Goal: Task Accomplishment & Management: Use online tool/utility

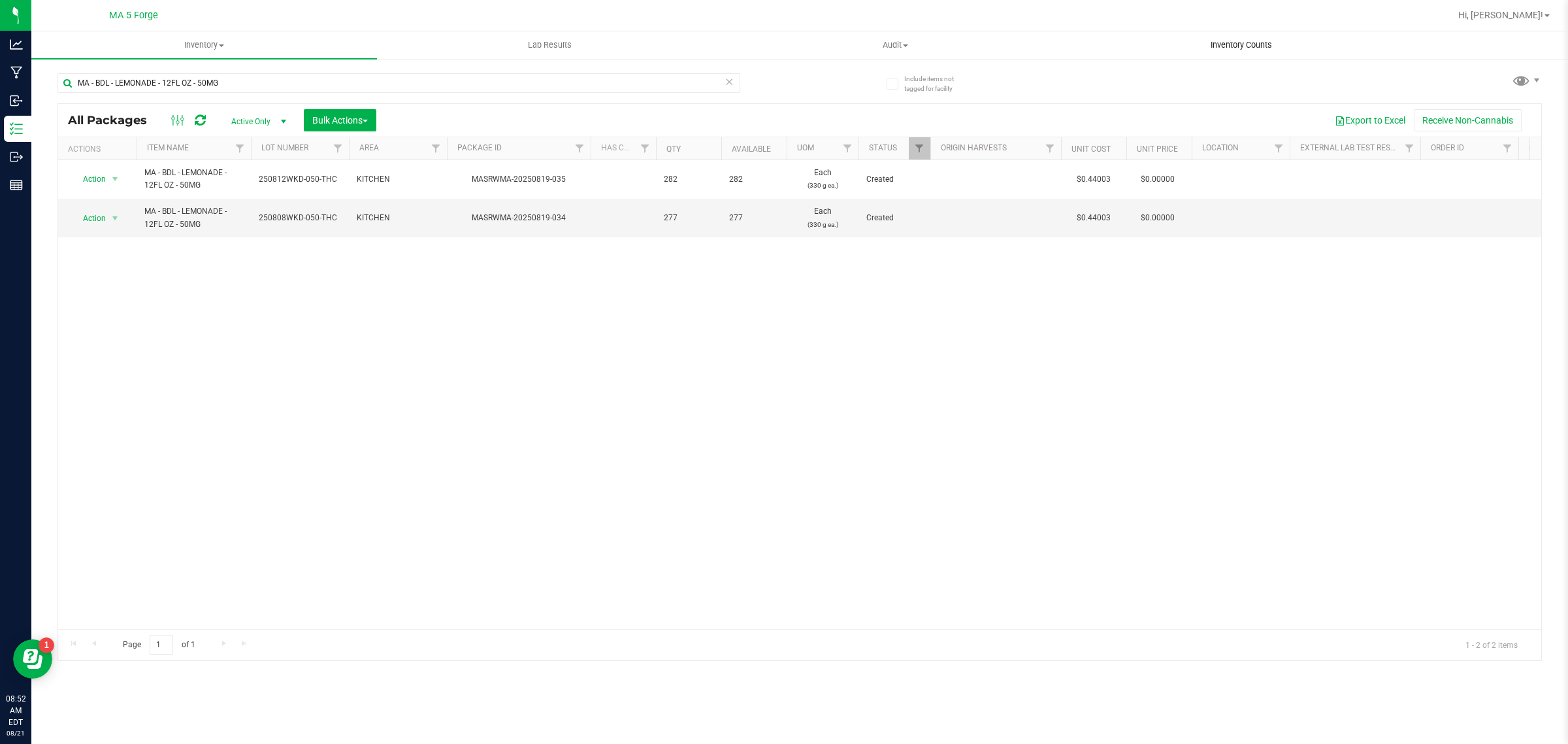
click at [1241, 48] on span "Inventory Counts" at bounding box center [1241, 45] width 96 height 12
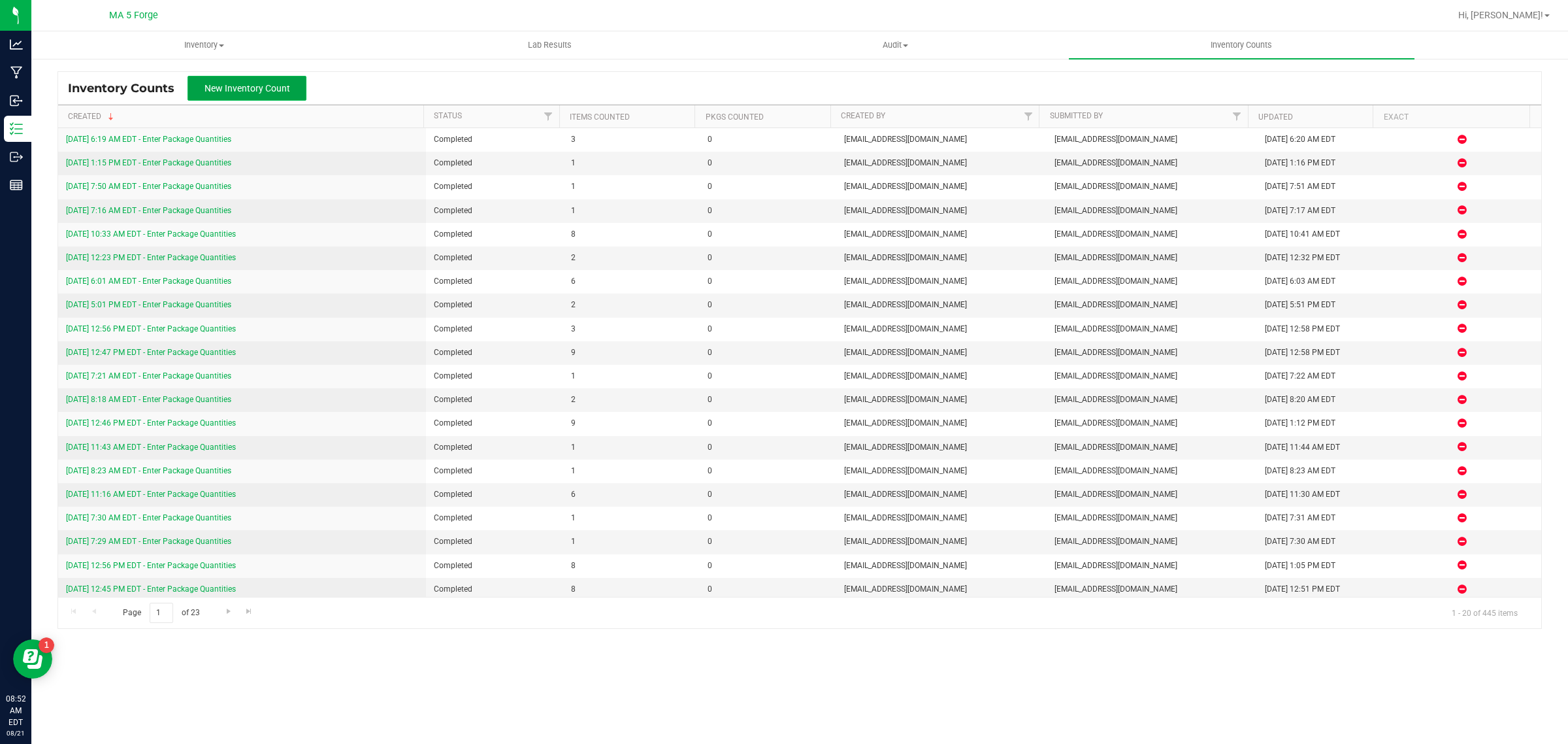
click at [237, 87] on span "New Inventory Count" at bounding box center [247, 89] width 86 height 11
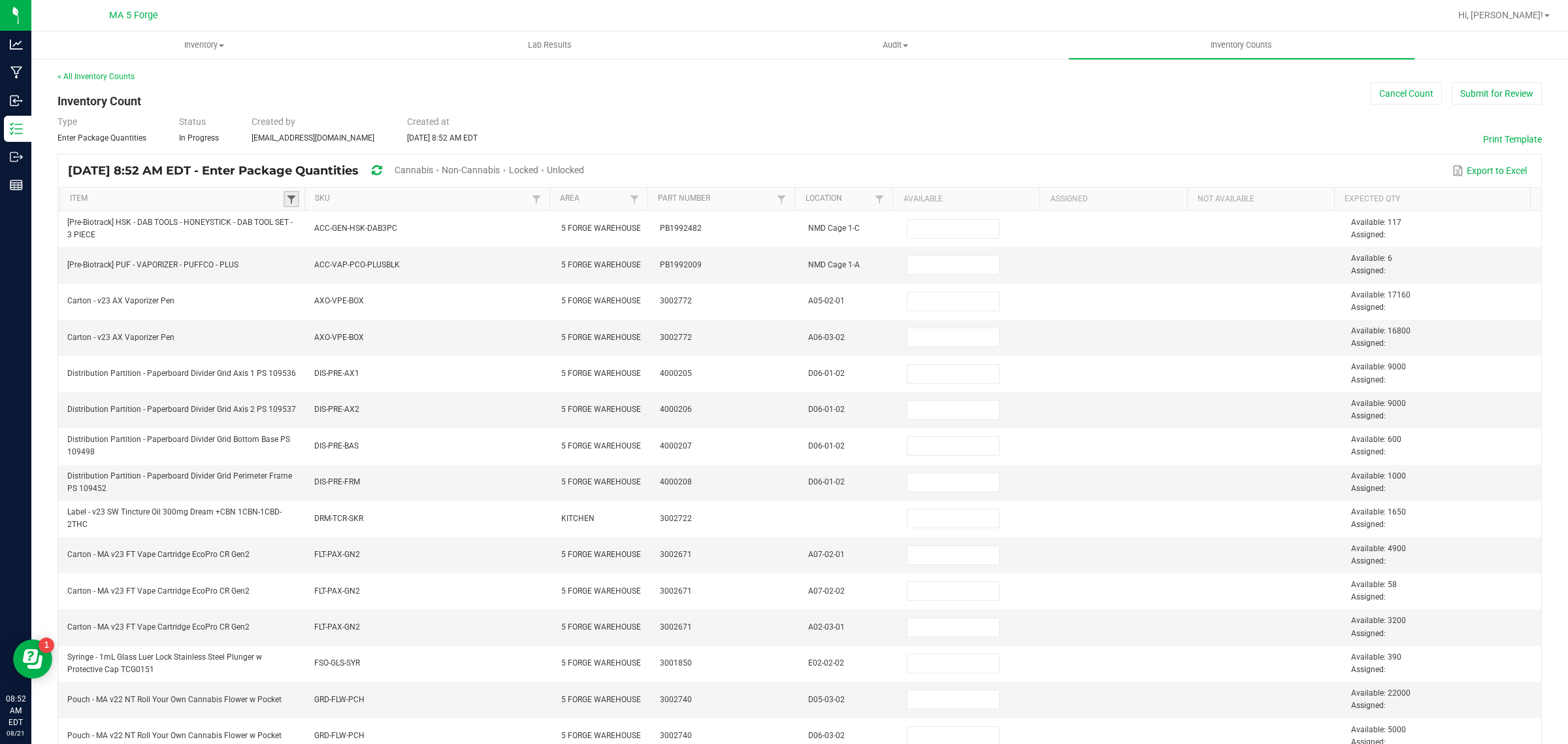
click at [291, 198] on span at bounding box center [291, 200] width 11 height 11
click at [345, 224] on input at bounding box center [382, 228] width 174 height 19
type input "green"
click at [413, 317] on li "Color - Liquid Natural Water Soluble Food Color GREEN FJT NL 324" at bounding box center [382, 317] width 184 height 29
checkbox 324 "true"
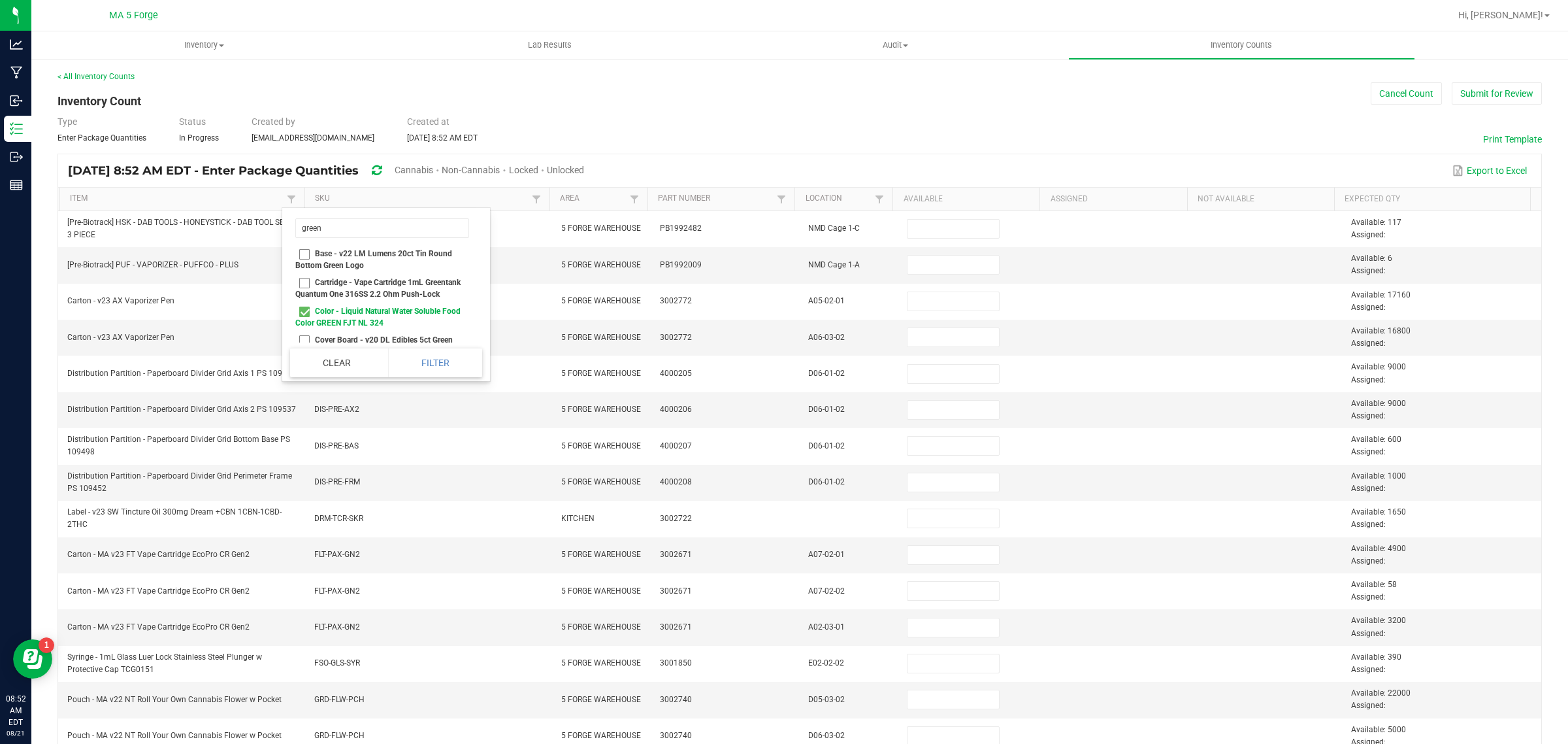
scroll to position [108, 0]
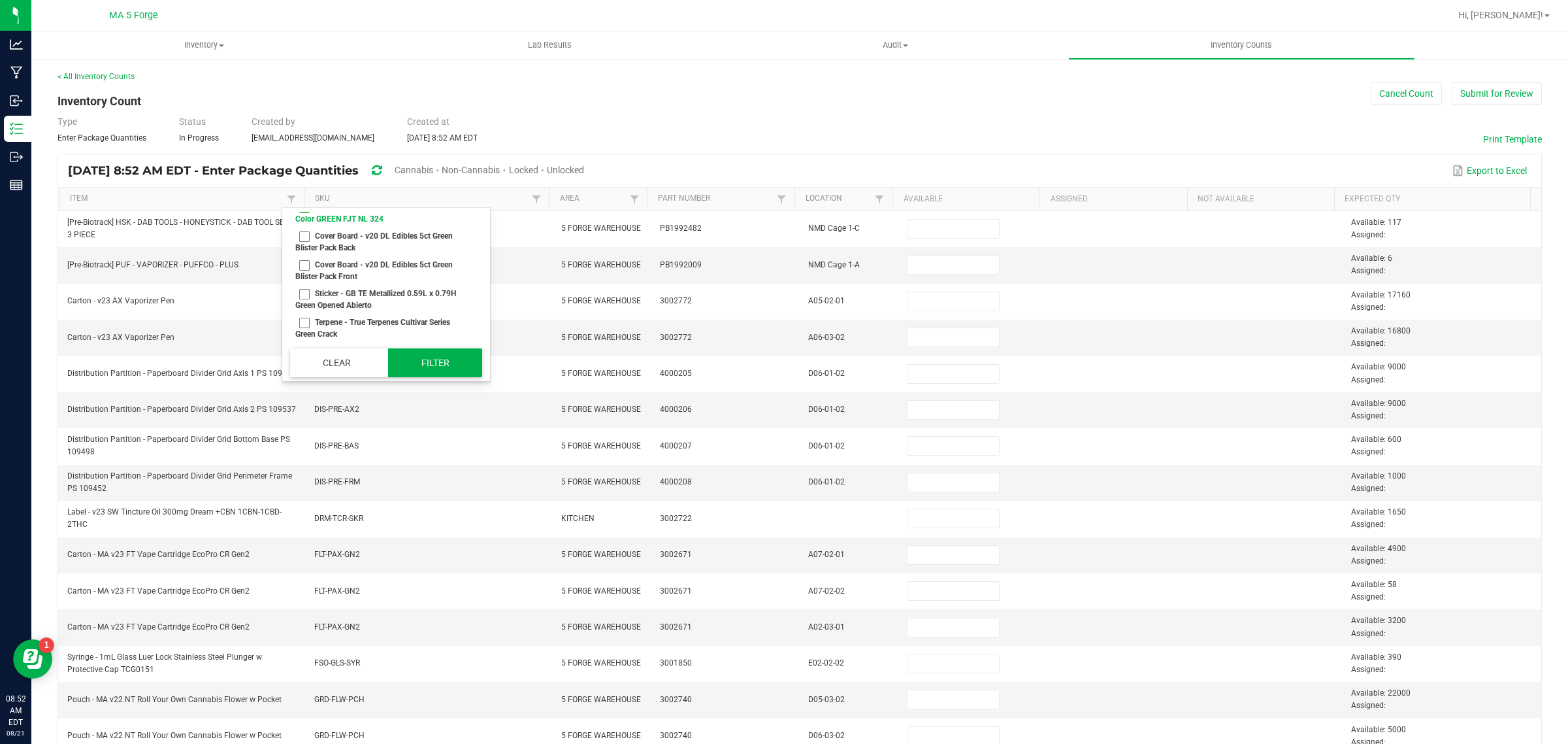
click at [450, 369] on button "Filter" at bounding box center [434, 362] width 94 height 29
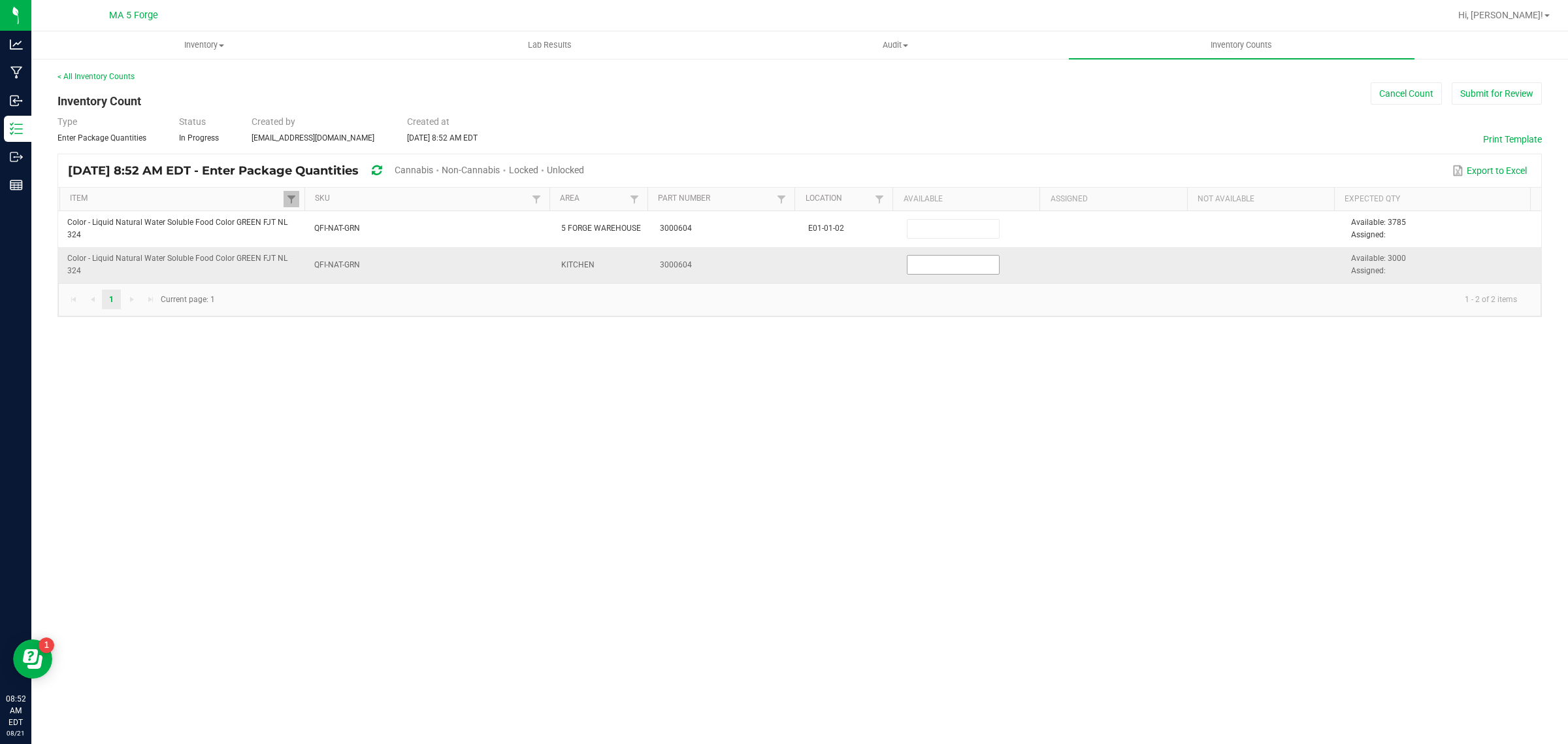
click at [988, 267] on input at bounding box center [953, 264] width 91 height 18
type input "0.0000"
click at [1487, 103] on button "Submit for Review" at bounding box center [1497, 93] width 90 height 22
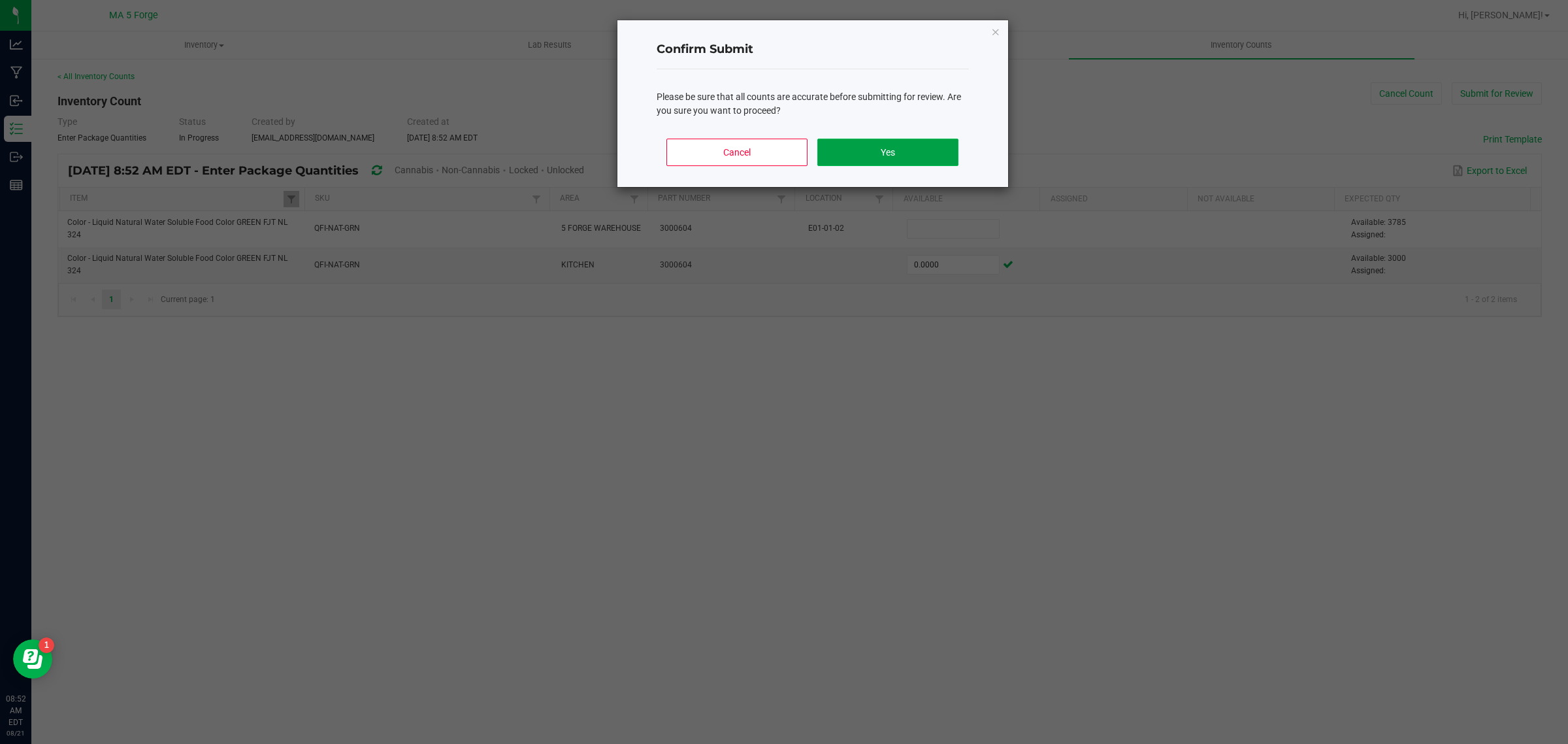
click at [935, 149] on button "Yes" at bounding box center [887, 152] width 140 height 27
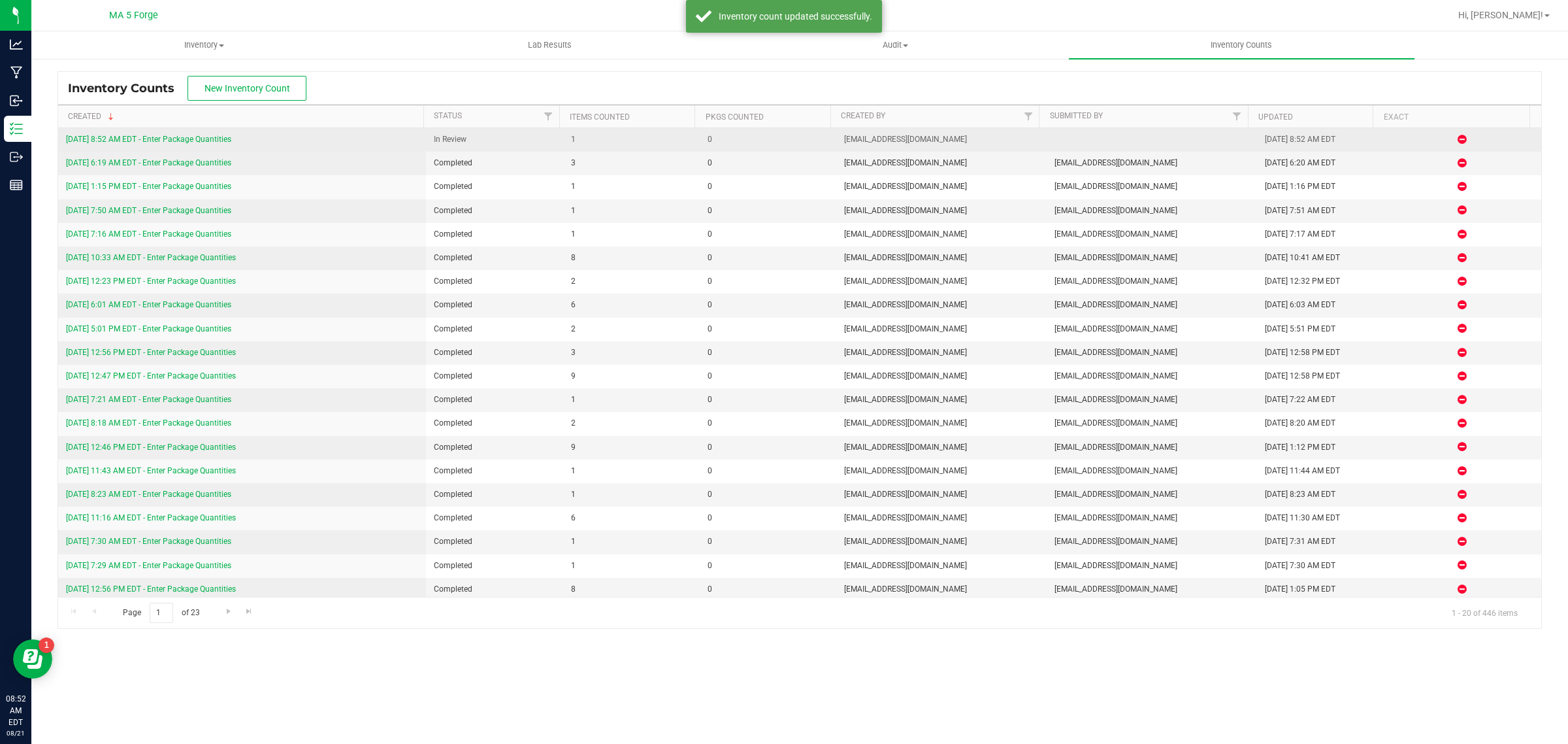
click at [128, 138] on link "[DATE] 8:52 AM EDT - Enter Package Quantities" at bounding box center [148, 139] width 165 height 9
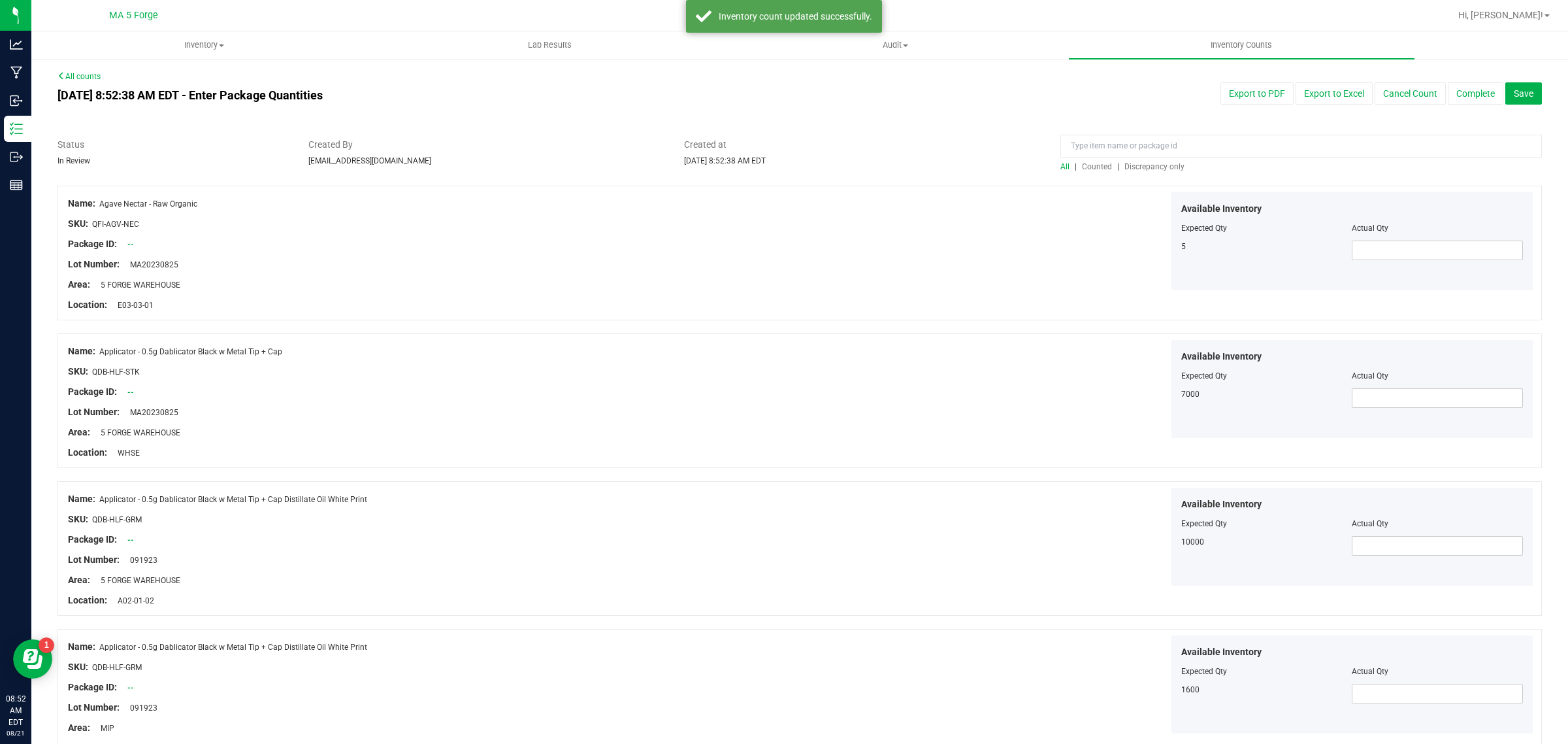
click at [1134, 165] on span "Discrepancy only" at bounding box center [1154, 167] width 60 height 9
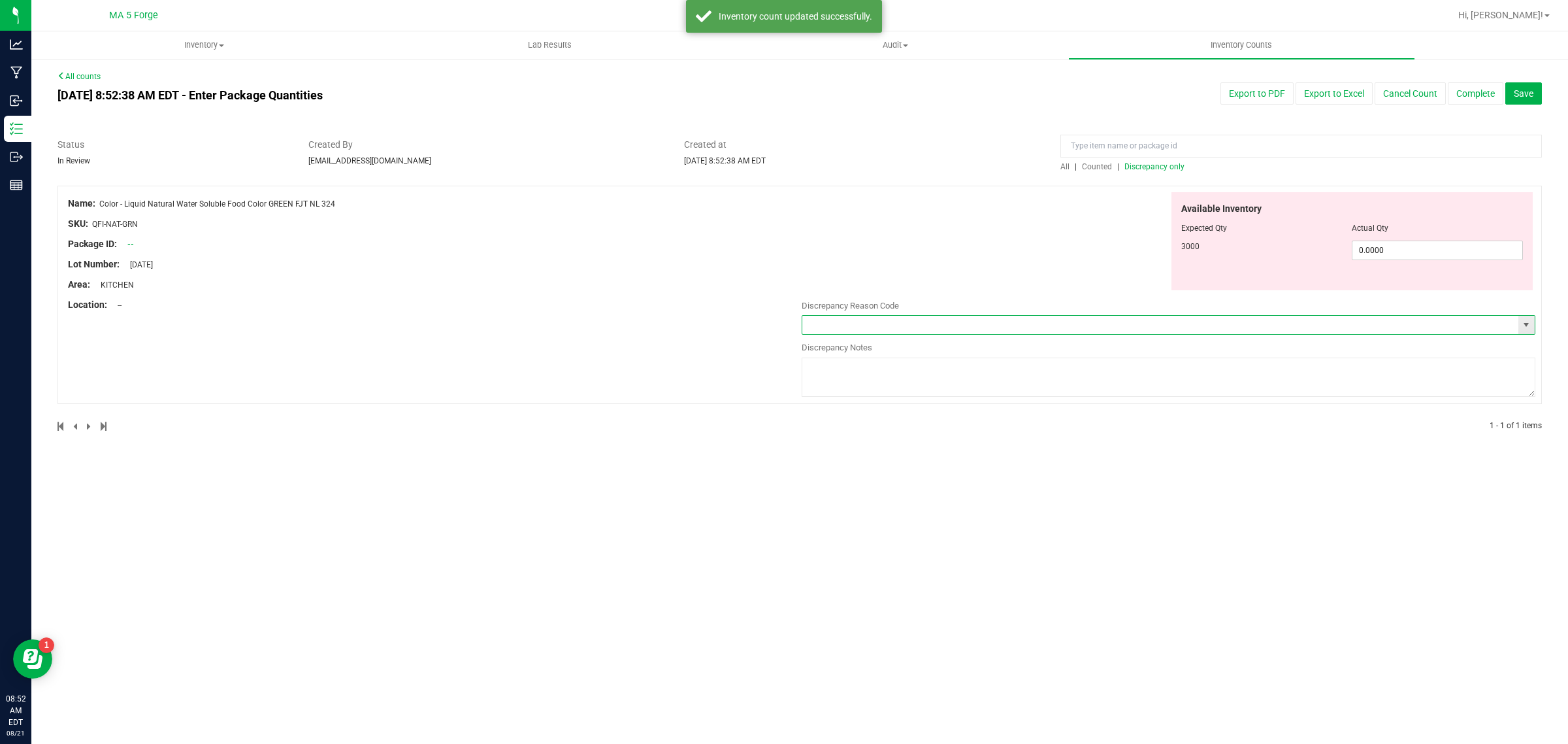
click at [874, 325] on input "text" at bounding box center [1160, 324] width 716 height 18
click at [1527, 319] on span "select" at bounding box center [1526, 325] width 11 height 11
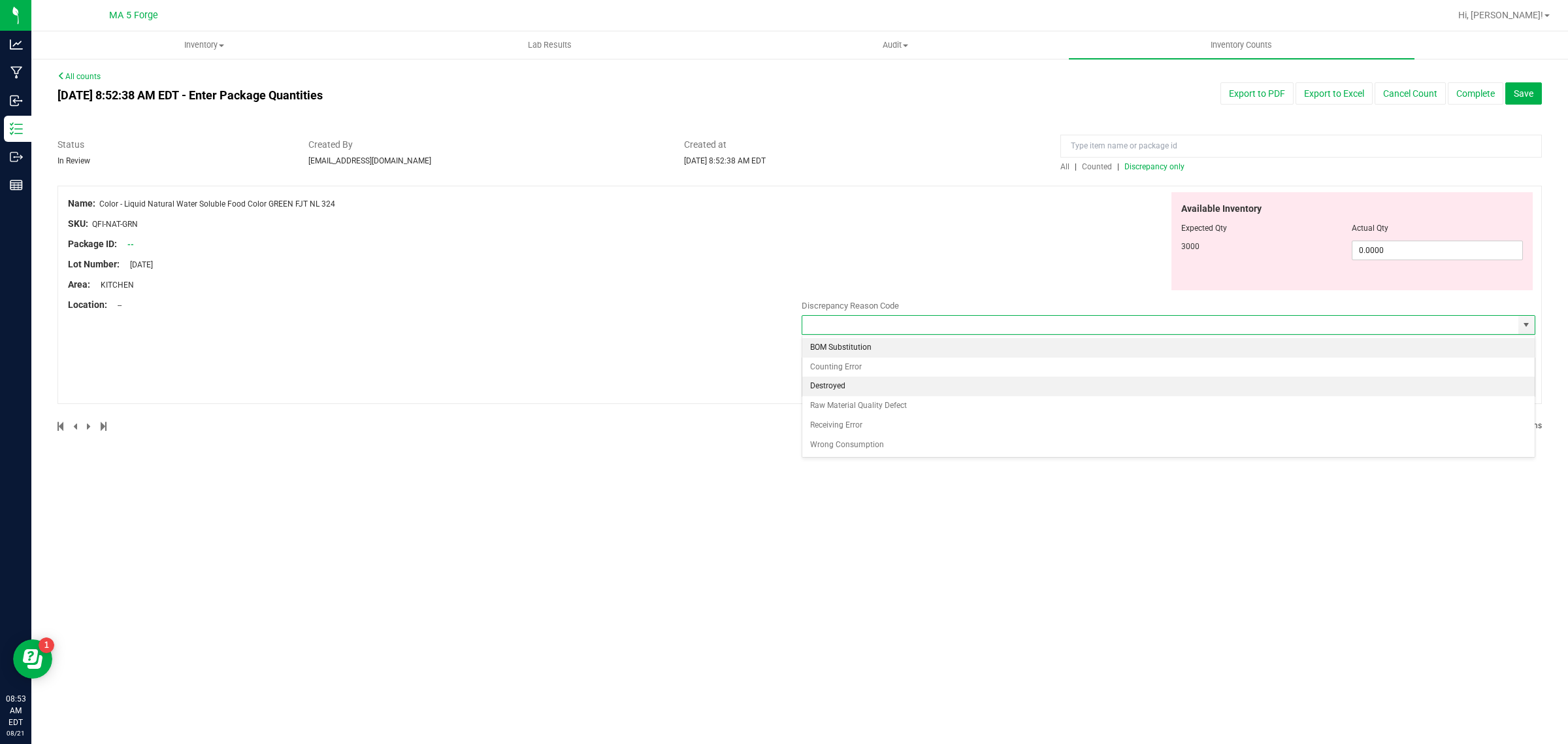
click at [861, 383] on li "Destroyed" at bounding box center [1168, 386] width 732 height 19
type input "Destroyed"
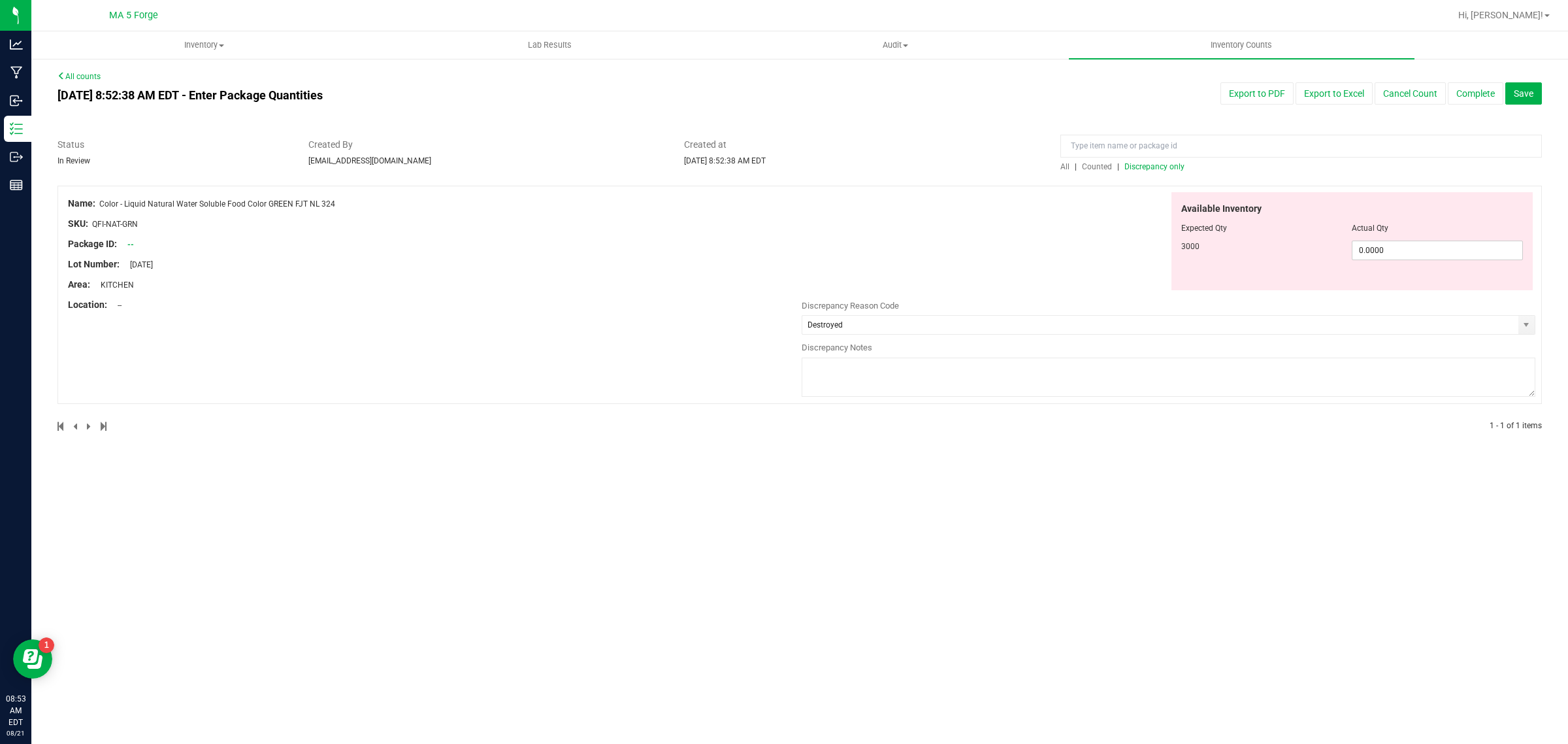
click at [861, 381] on textarea at bounding box center [1168, 377] width 734 height 39
type textarea "expired"
click at [1484, 93] on button "Complete" at bounding box center [1475, 93] width 55 height 22
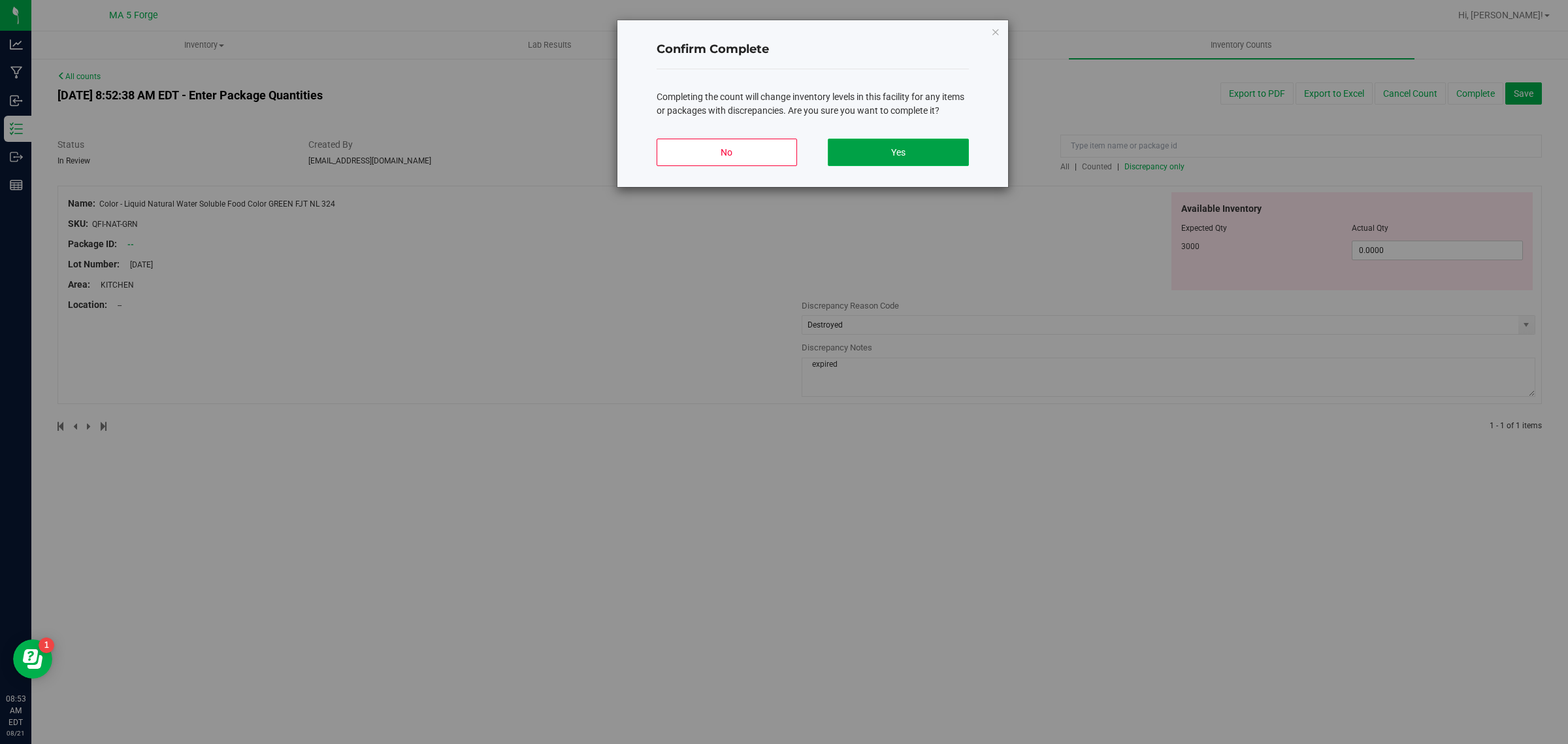
click at [884, 160] on button "Yes" at bounding box center [897, 152] width 140 height 27
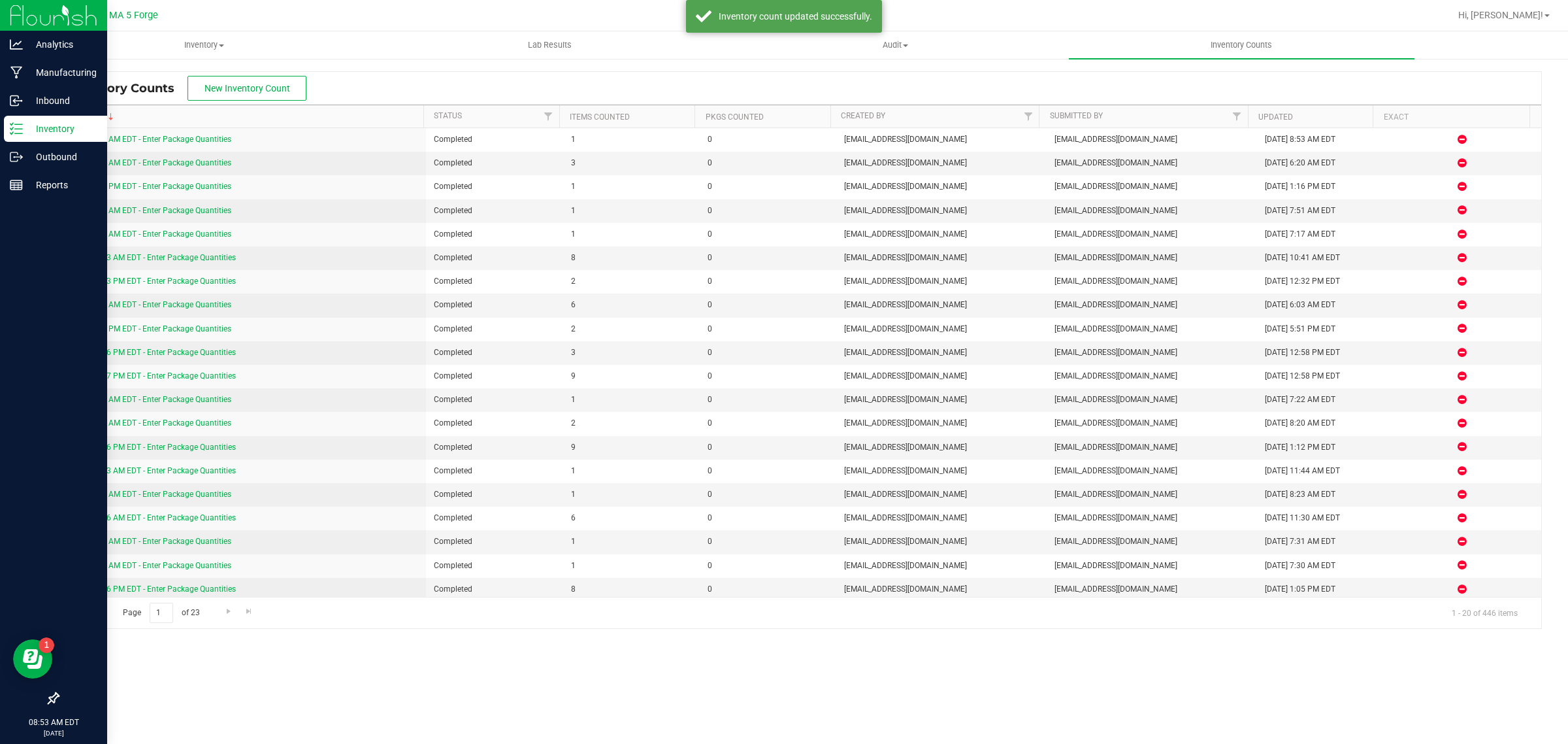
click at [27, 134] on p "Inventory" at bounding box center [62, 129] width 78 height 16
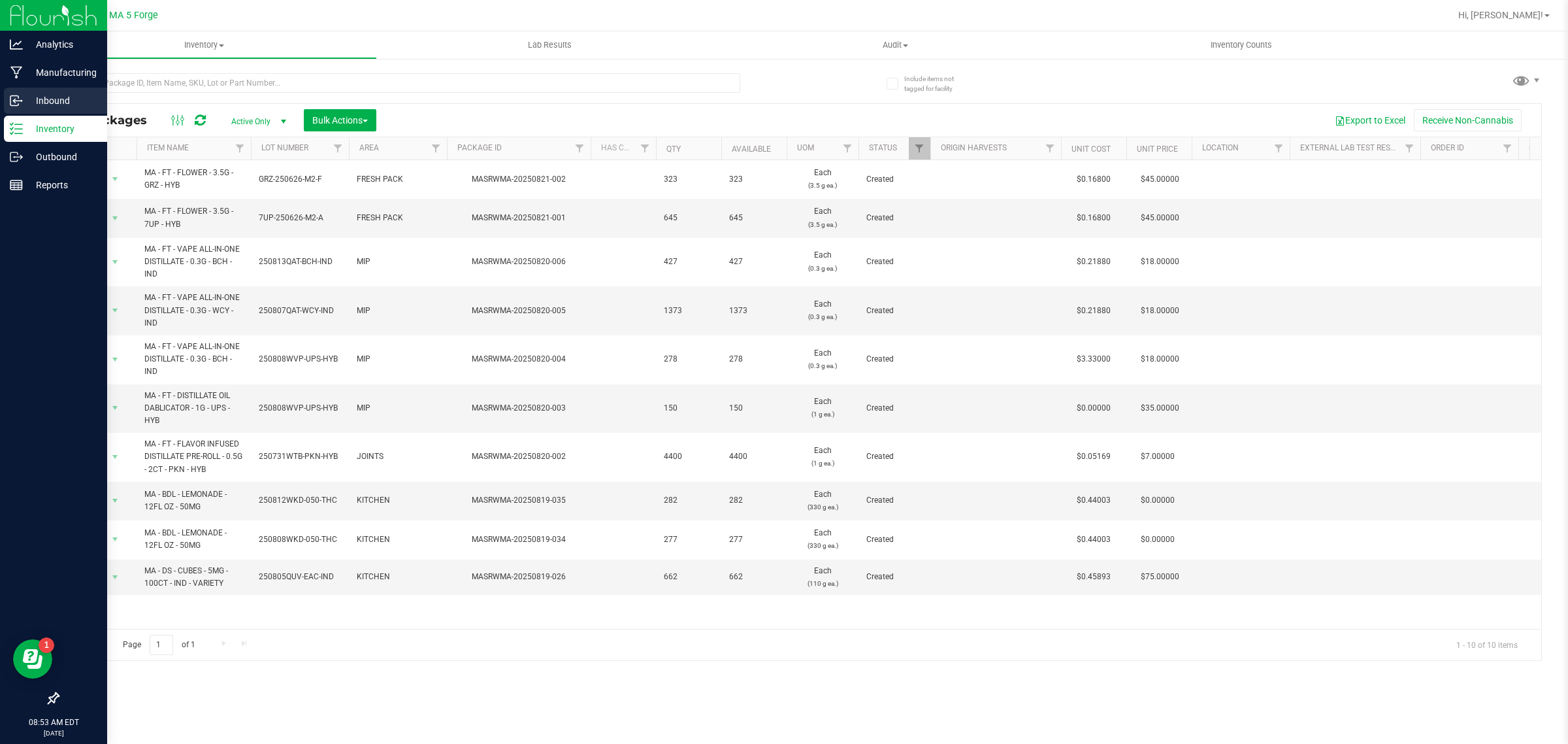
click at [38, 91] on div "Inbound" at bounding box center [55, 100] width 103 height 26
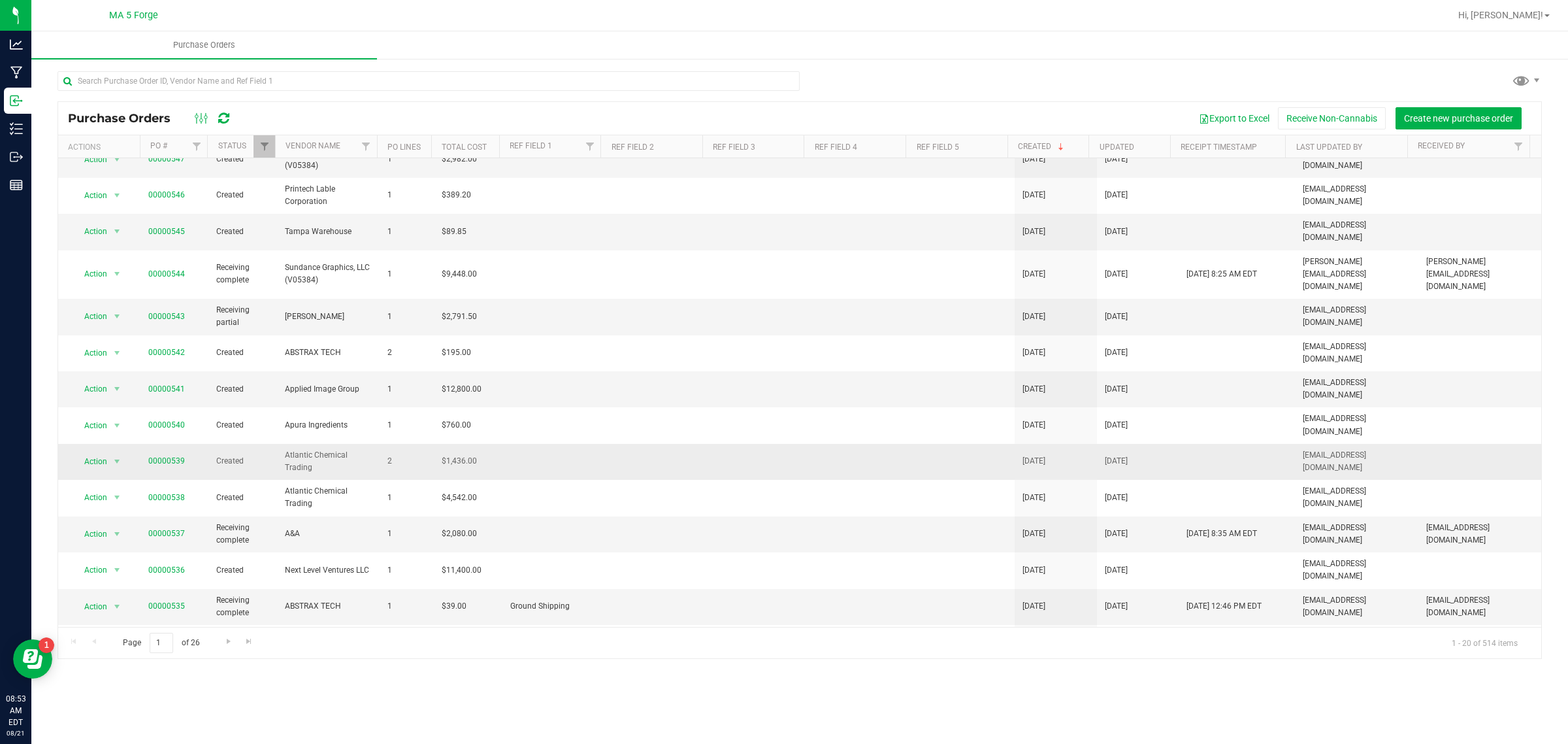
scroll to position [82, 0]
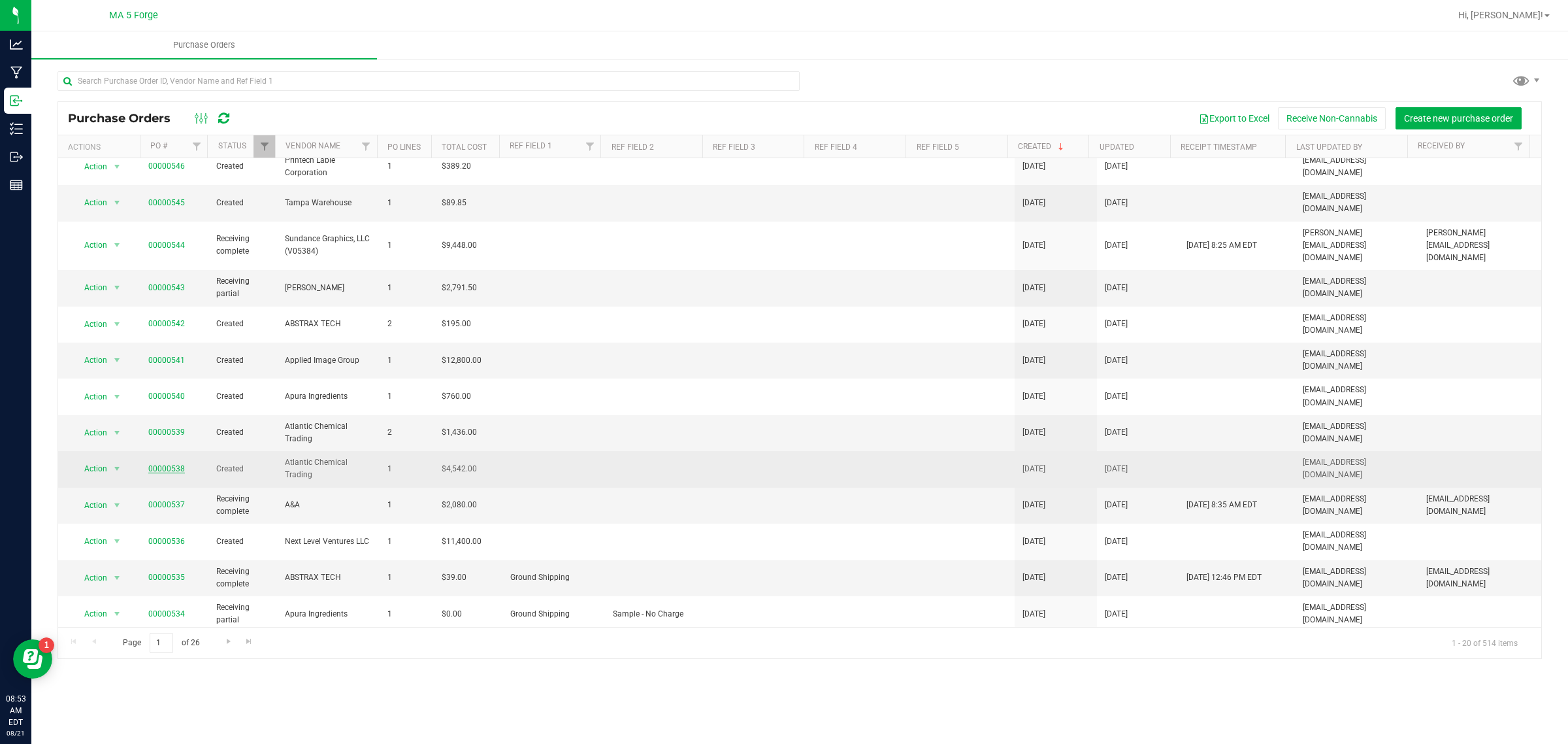
click at [164, 464] on link "00000538" at bounding box center [166, 468] width 37 height 9
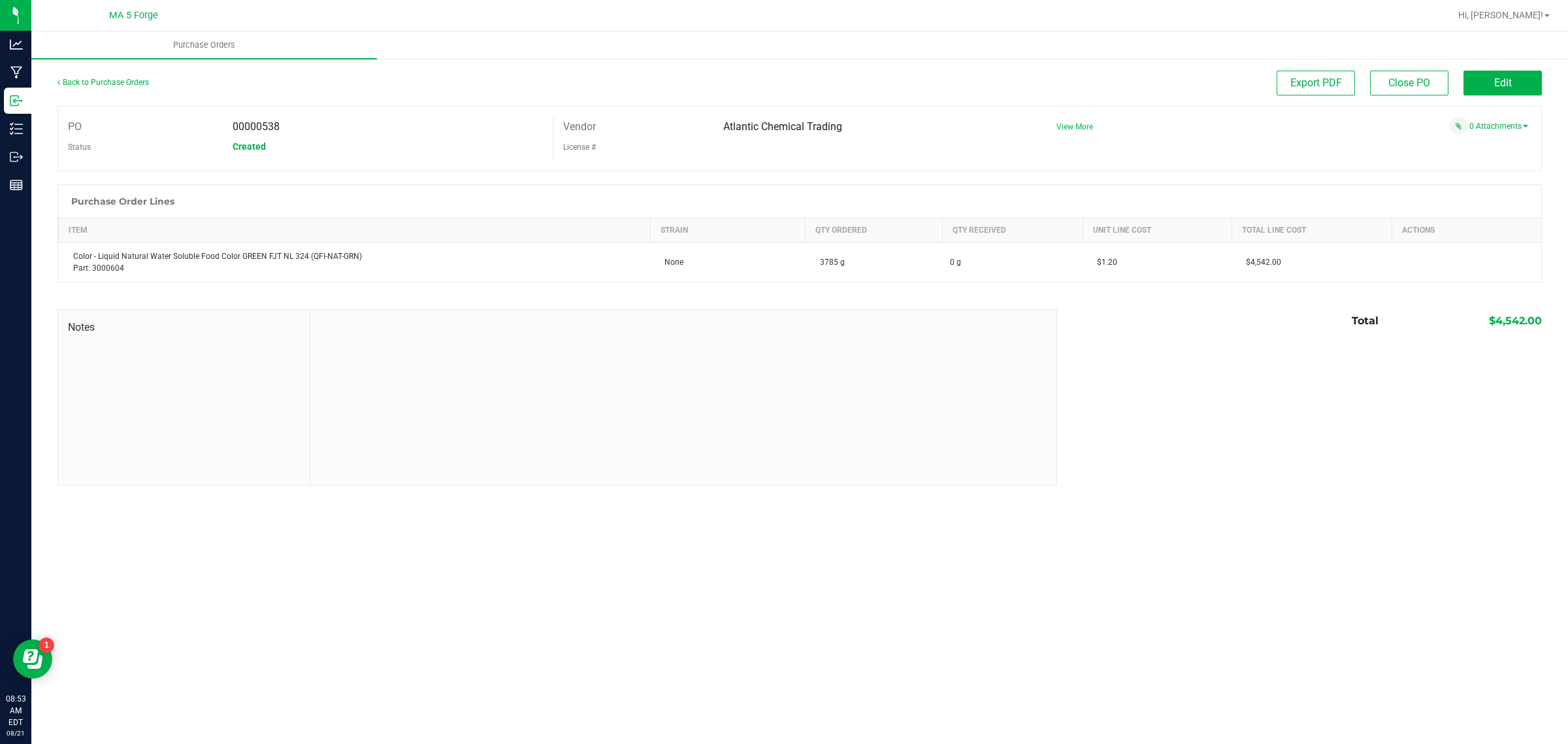
click at [1078, 126] on span "View More" at bounding box center [1074, 127] width 37 height 9
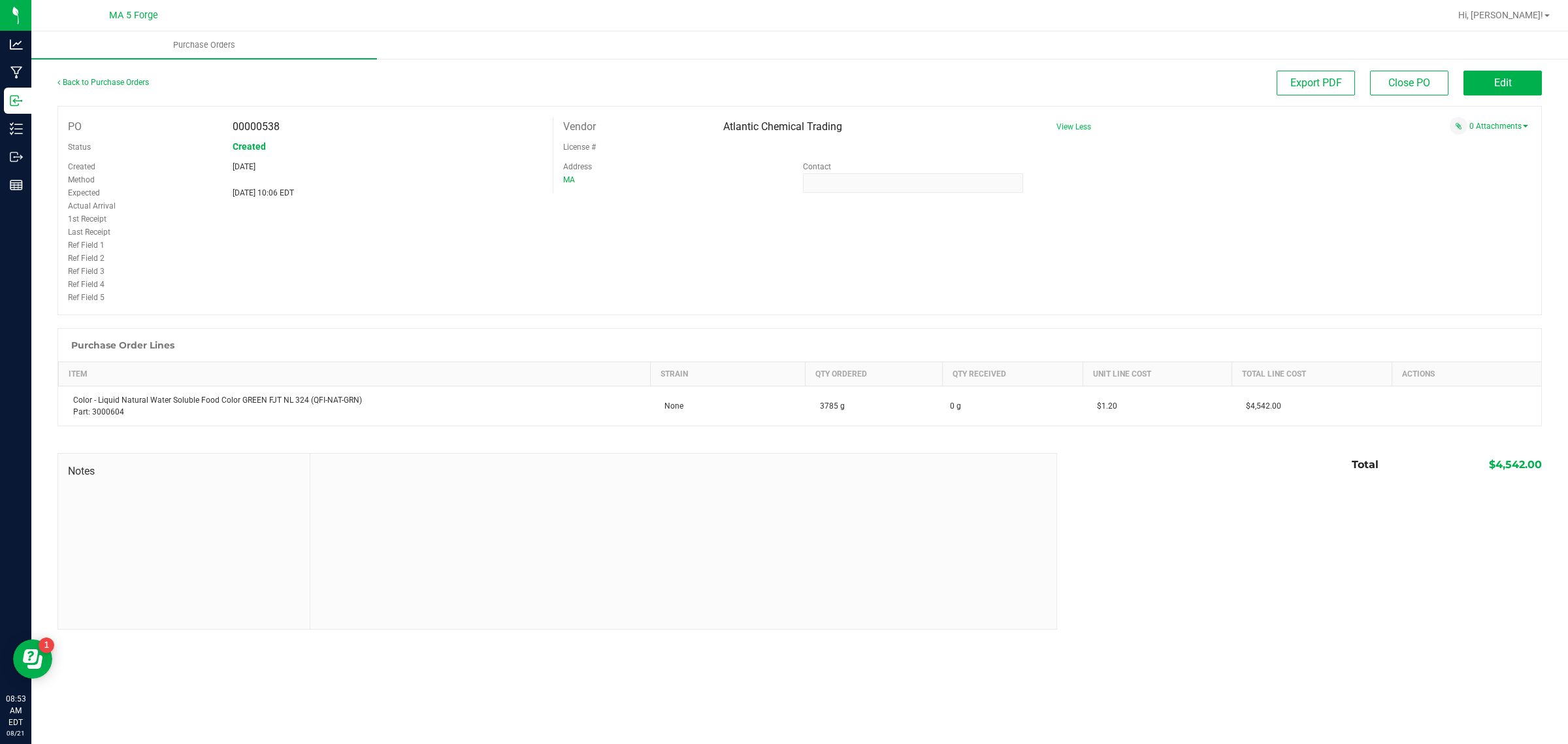
click at [1078, 126] on span "View Less" at bounding box center [1074, 127] width 35 height 9
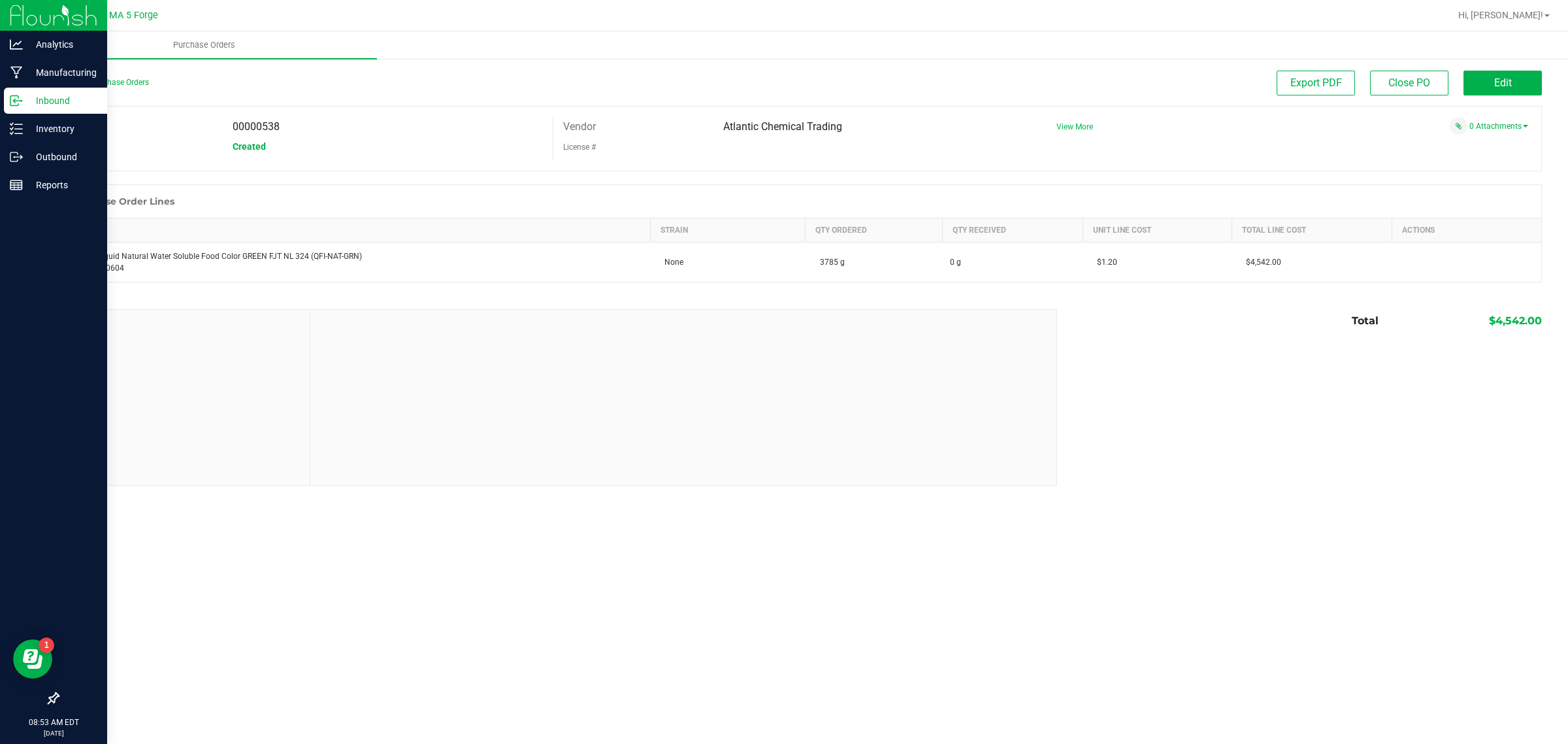
click at [27, 94] on p "Inbound" at bounding box center [62, 100] width 78 height 16
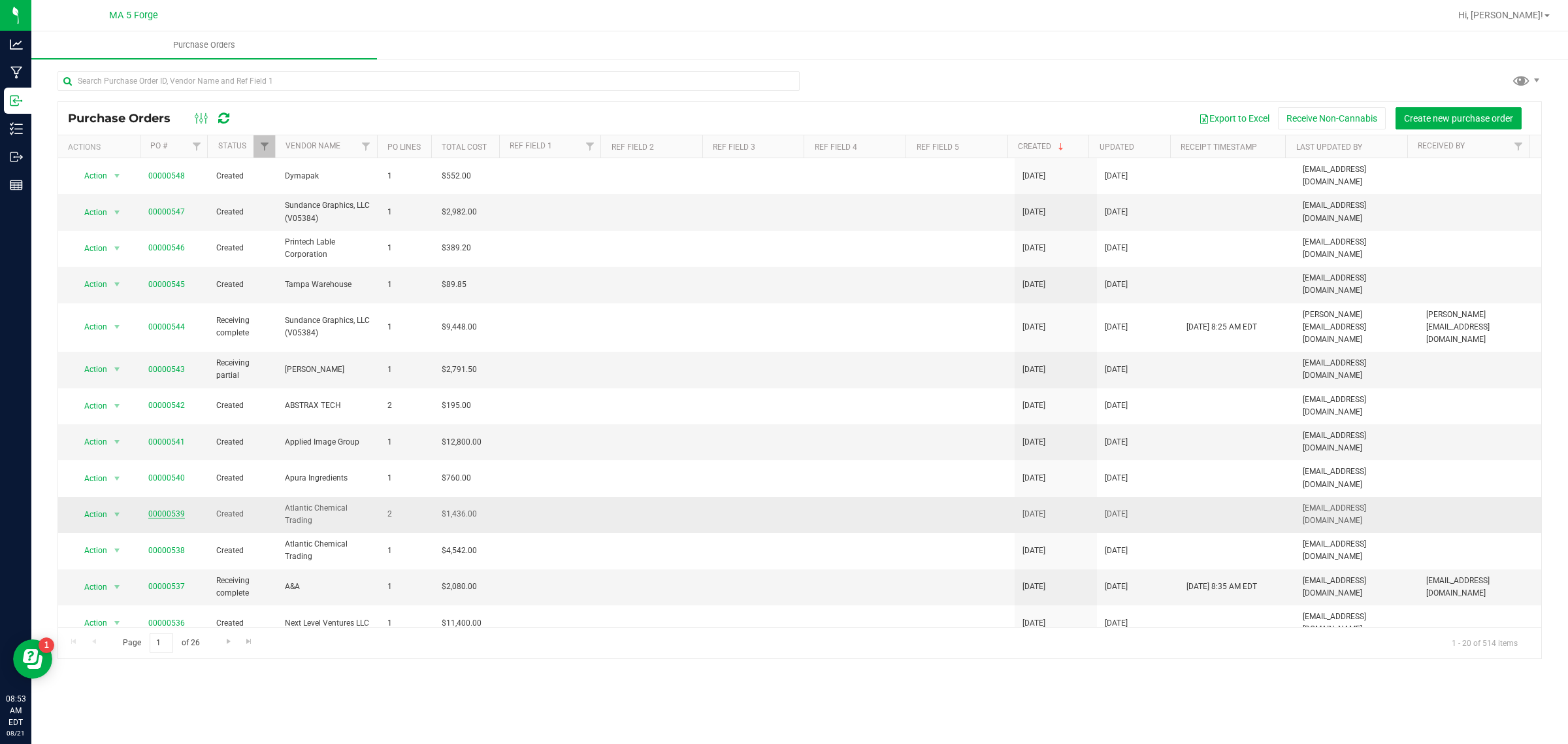
click at [173, 509] on link "00000539" at bounding box center [166, 514] width 37 height 9
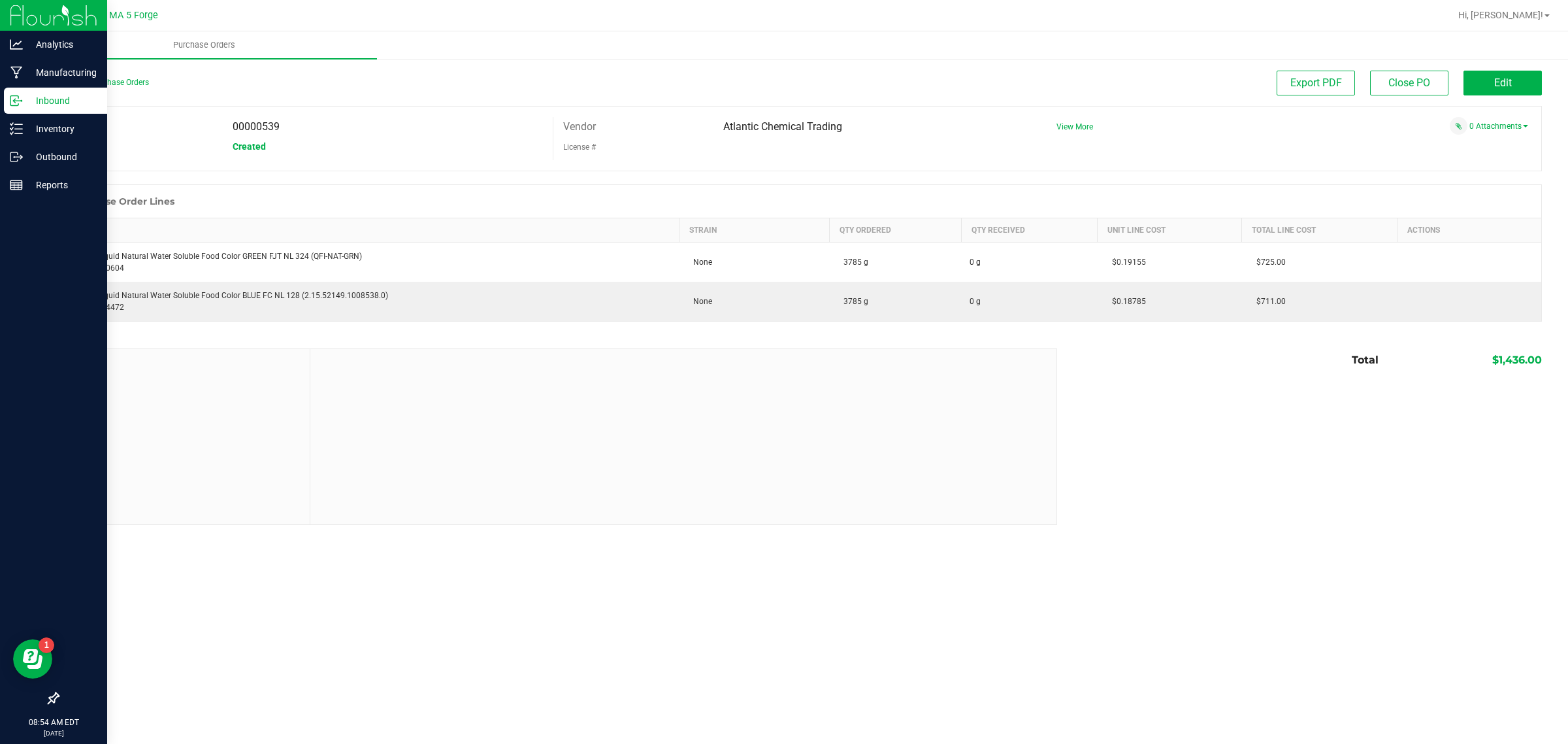
click at [26, 99] on p "Inbound" at bounding box center [62, 100] width 78 height 16
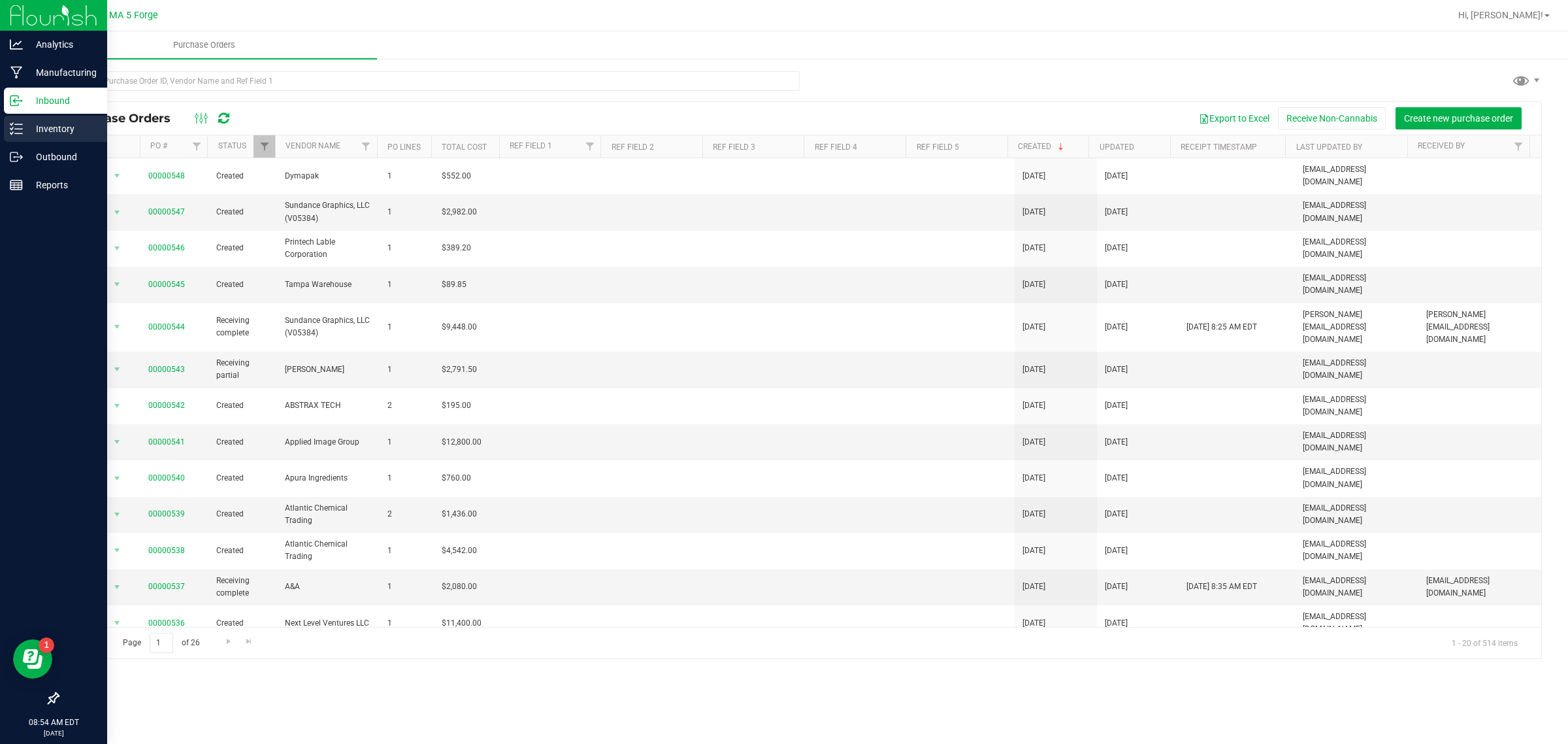
click at [18, 126] on icon at bounding box center [17, 129] width 13 height 13
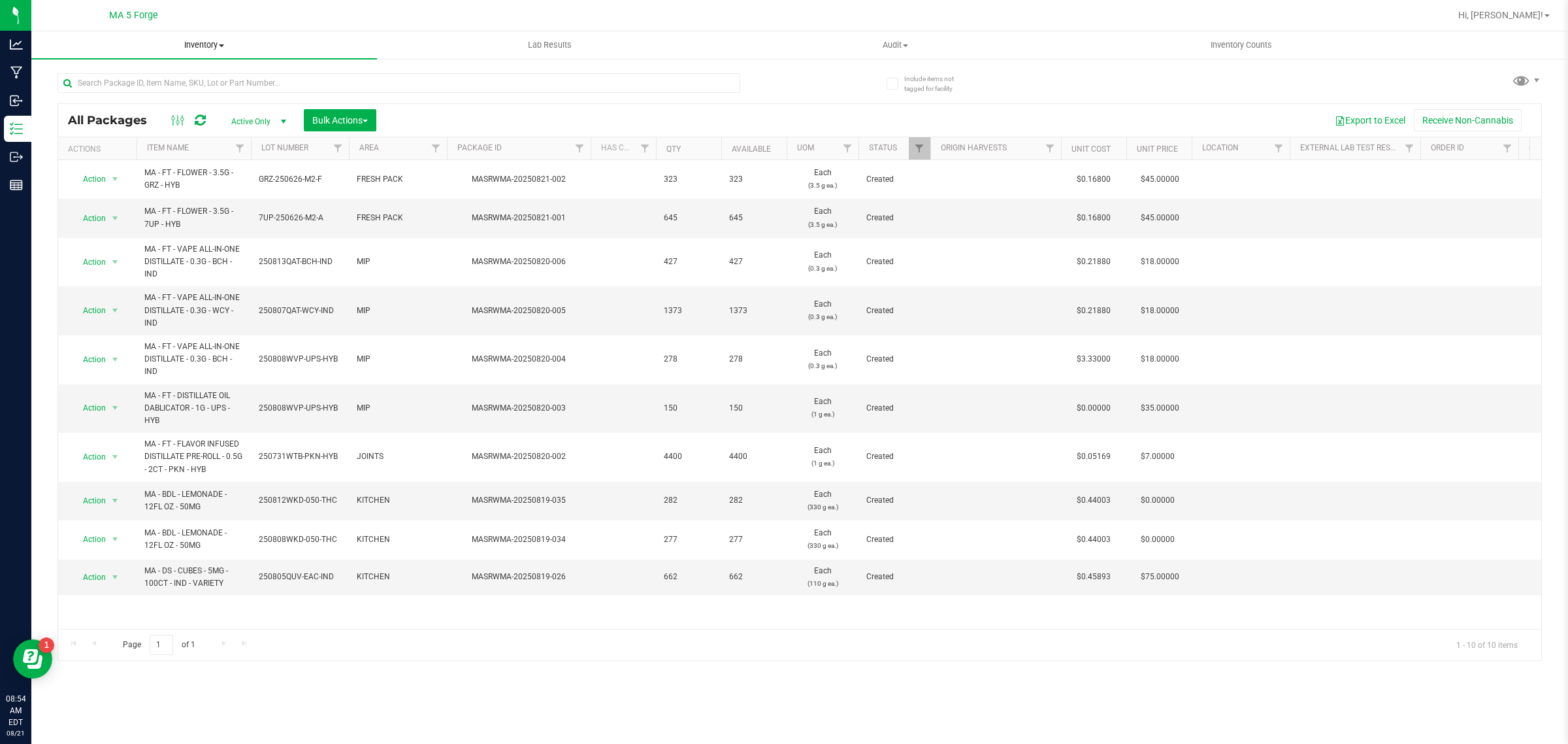
click at [191, 41] on span "Inventory" at bounding box center [204, 45] width 346 height 12
click at [221, 154] on li "From bill of materials" at bounding box center [204, 158] width 346 height 16
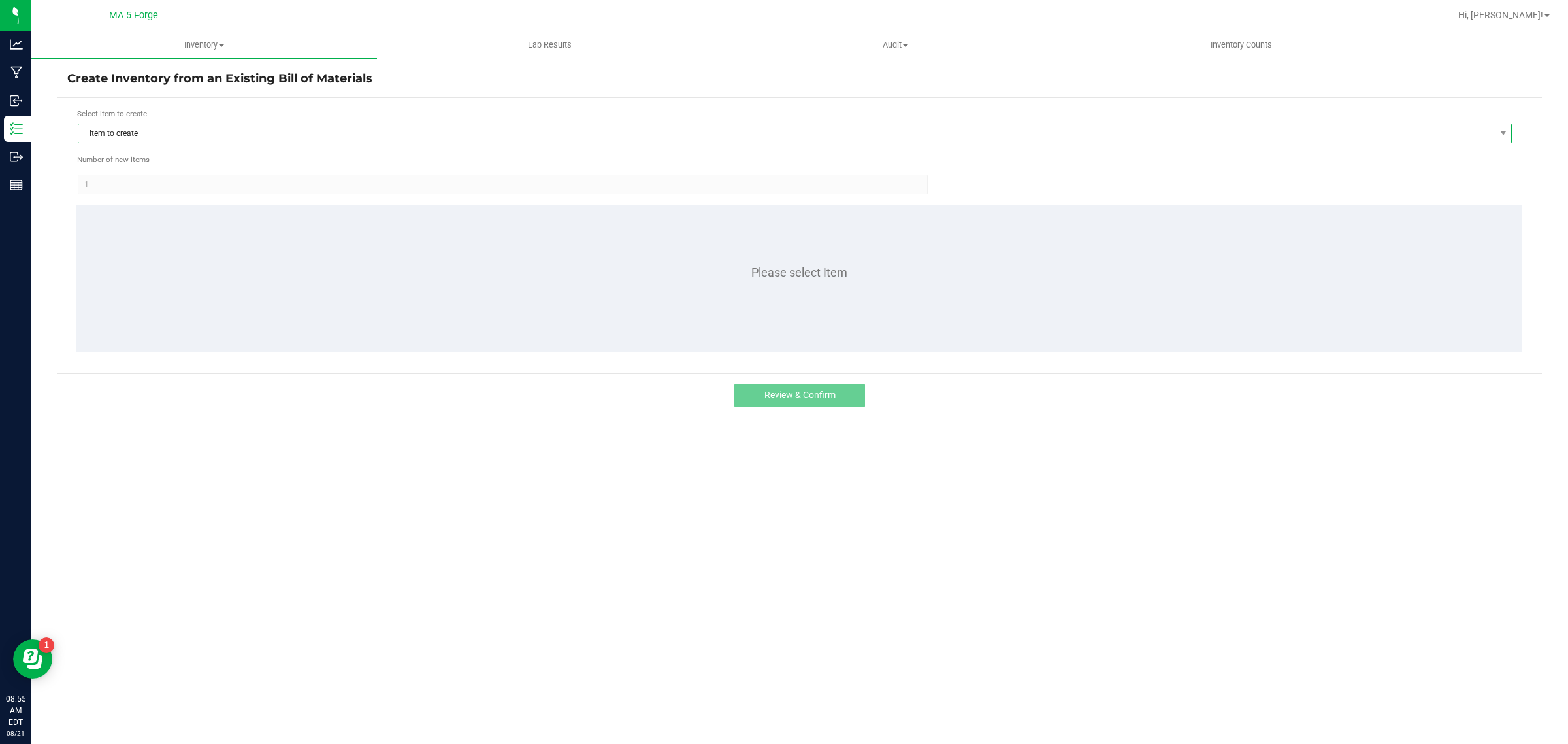
click at [125, 130] on span "Item to create" at bounding box center [786, 133] width 1416 height 18
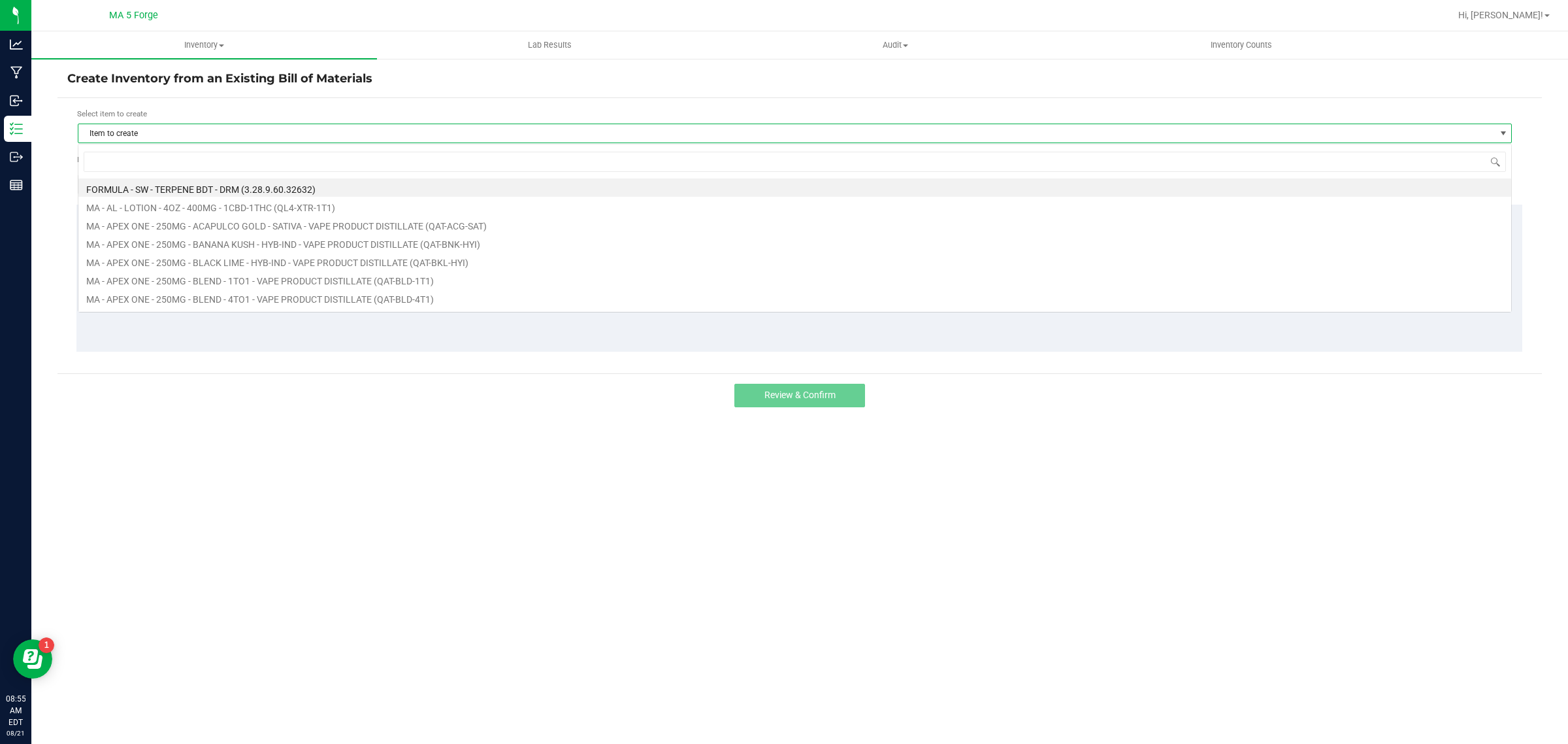
scroll to position [20, 1434]
type input "qki"
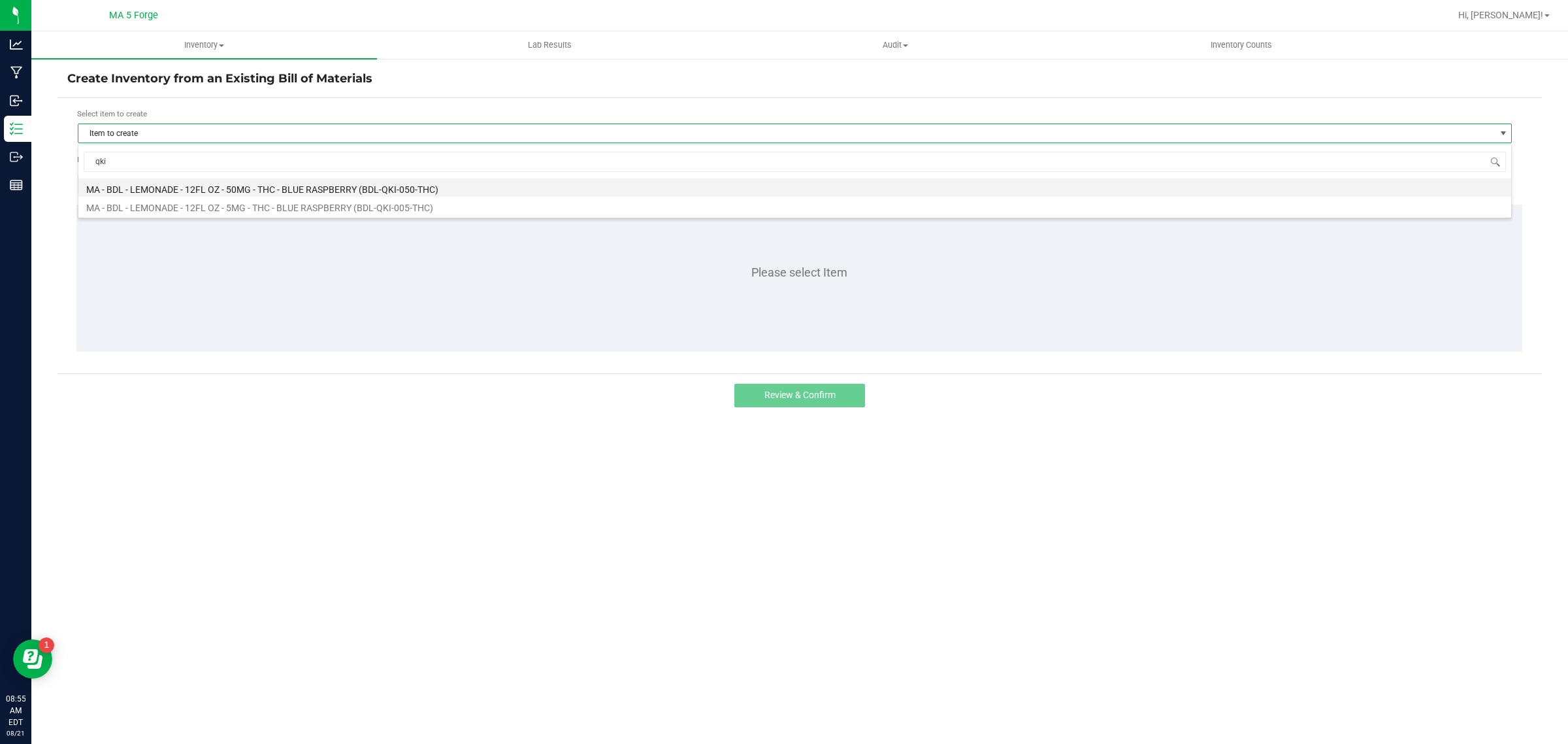
click at [287, 190] on li "MA - BDL - LEMONADE - 12FL OZ - 50MG - THC - BLUE RASPBERRY (BDL-QKI-050-THC)" at bounding box center [795, 187] width 1433 height 18
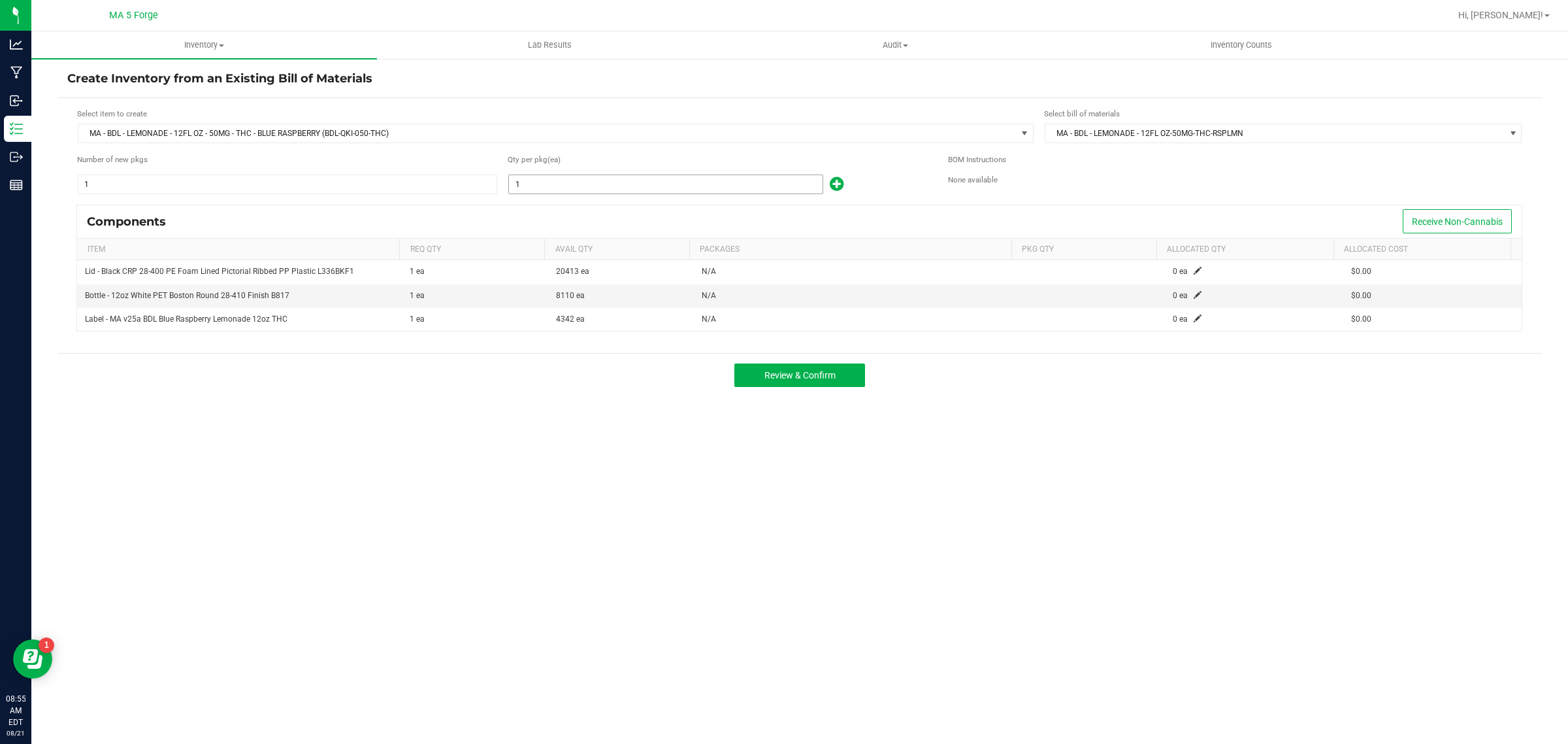
click at [661, 181] on input "1" at bounding box center [665, 184] width 313 height 18
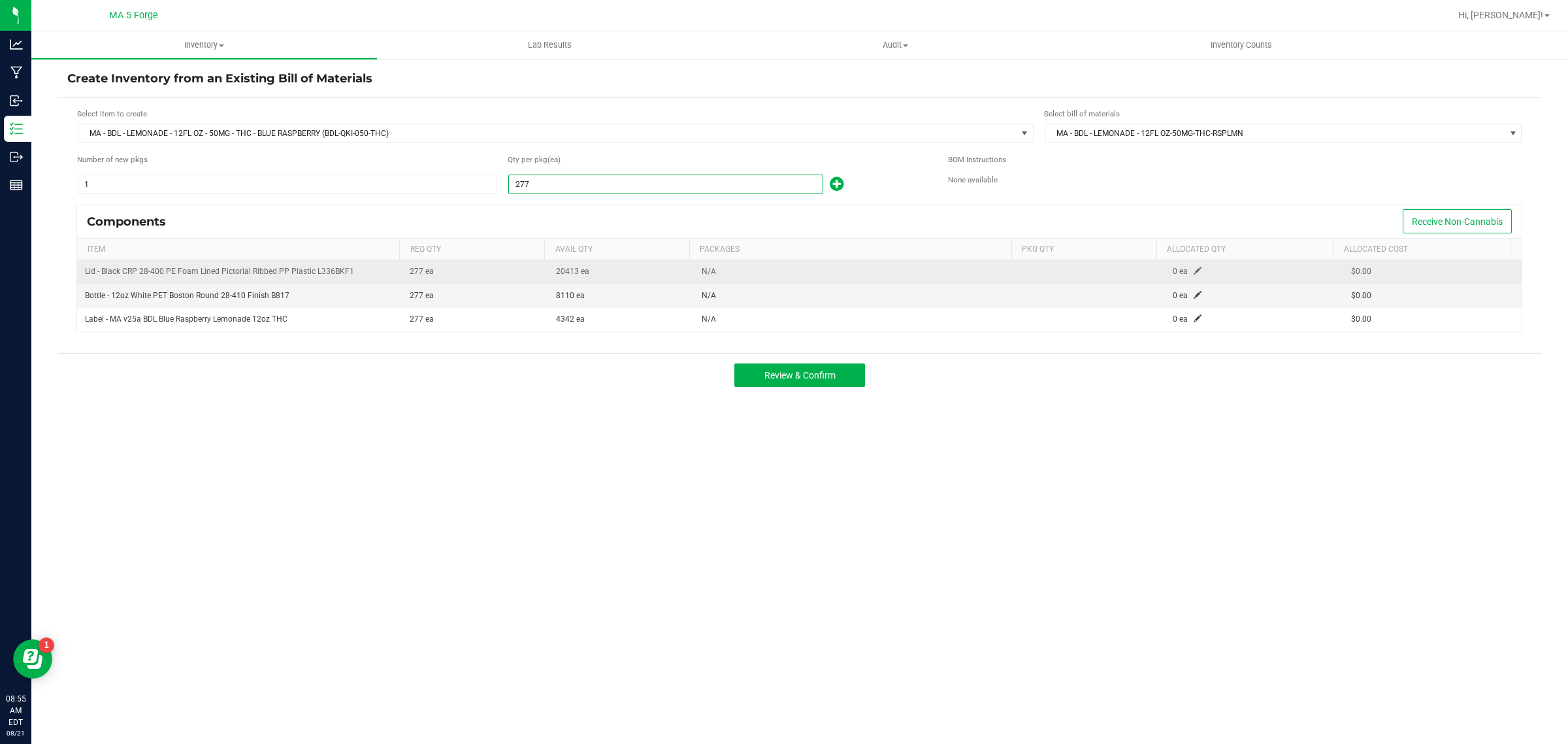
type input "277"
click at [1193, 270] on span at bounding box center [1197, 271] width 8 height 8
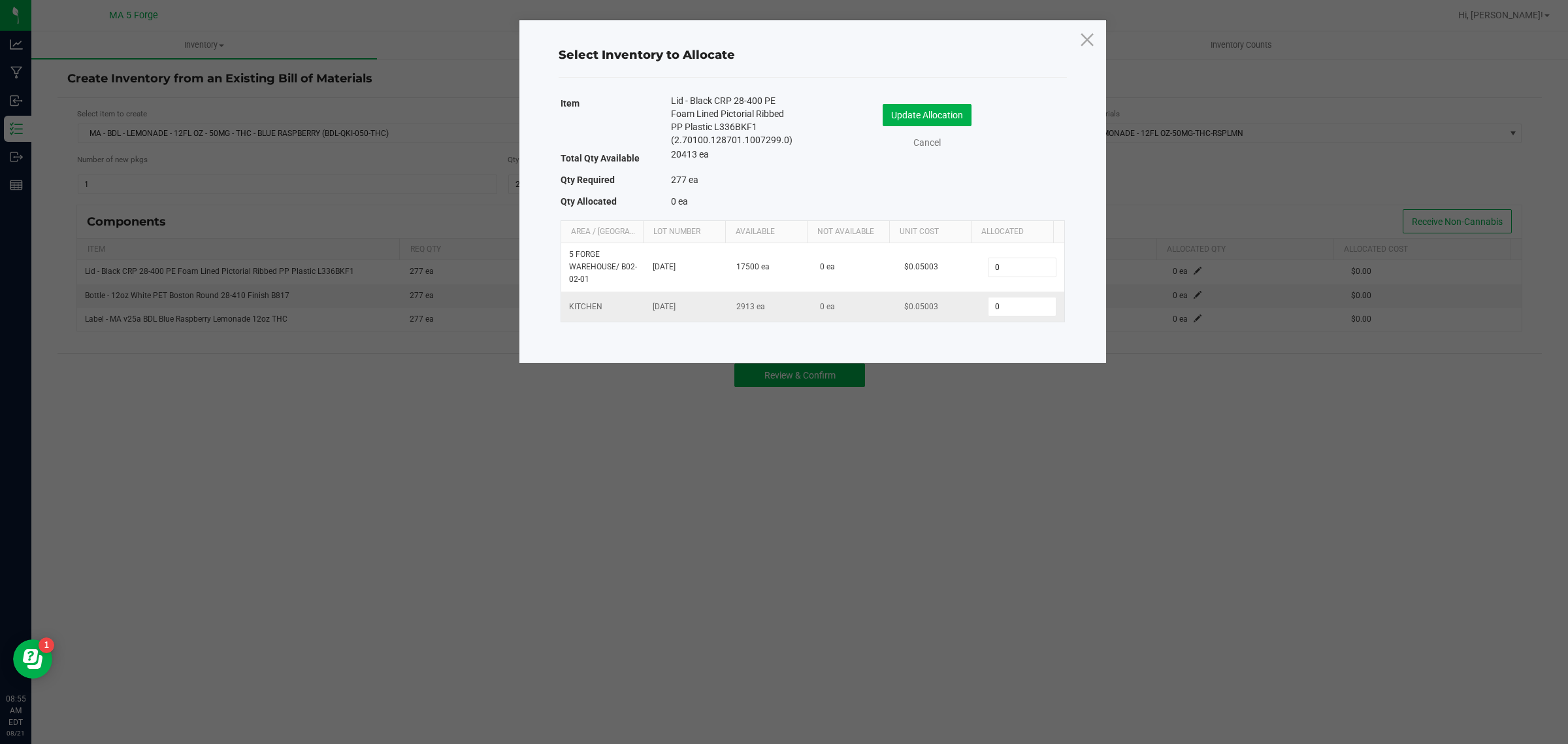
click at [1007, 294] on td "0" at bounding box center [1022, 306] width 84 height 30
click at [1007, 301] on input "0" at bounding box center [1022, 306] width 67 height 18
type input "277"
click at [948, 116] on button "Update Allocation" at bounding box center [927, 114] width 89 height 22
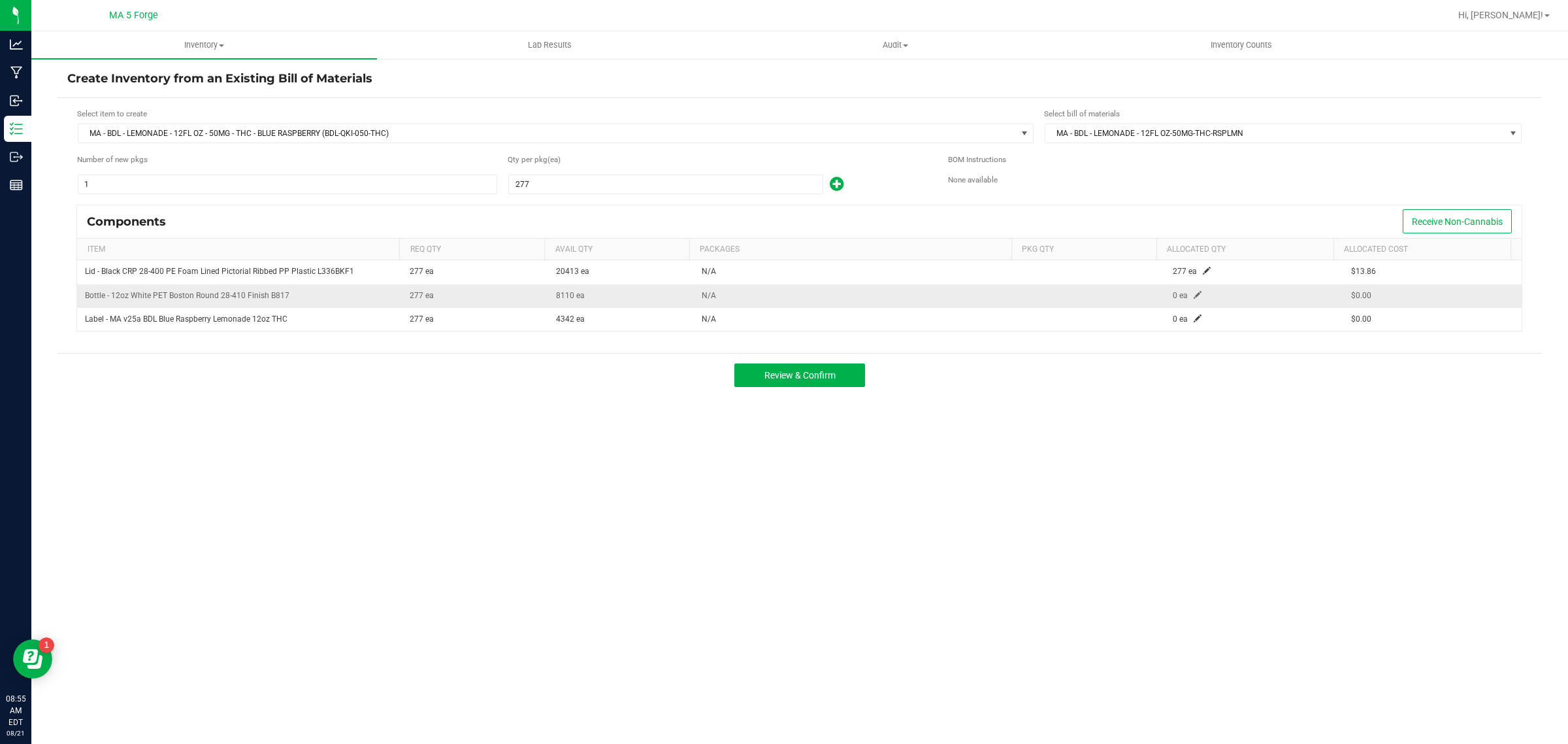
click at [1193, 294] on span at bounding box center [1197, 295] width 8 height 8
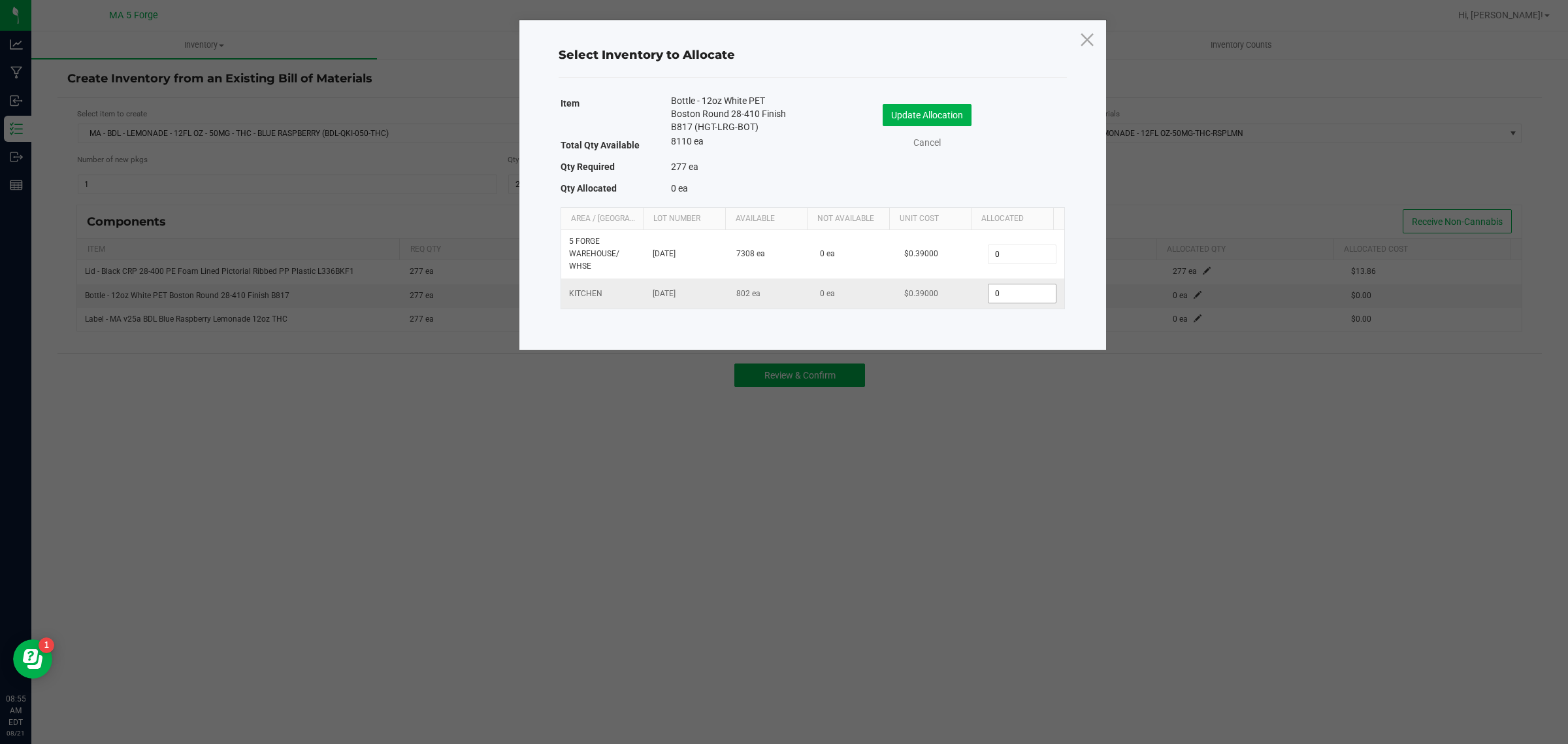
click at [1011, 289] on input "0" at bounding box center [1022, 293] width 67 height 18
type input "277"
click at [958, 118] on button "Update Allocation" at bounding box center [927, 114] width 89 height 22
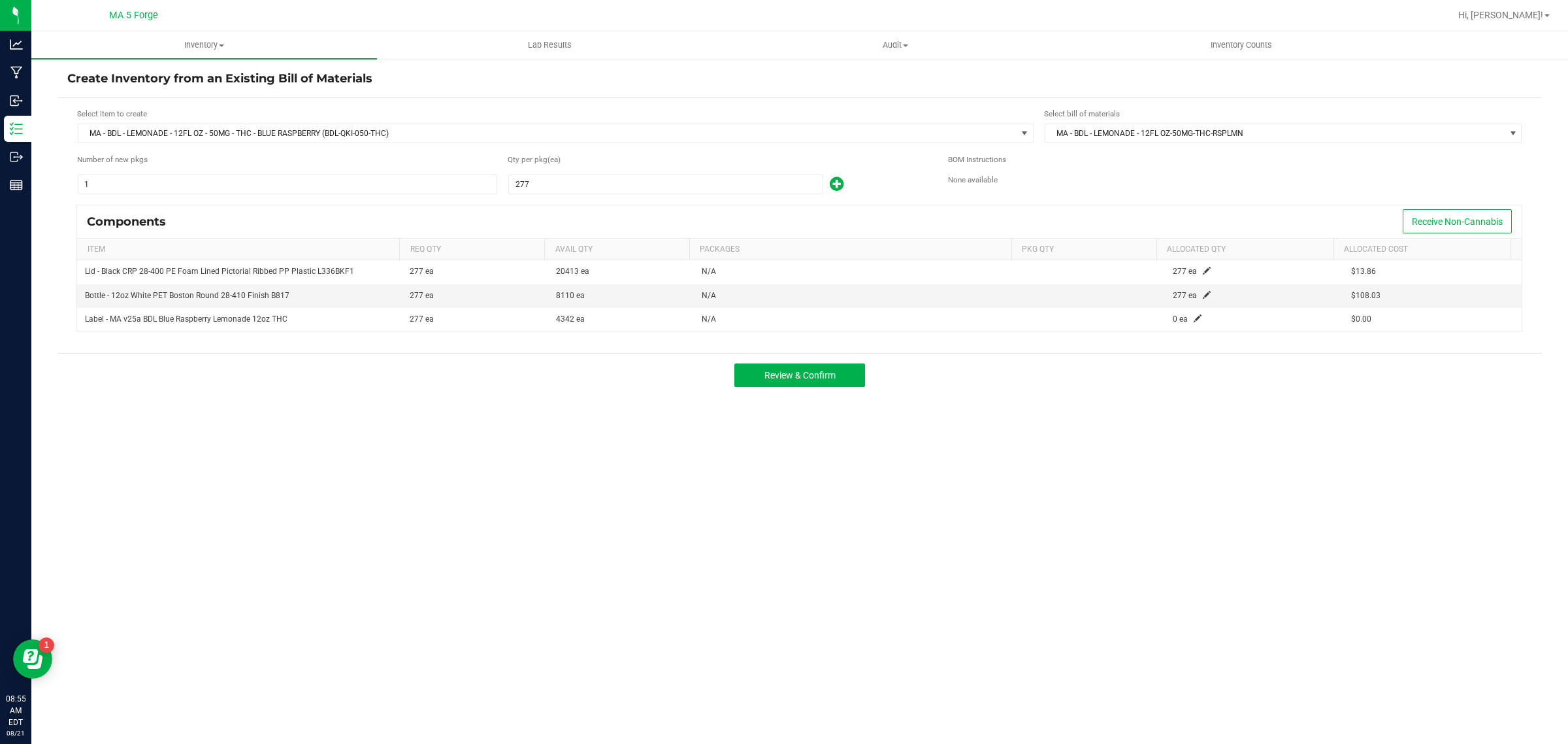
click at [795, 391] on div "Review & Confirm" at bounding box center [799, 375] width 1484 height 44
click at [798, 376] on span "Review & Confirm" at bounding box center [800, 375] width 71 height 11
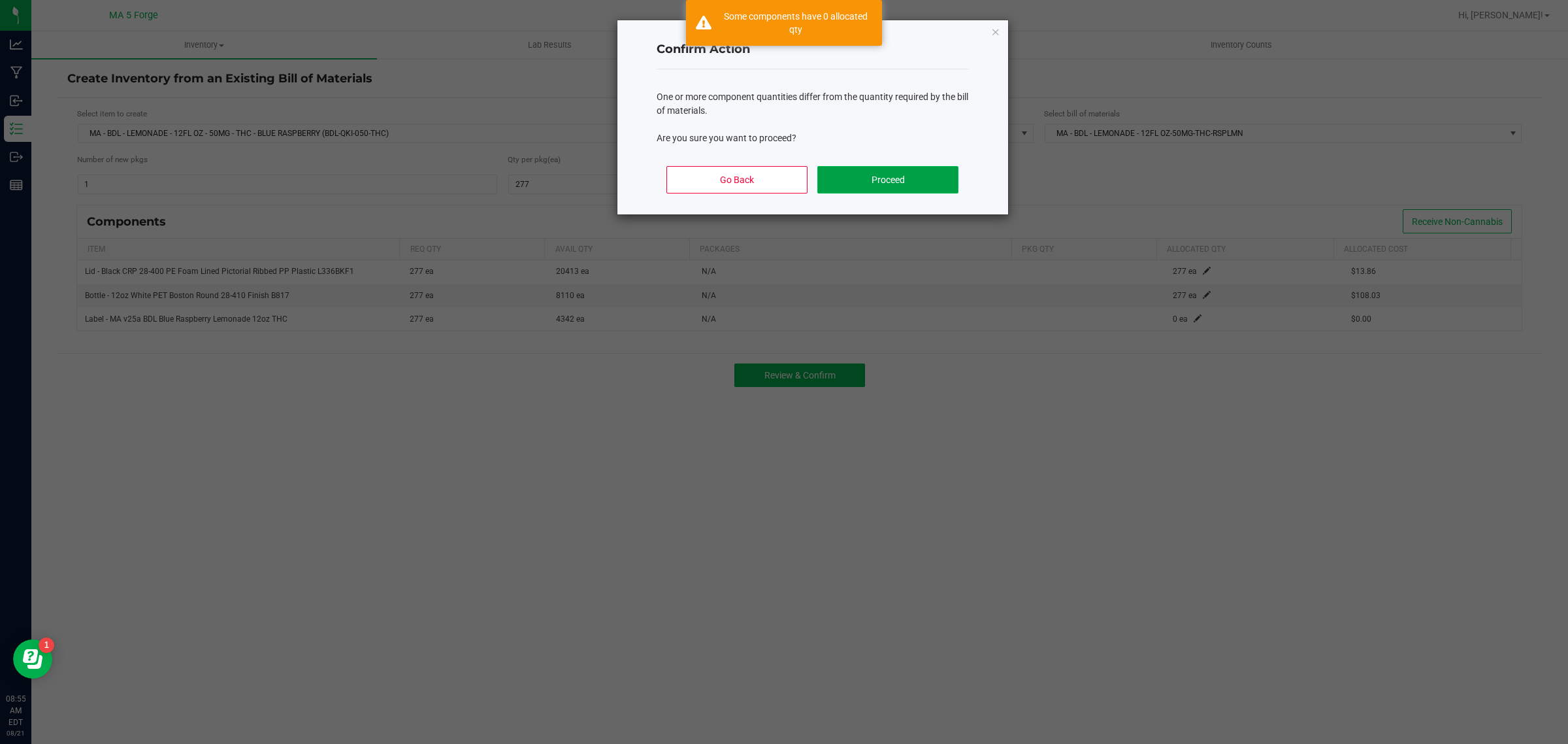
click at [906, 188] on button "Proceed" at bounding box center [887, 179] width 140 height 27
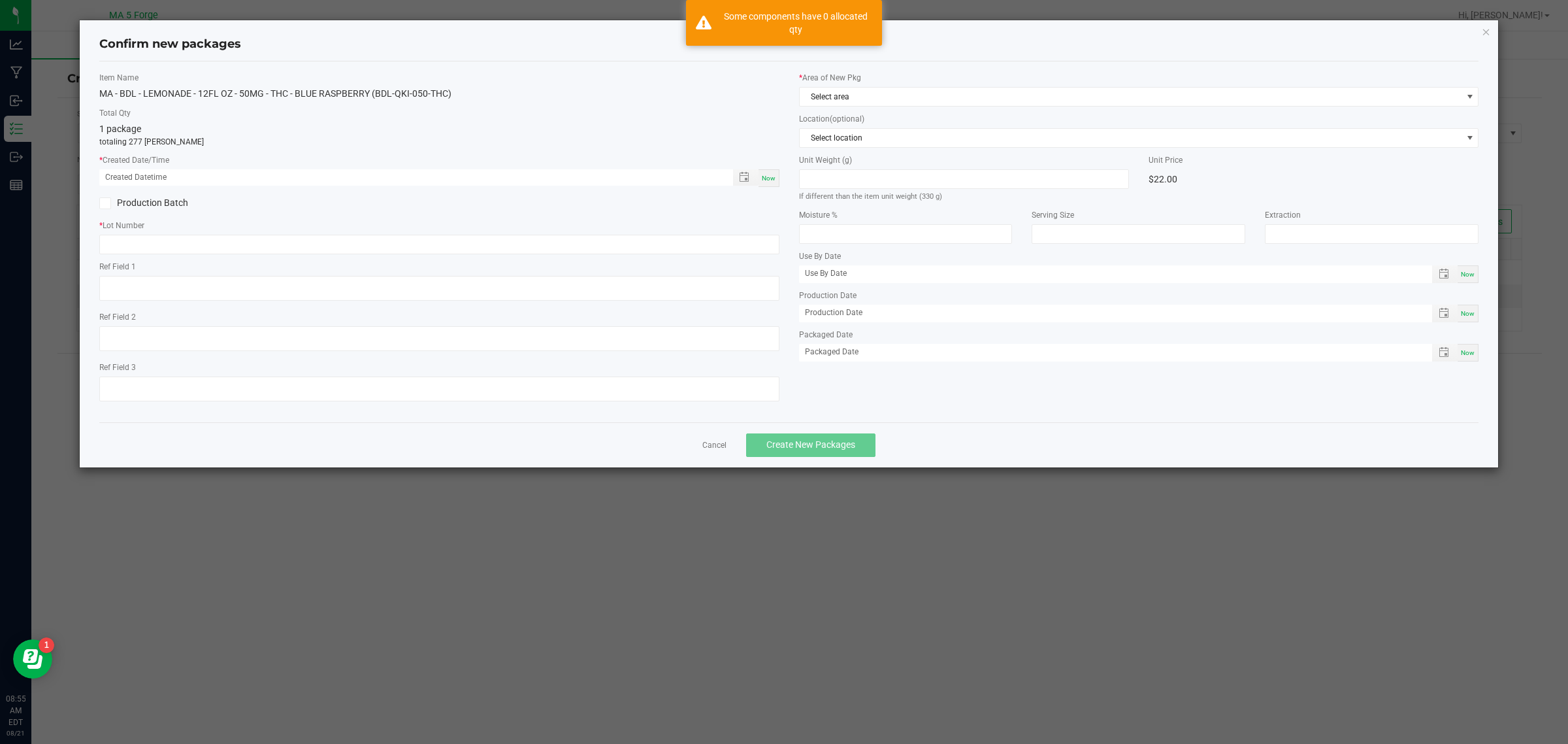
click at [766, 173] on div "Now" at bounding box center [768, 178] width 21 height 18
type input "[DATE] 08:55 AM"
click at [152, 203] on label "Production Batch" at bounding box center [264, 203] width 330 height 14
click at [0, 0] on input "Production Batch" at bounding box center [0, 0] width 0 height 0
click at [174, 252] on input "text" at bounding box center [439, 244] width 680 height 19
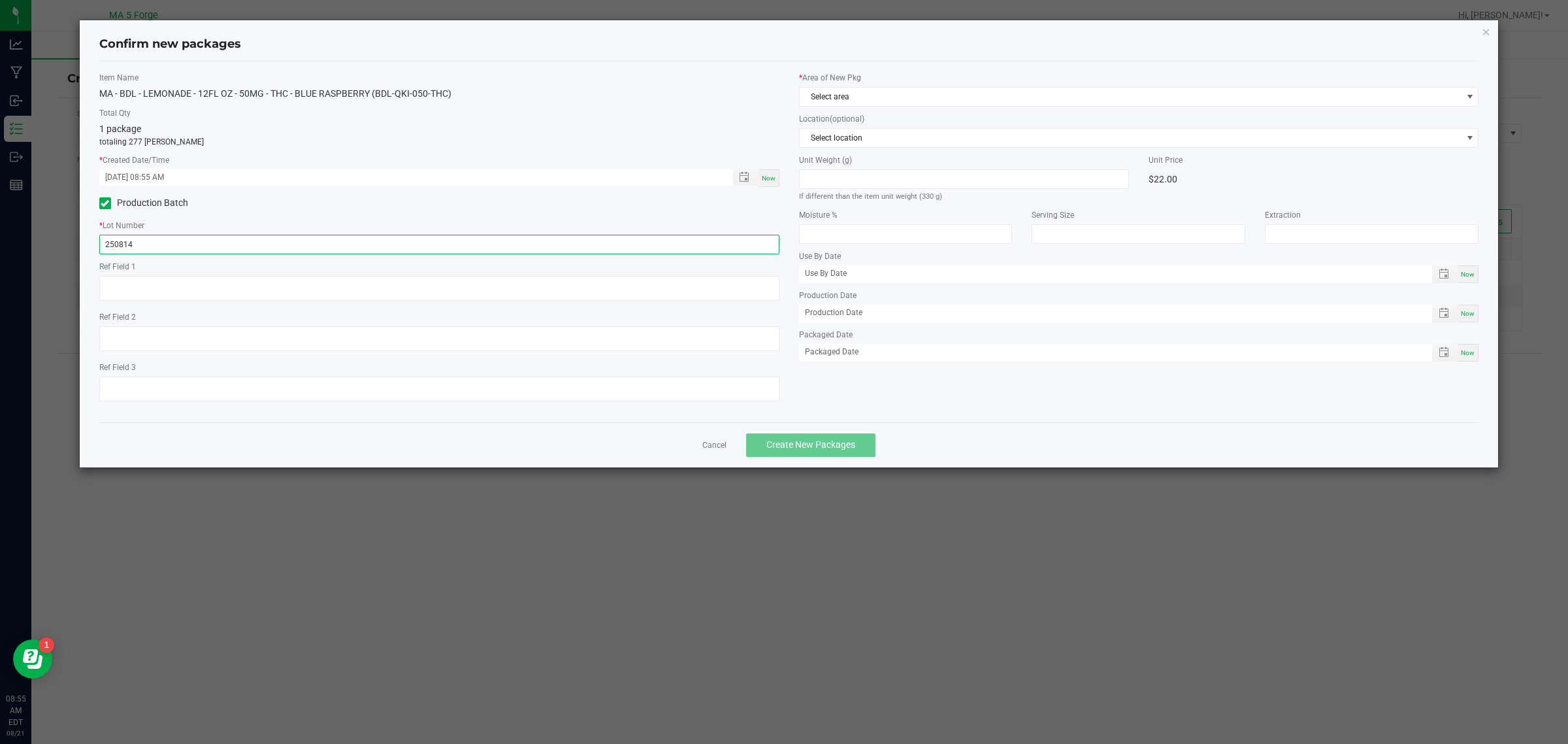
type input "250814WKI-050-THC"
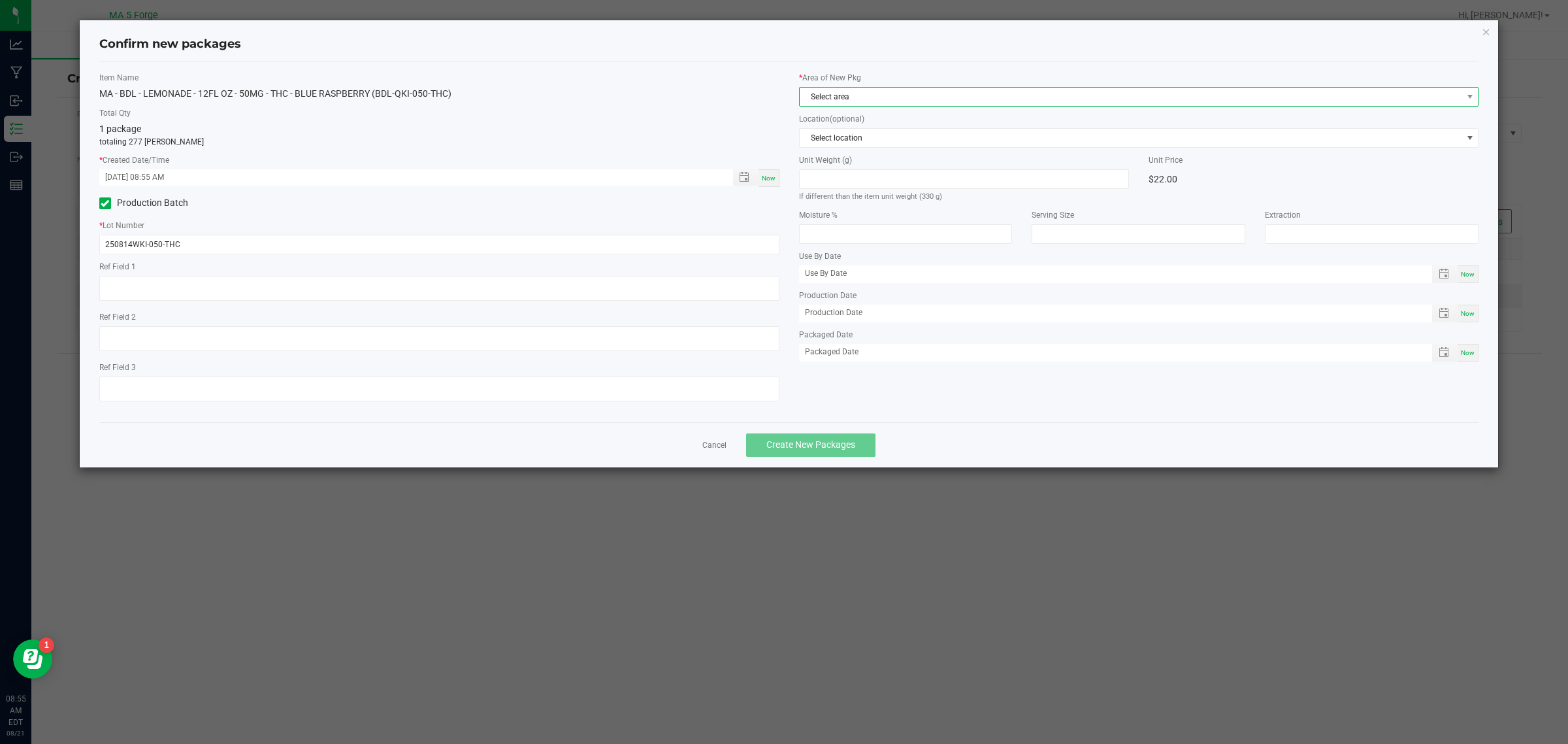
click at [903, 105] on span "Select area" at bounding box center [1131, 96] width 663 height 18
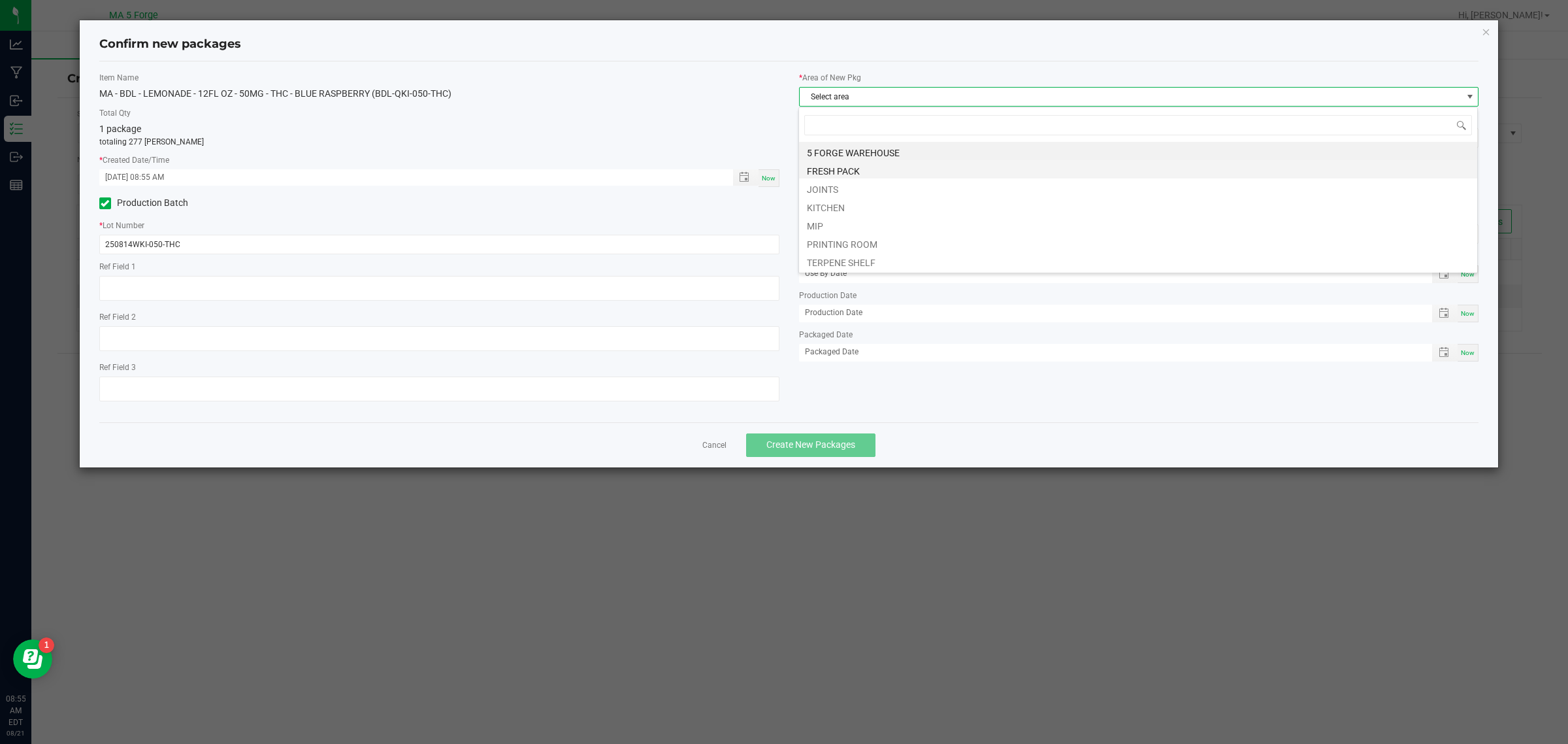
scroll to position [20, 680]
click at [874, 206] on li "KITCHEN" at bounding box center [1138, 206] width 678 height 18
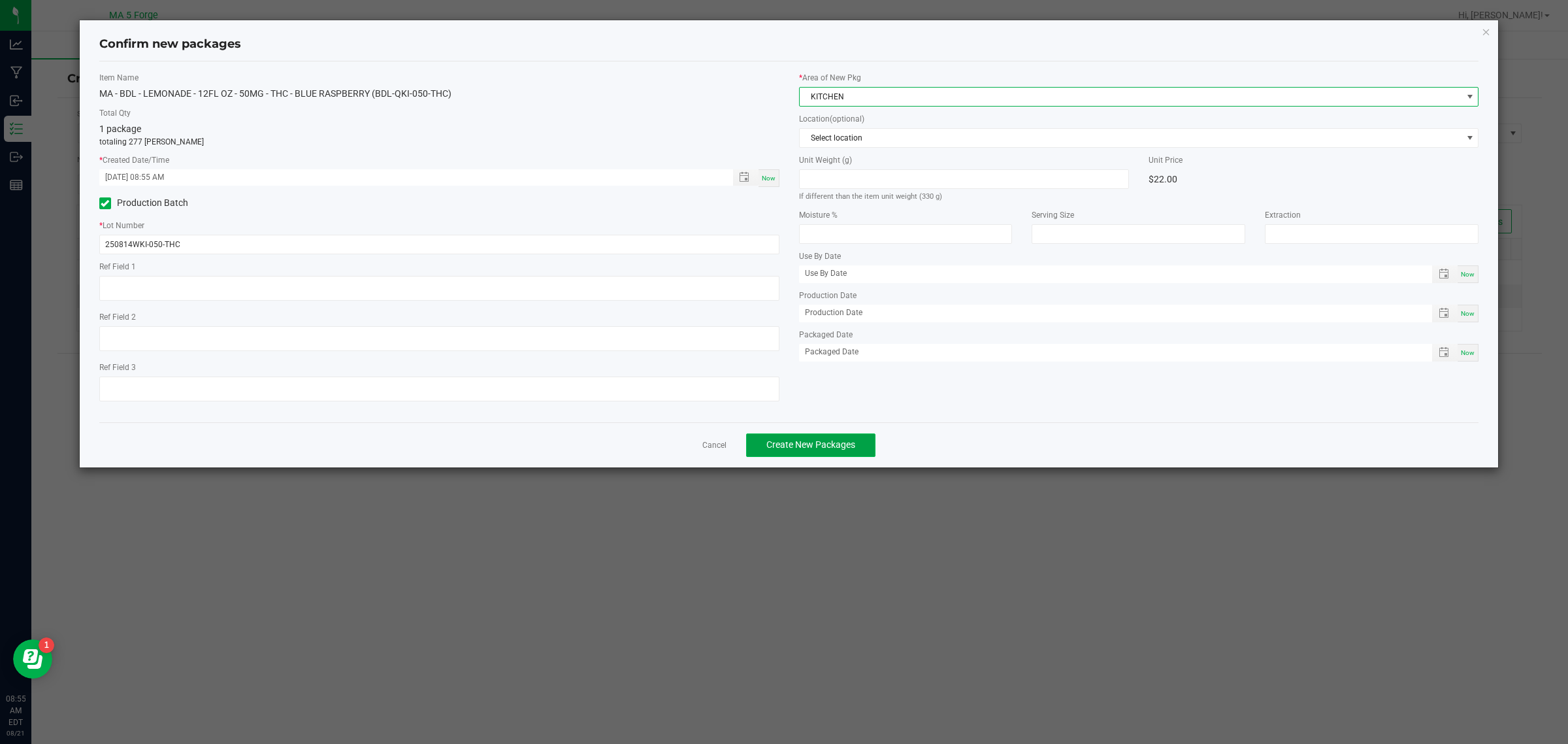
click at [844, 445] on span "Create New Packages" at bounding box center [811, 445] width 89 height 11
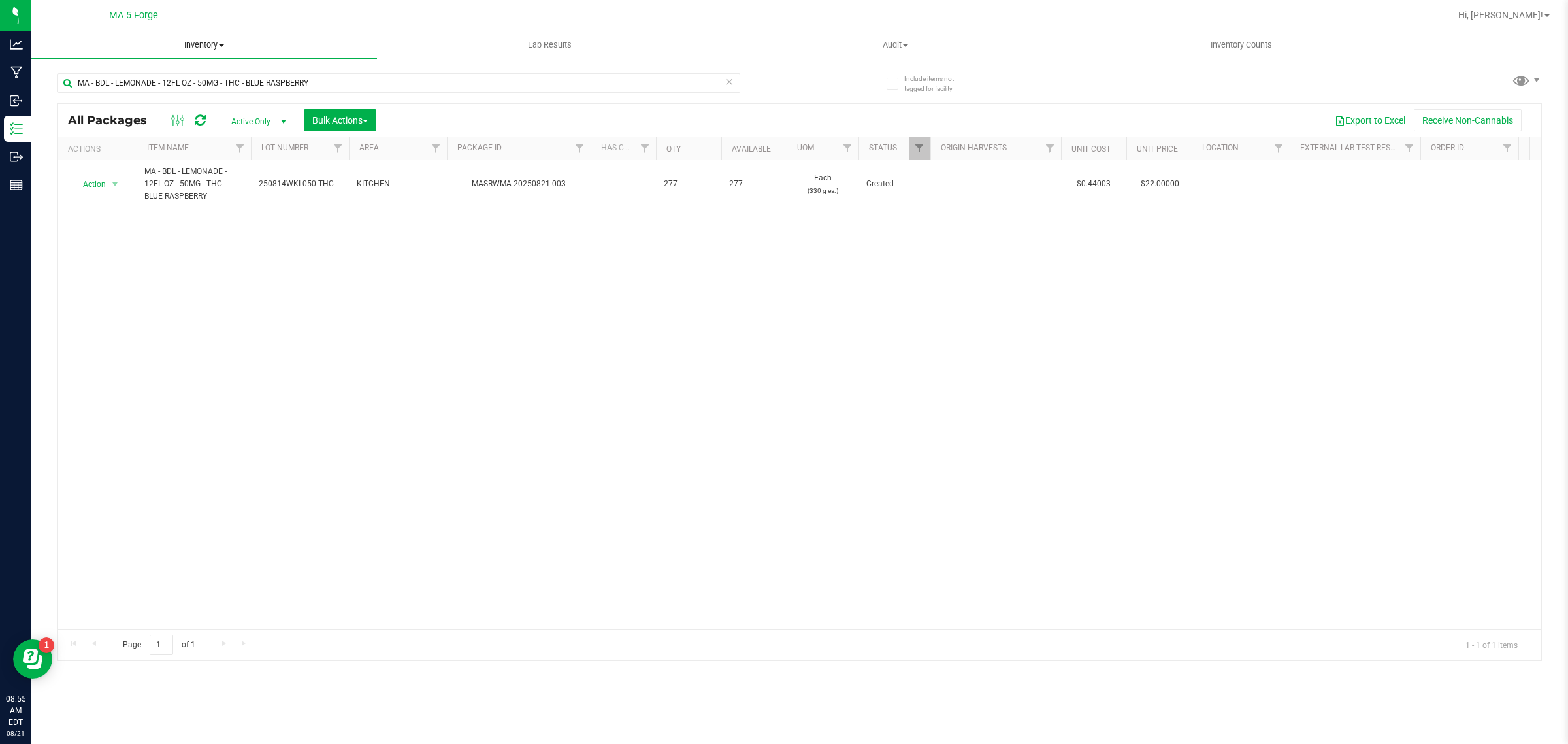
click at [184, 35] on uib-tab-heading "Inventory All packages All inventory Waste log Create inventory" at bounding box center [204, 45] width 346 height 27
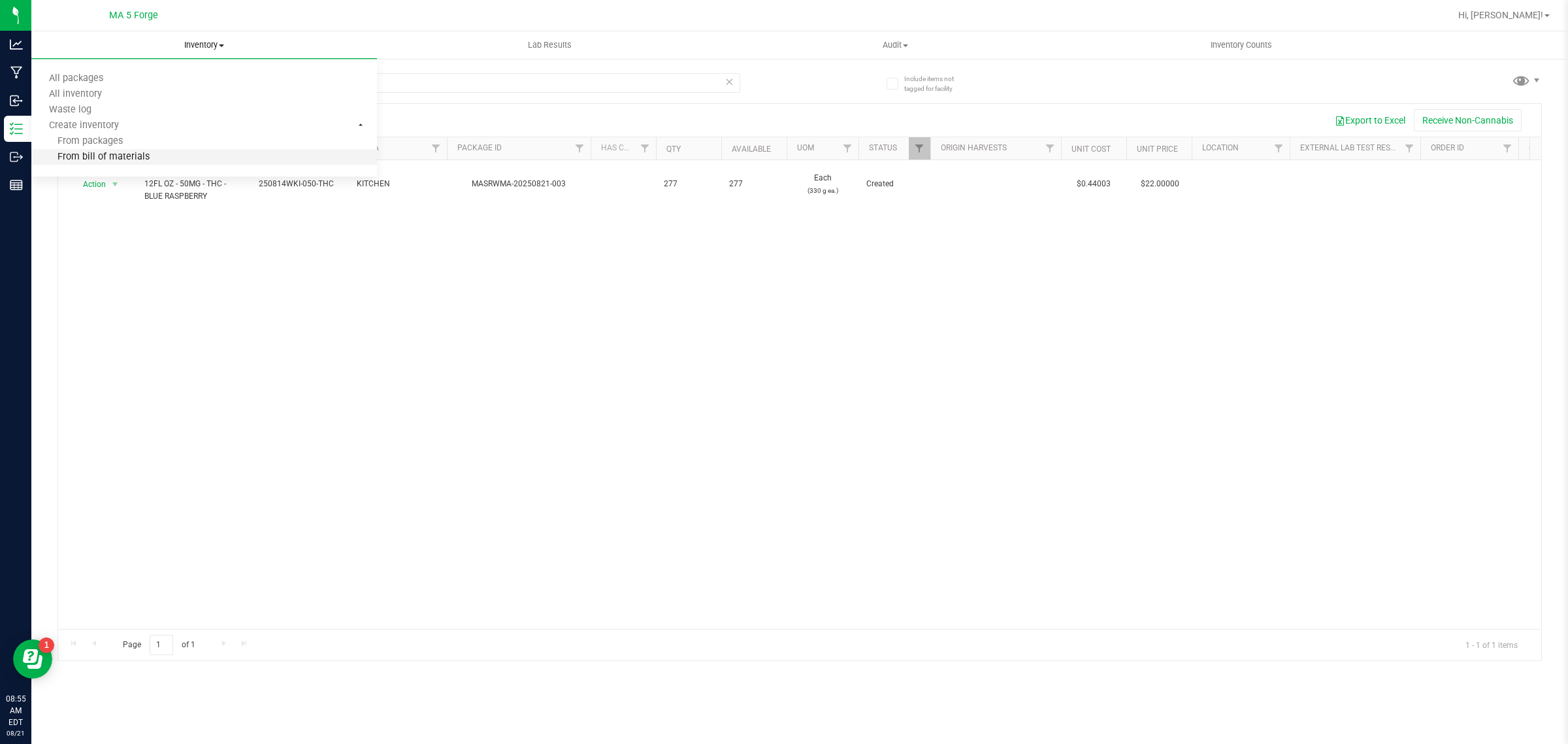
click at [159, 150] on li "From bill of materials" at bounding box center [204, 158] width 346 height 16
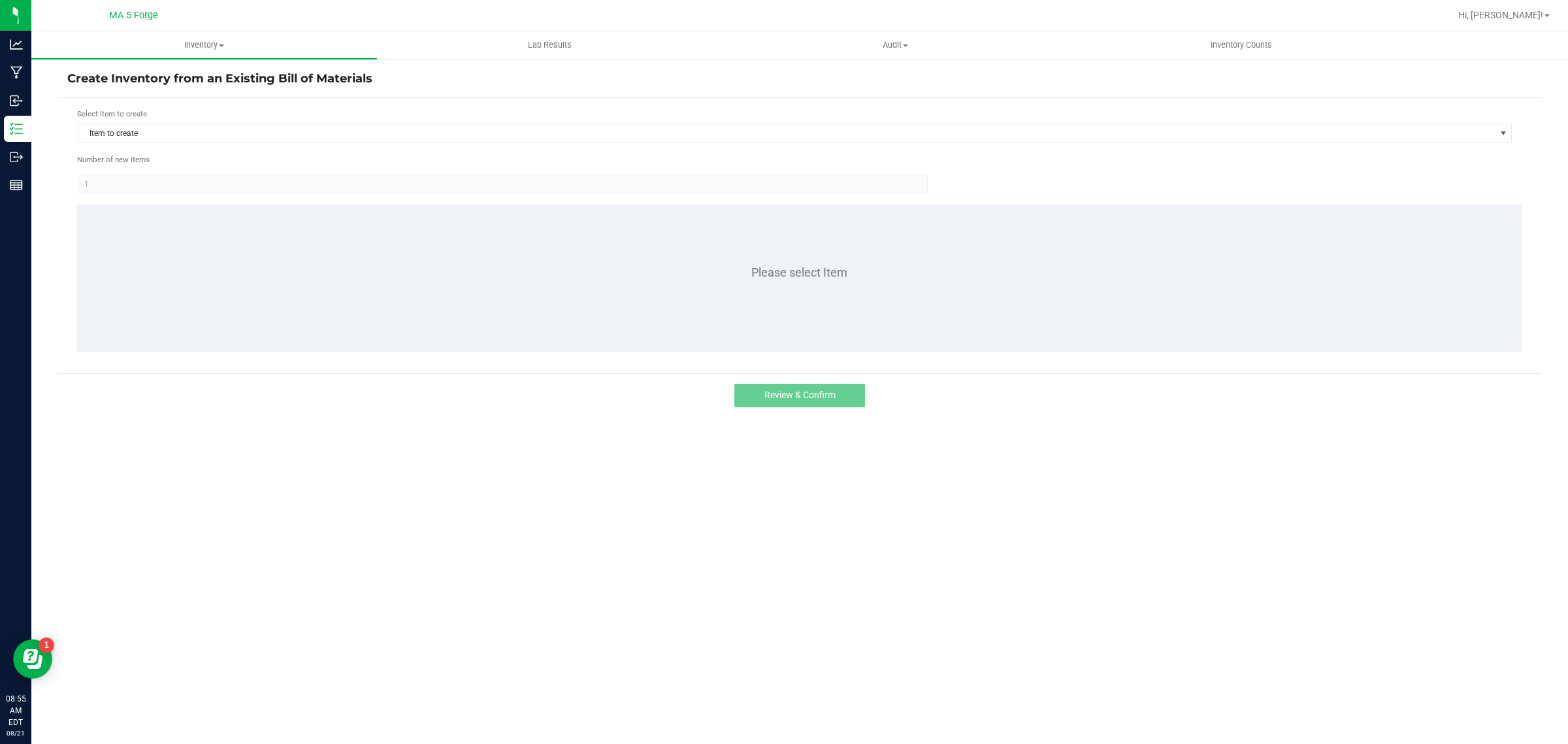
click at [230, 144] on form "Select item to create Item to create Number of new items 1 Please select Item" at bounding box center [800, 236] width 1465 height 256
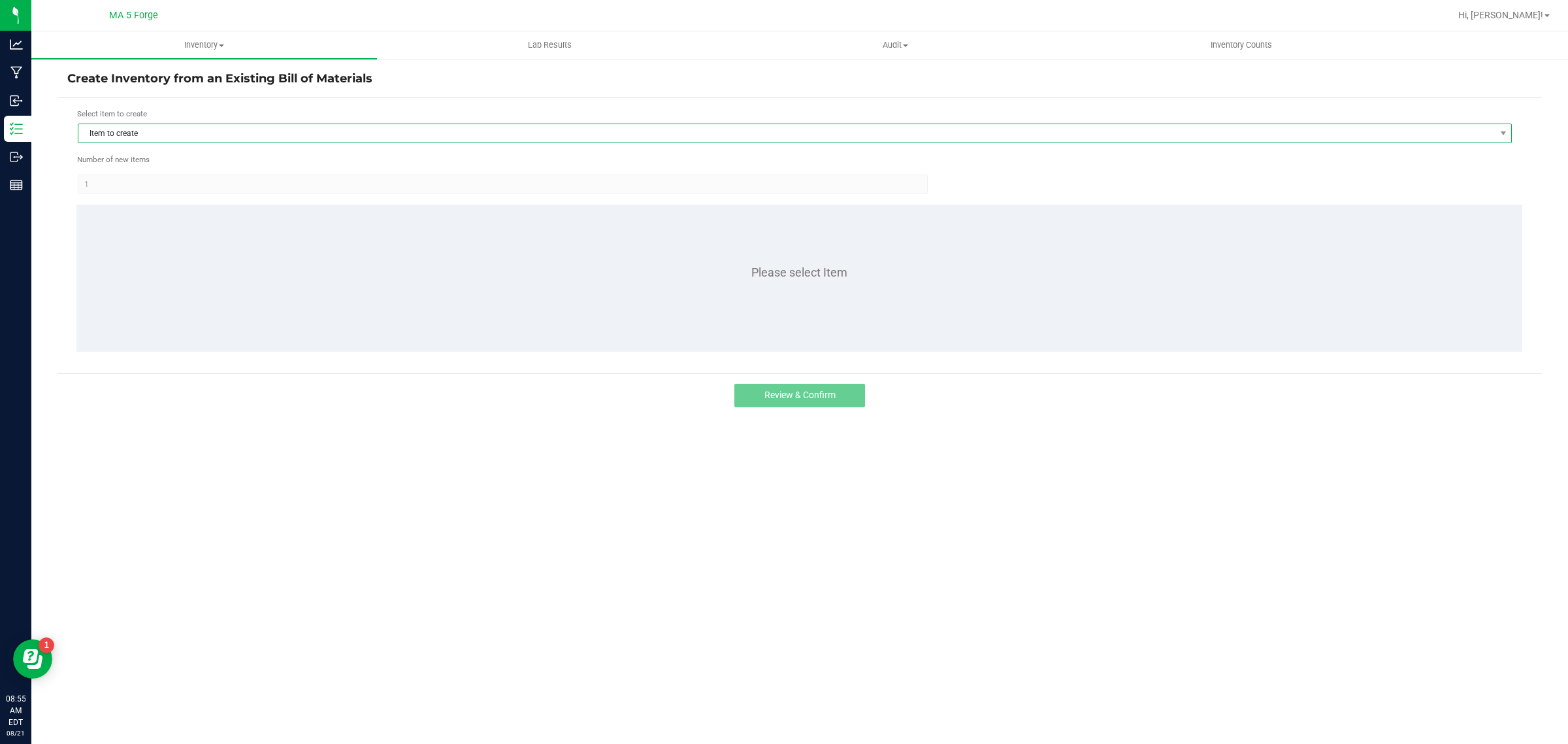
click at [221, 139] on span "Item to create" at bounding box center [786, 133] width 1416 height 18
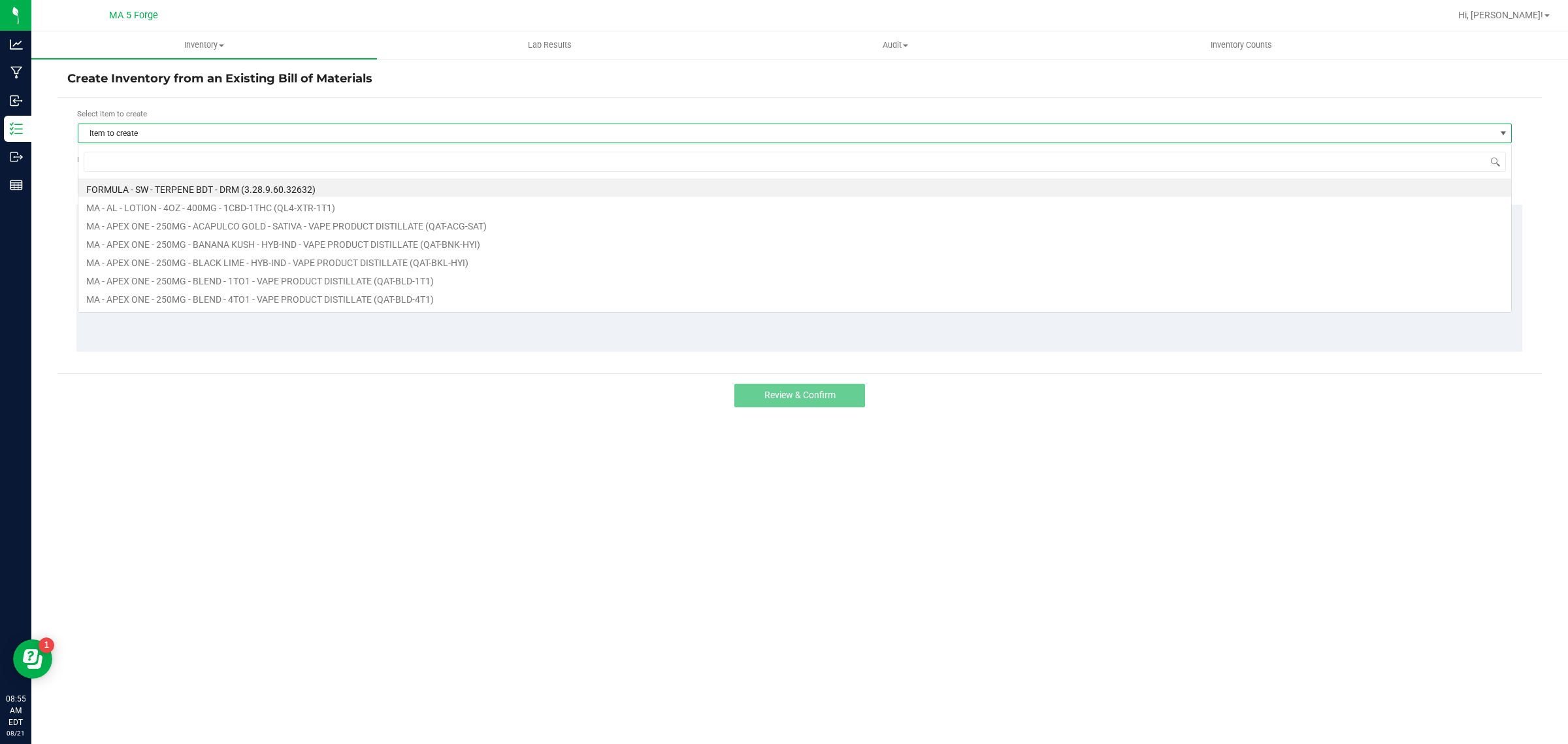
scroll to position [20, 1434]
type input "qul"
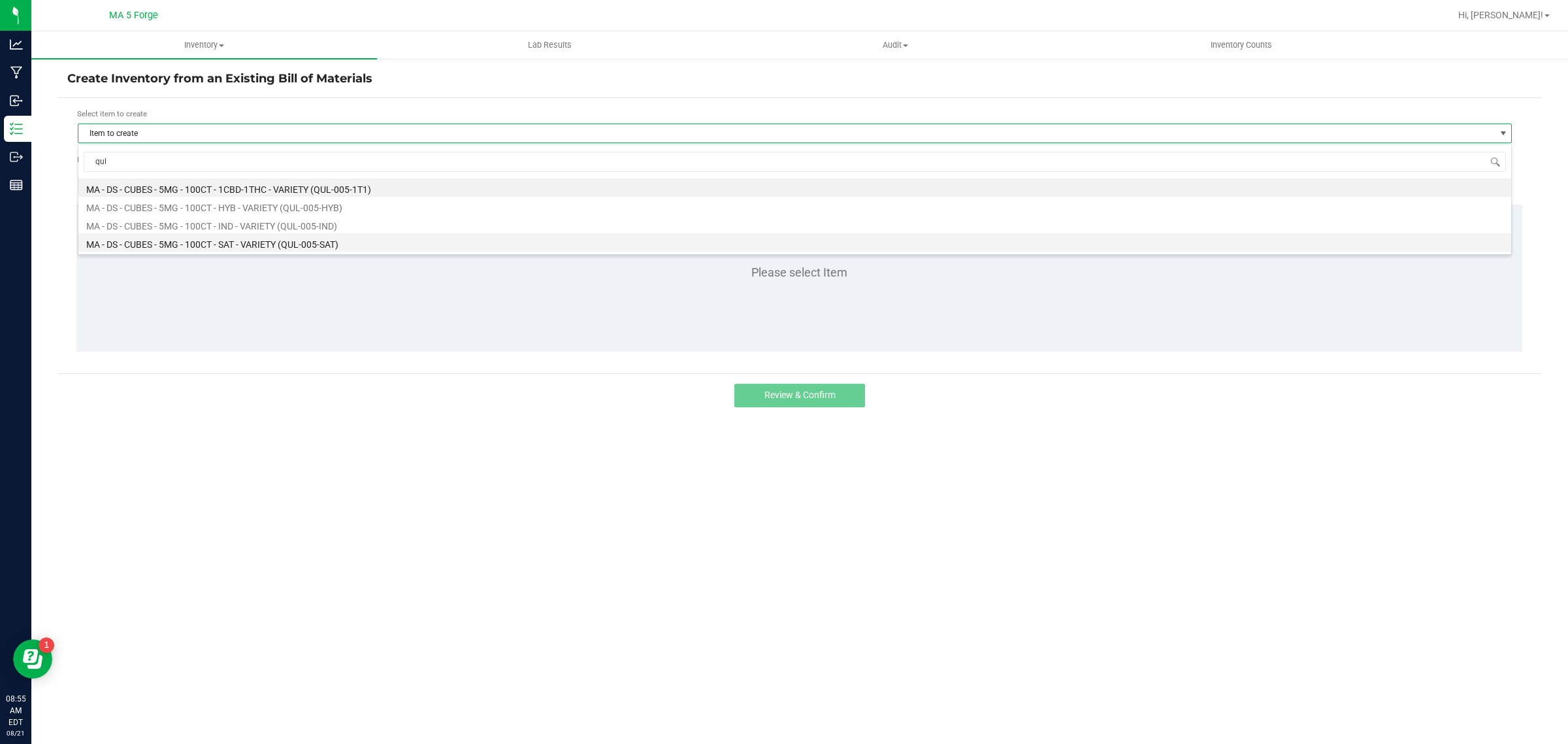
click at [268, 238] on li "MA - DS - CUBES - 5MG - 100CT - SAT - VARIETY (QUL-005-SAT)" at bounding box center [795, 242] width 1433 height 18
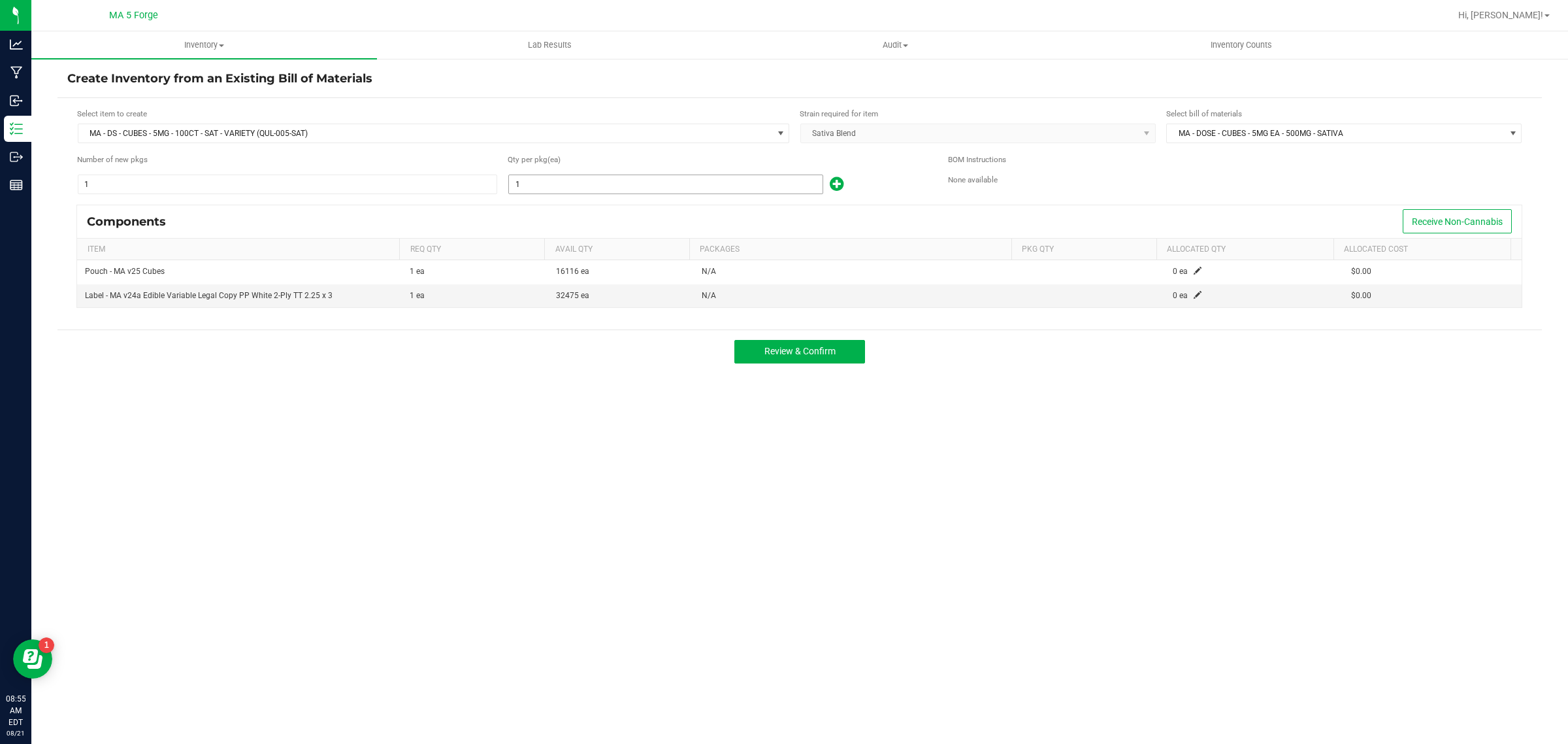
click at [569, 188] on input "1" at bounding box center [665, 184] width 313 height 18
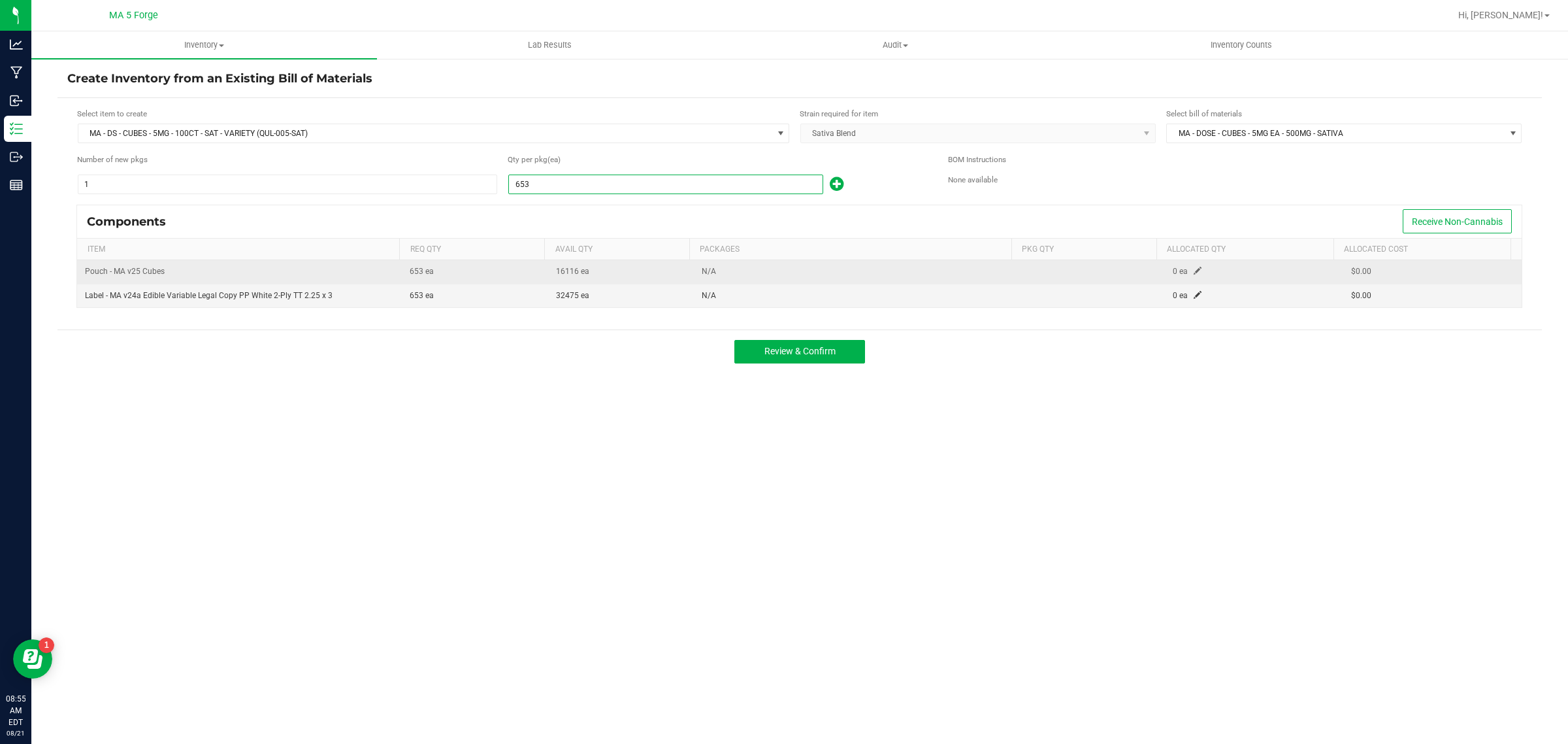
type input "653"
click at [1193, 270] on span at bounding box center [1197, 271] width 8 height 8
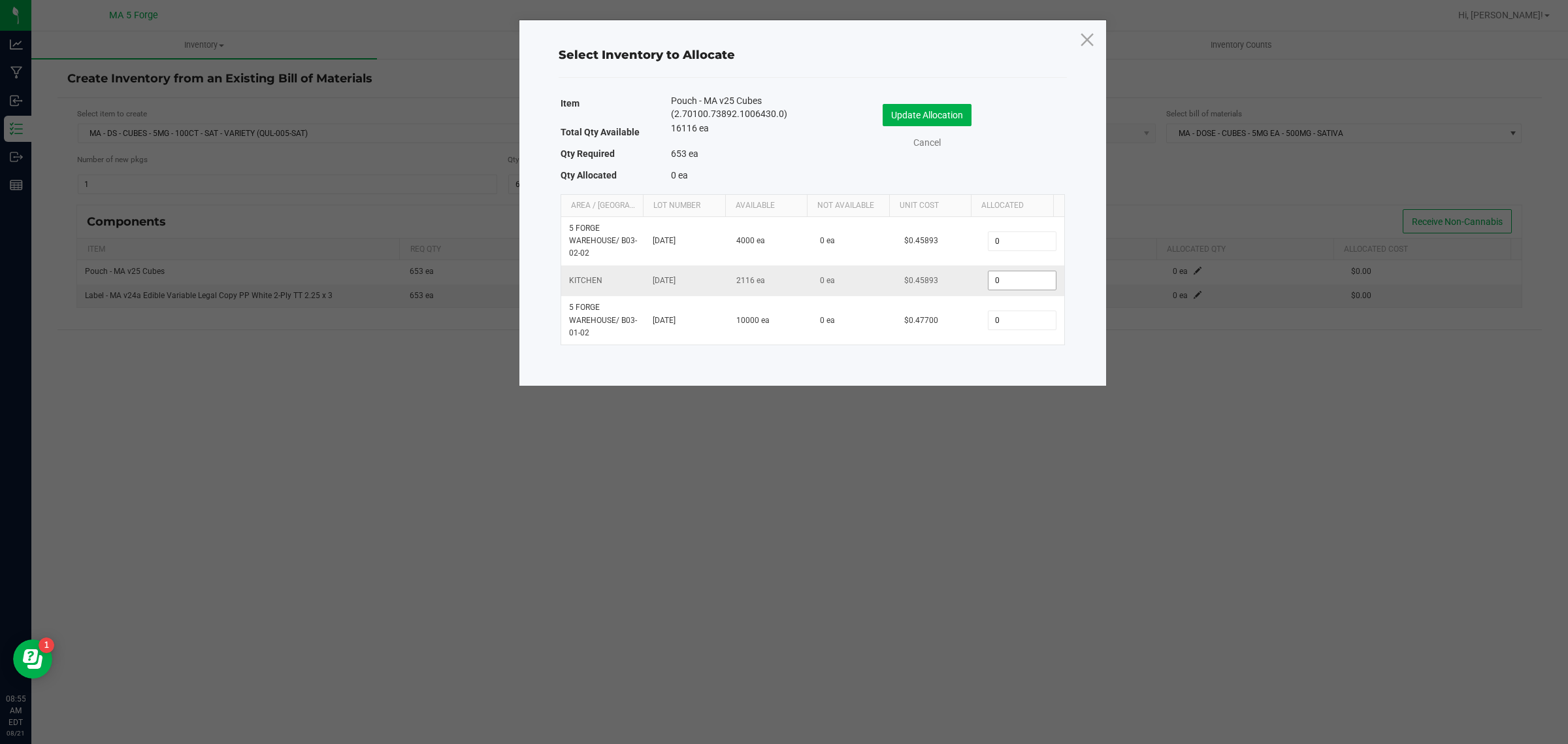
click at [1024, 281] on input "0" at bounding box center [1022, 280] width 67 height 18
type input "653"
click at [963, 112] on button "Update Allocation" at bounding box center [927, 114] width 89 height 22
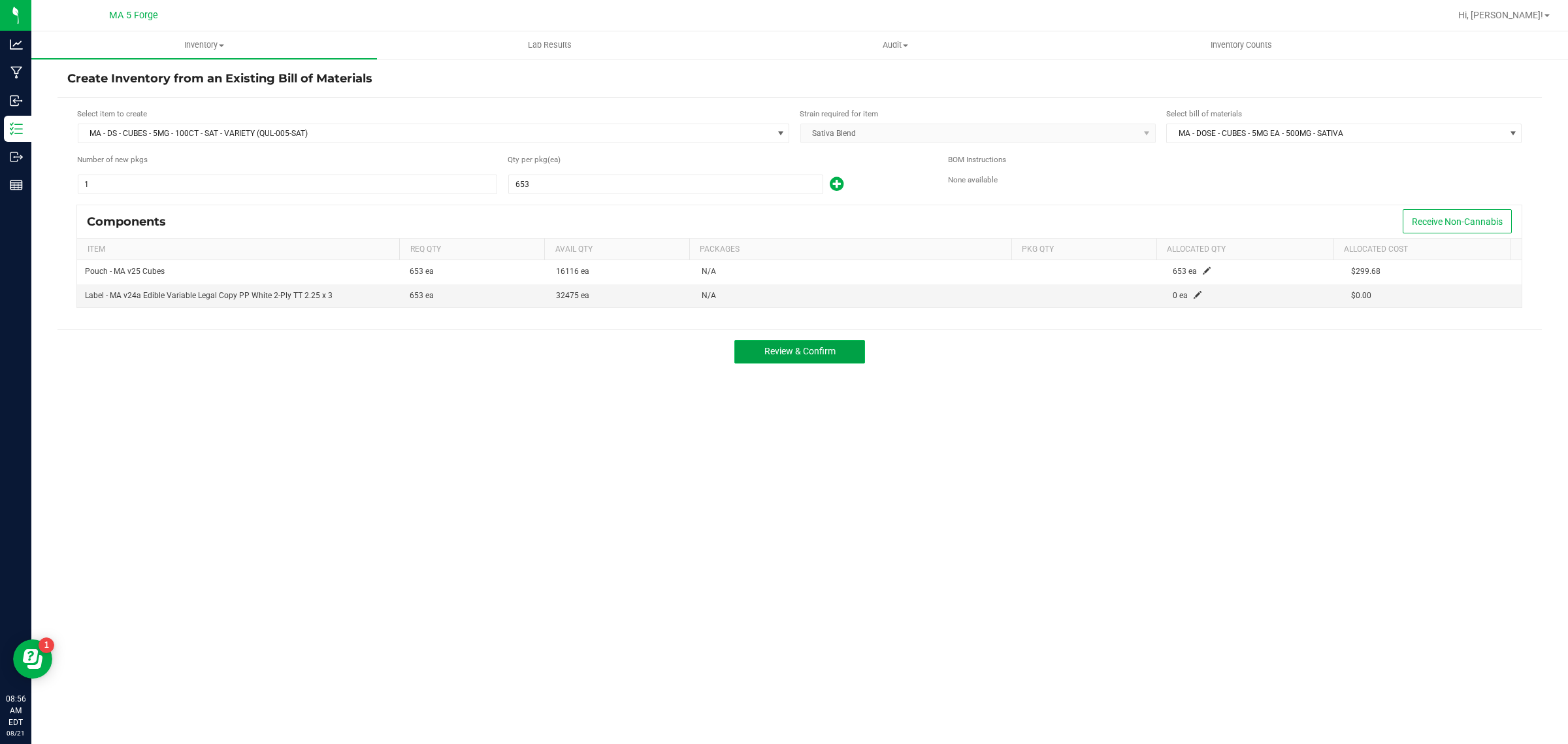
click at [821, 361] on button "Review & Confirm" at bounding box center [800, 351] width 130 height 23
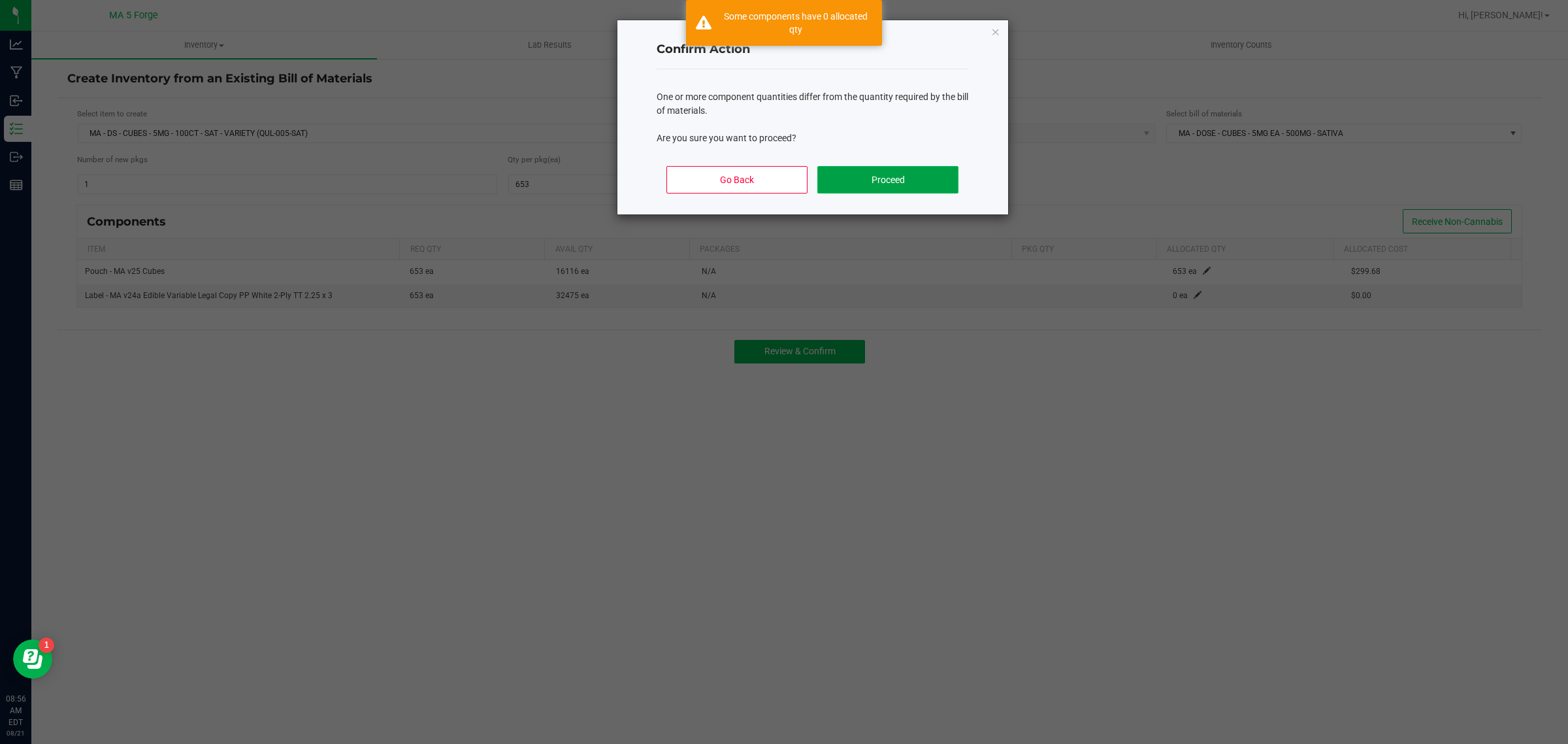
click at [880, 187] on button "Proceed" at bounding box center [887, 179] width 140 height 27
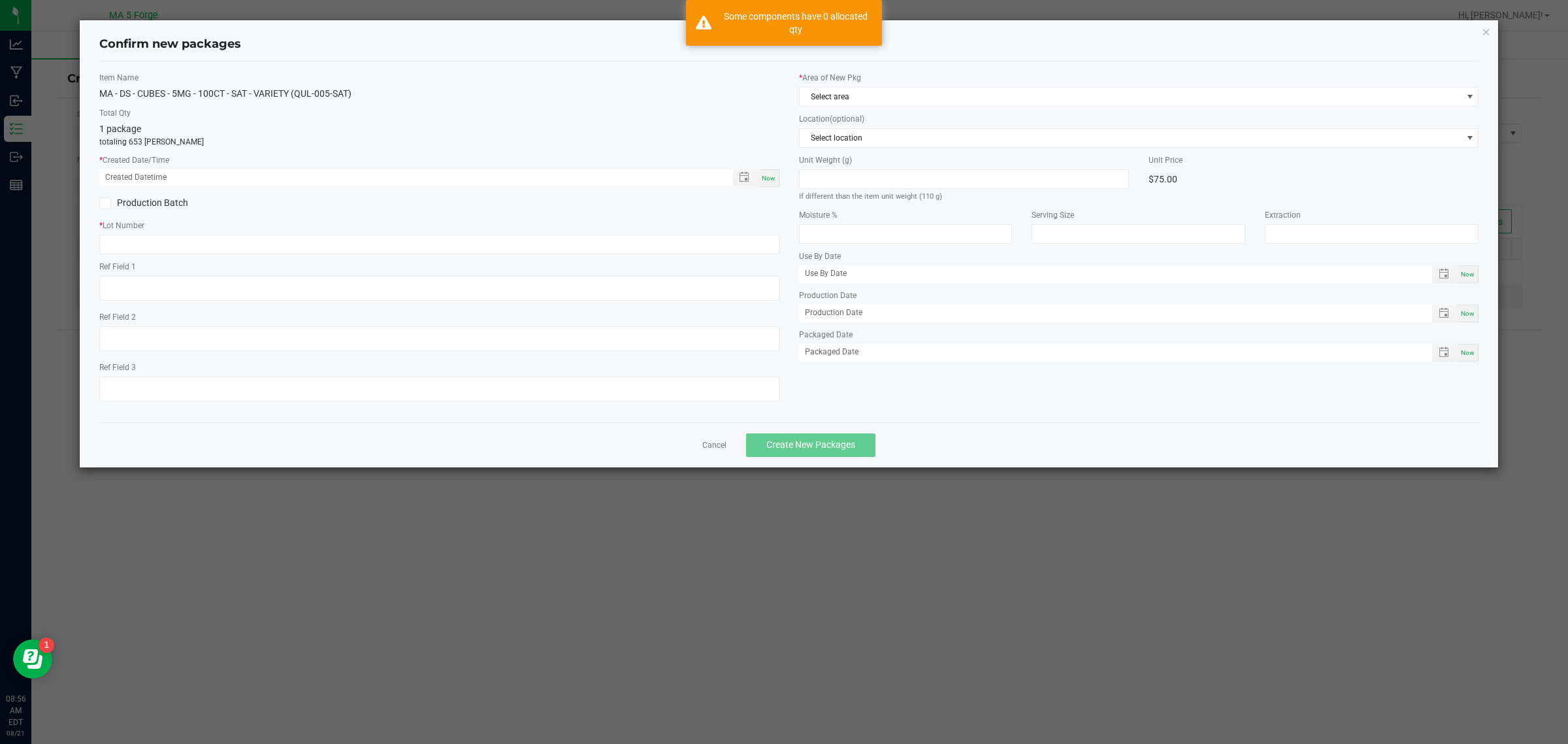
click at [773, 184] on div "Now" at bounding box center [768, 178] width 21 height 18
type input "[DATE] 08:56 AM"
click at [164, 206] on label "Production Batch" at bounding box center [264, 203] width 330 height 14
click at [0, 0] on input "Production Batch" at bounding box center [0, 0] width 0 height 0
click at [160, 240] on input "text" at bounding box center [439, 244] width 680 height 19
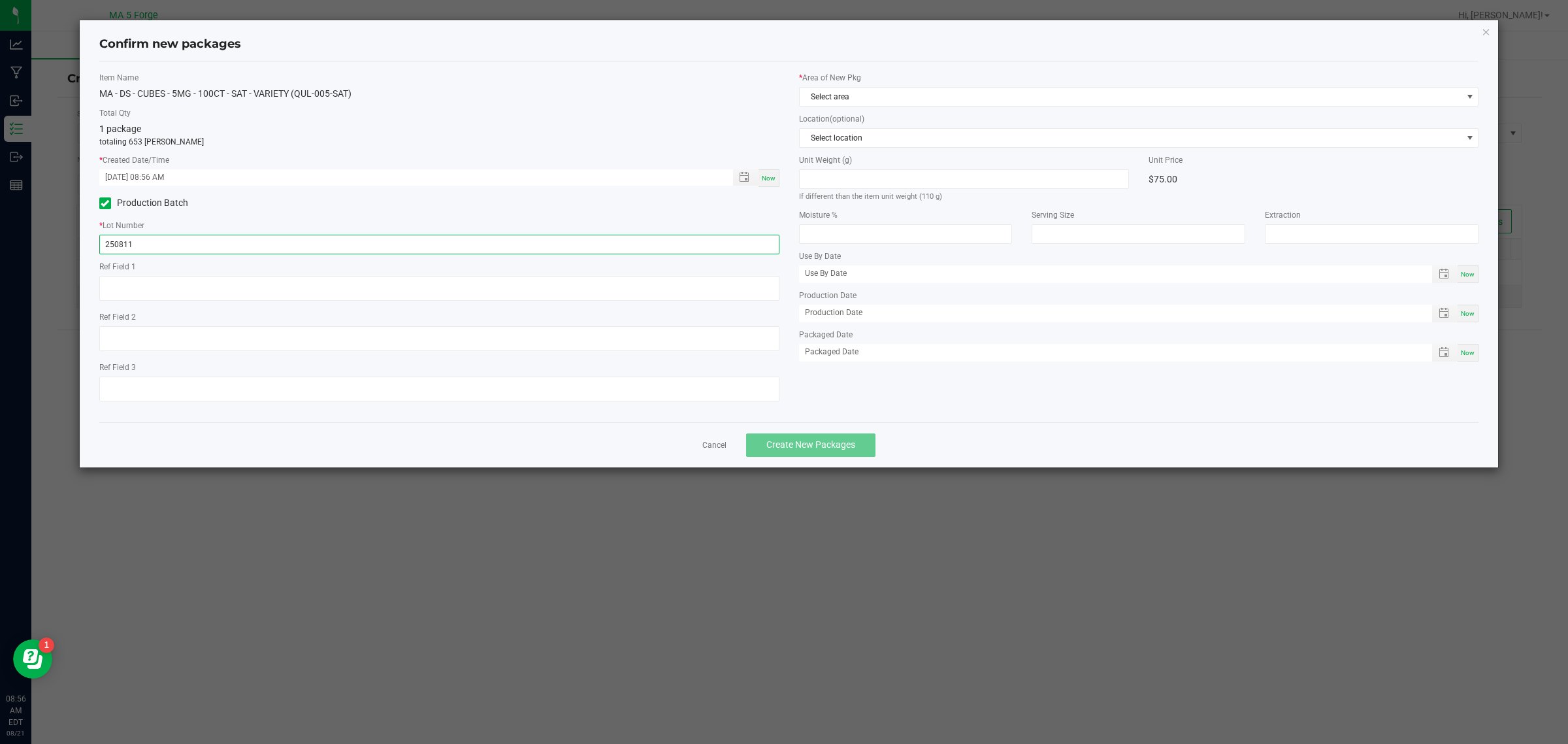
type input "250811QUV-EAC-SAT"
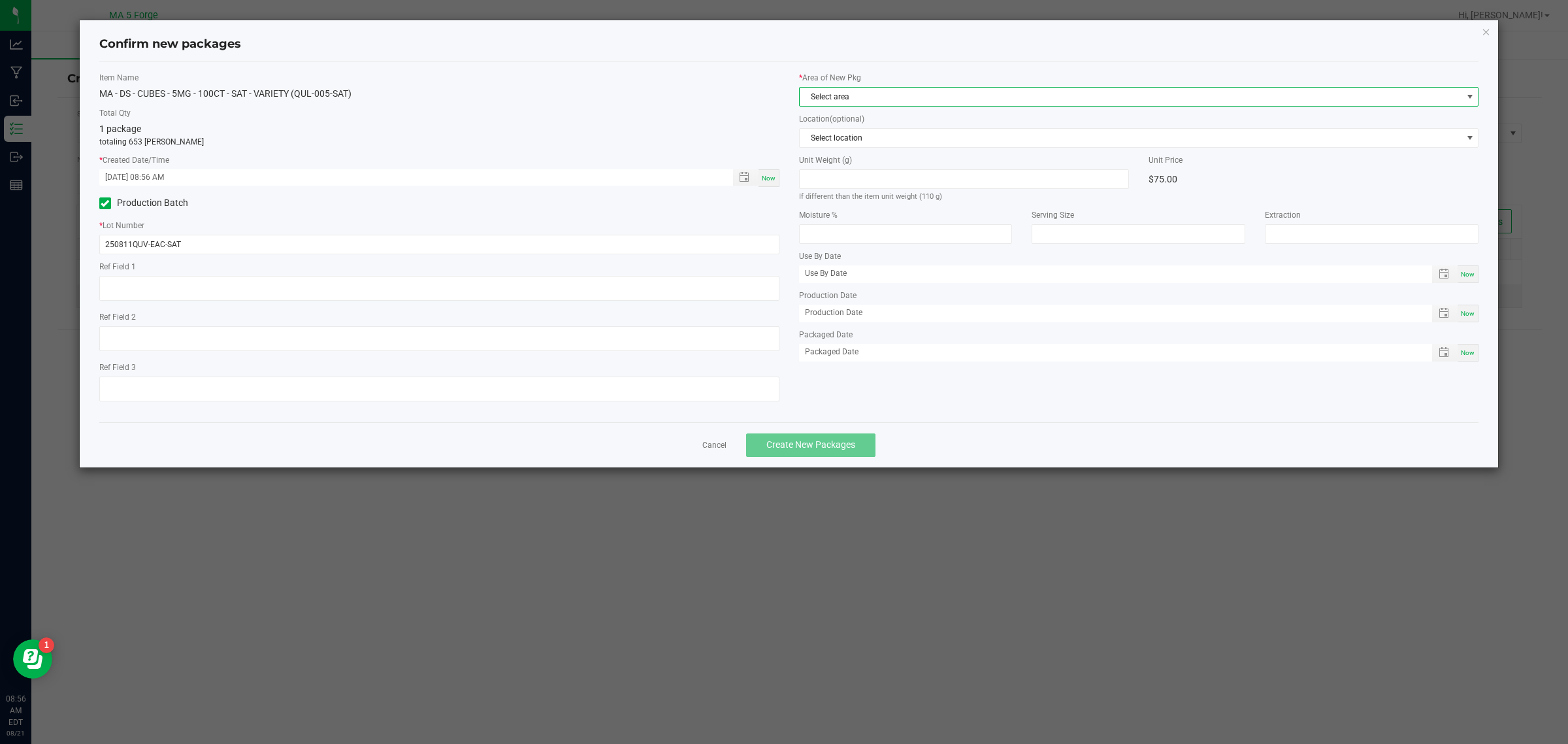
click at [881, 101] on span "Select area" at bounding box center [1131, 96] width 663 height 18
click at [864, 207] on li "KITCHEN" at bounding box center [1138, 206] width 678 height 18
click at [843, 439] on span "Create New Packages" at bounding box center [811, 445] width 89 height 11
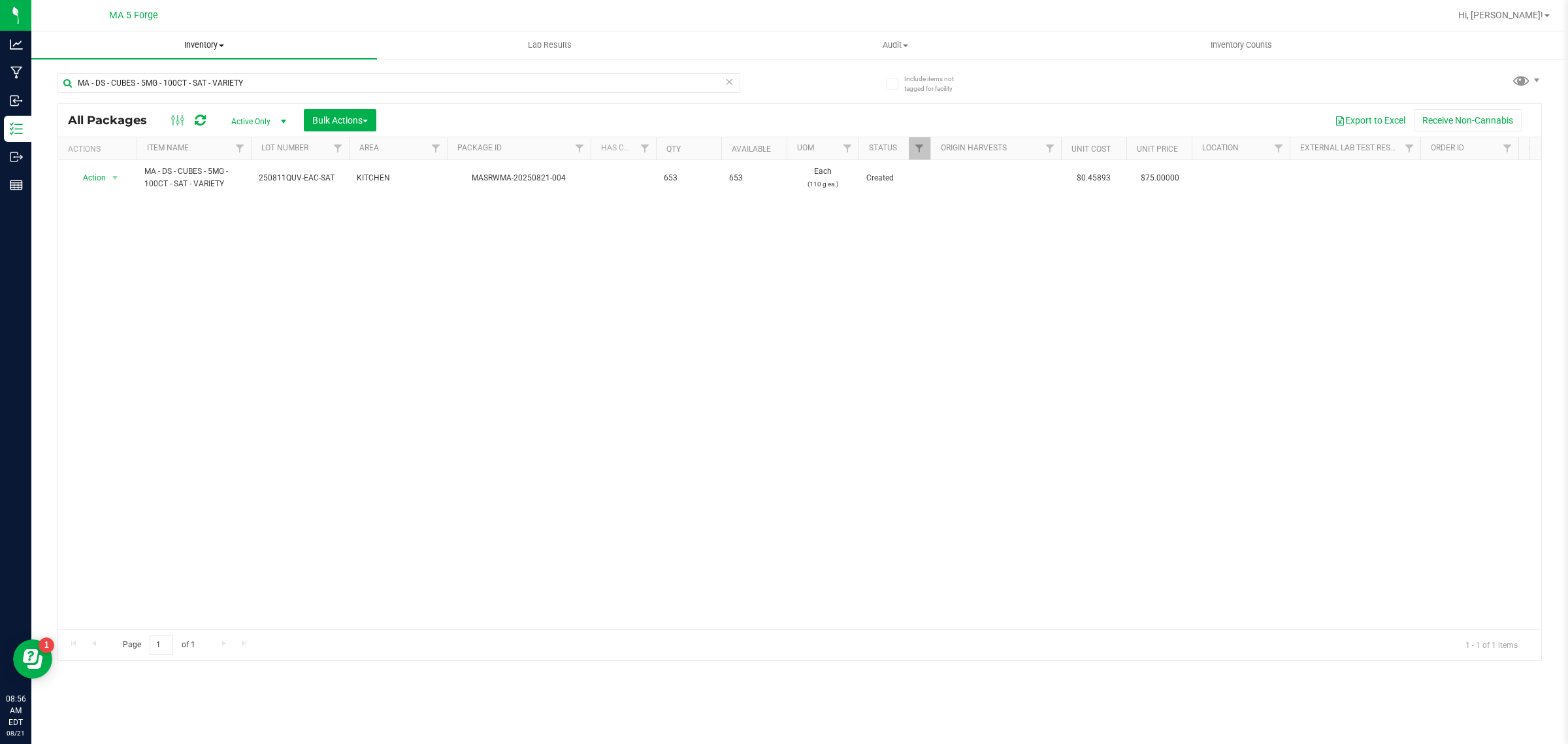
click at [210, 47] on span "Inventory" at bounding box center [204, 45] width 346 height 12
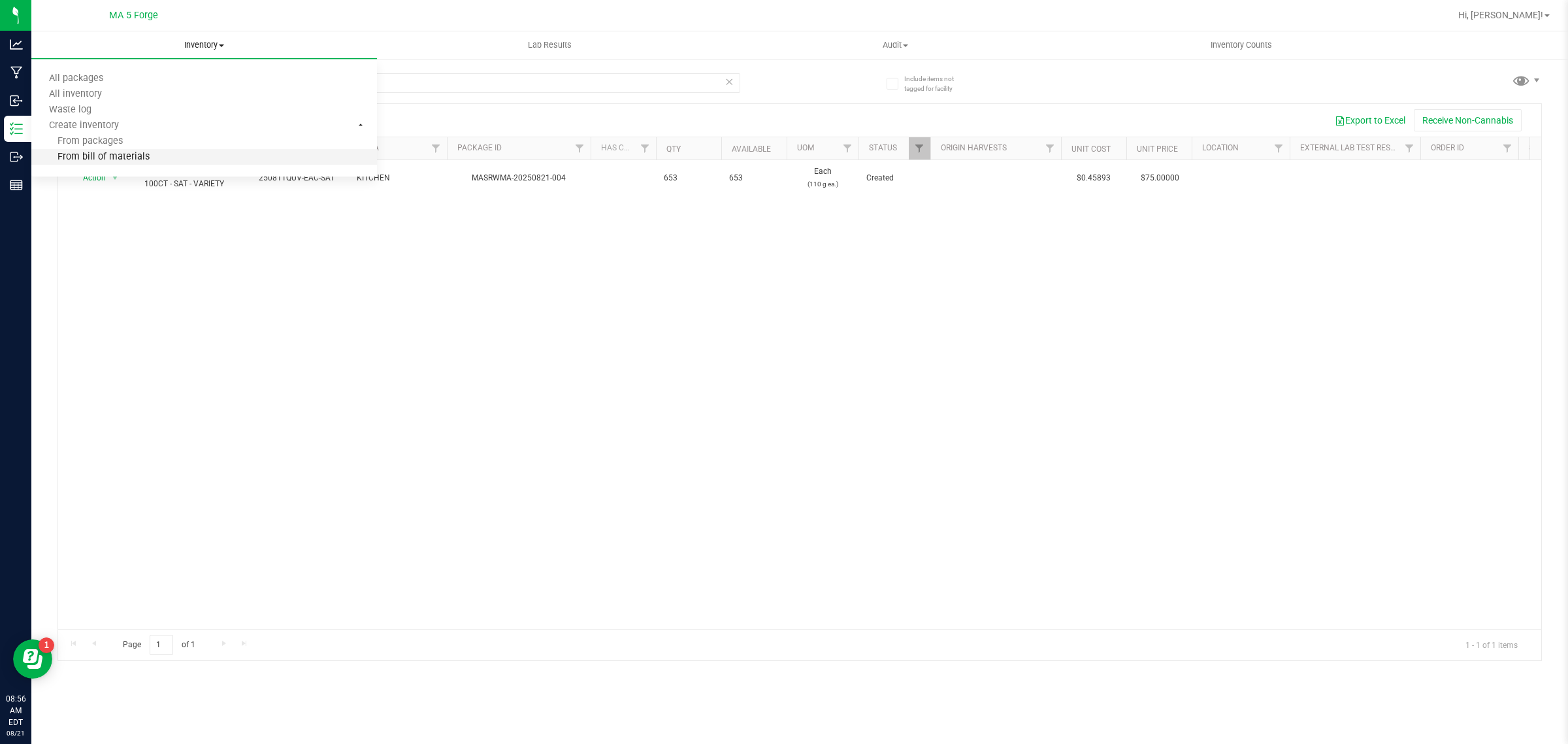
click at [191, 152] on li "From bill of materials" at bounding box center [204, 158] width 346 height 16
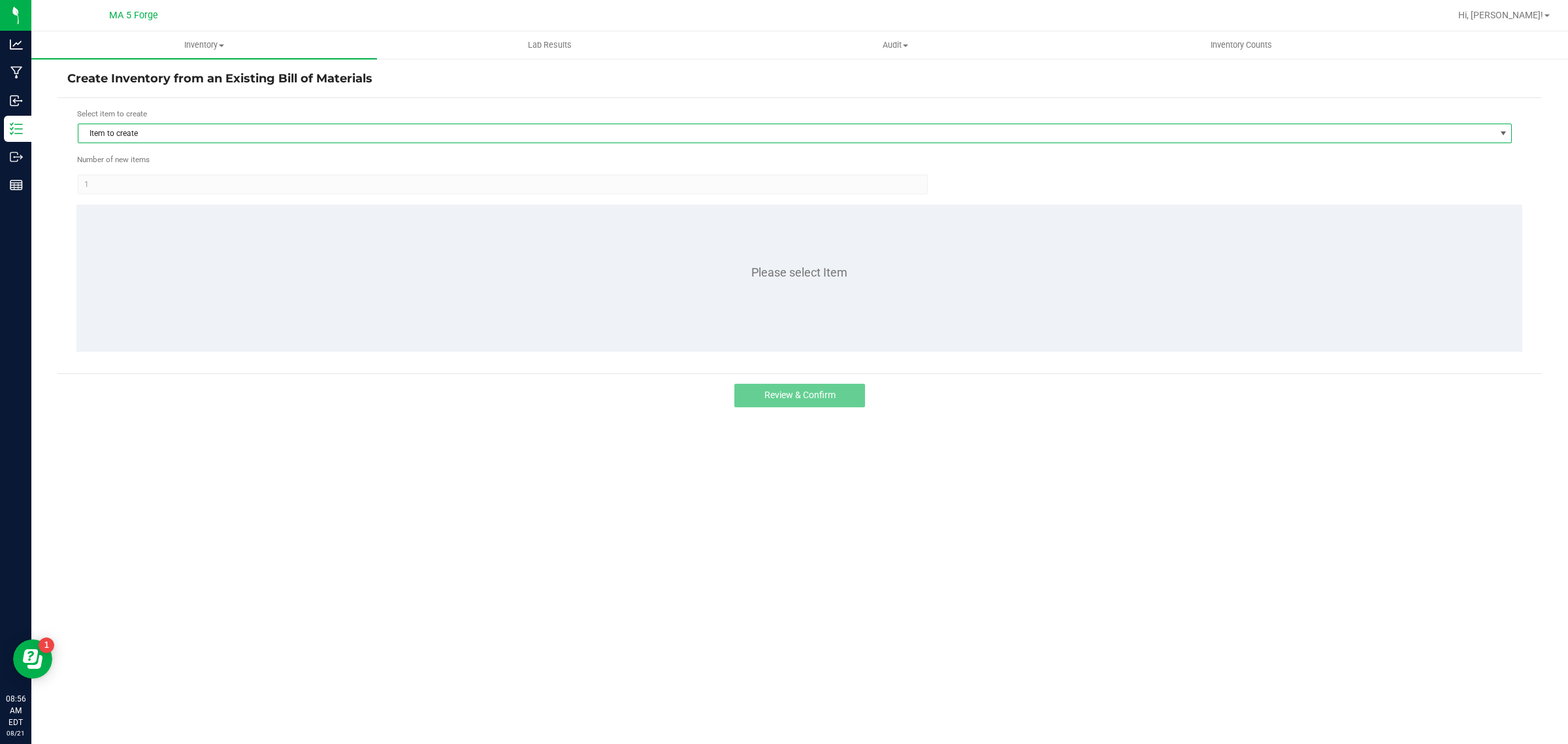
click at [564, 126] on span "Item to create" at bounding box center [786, 133] width 1416 height 18
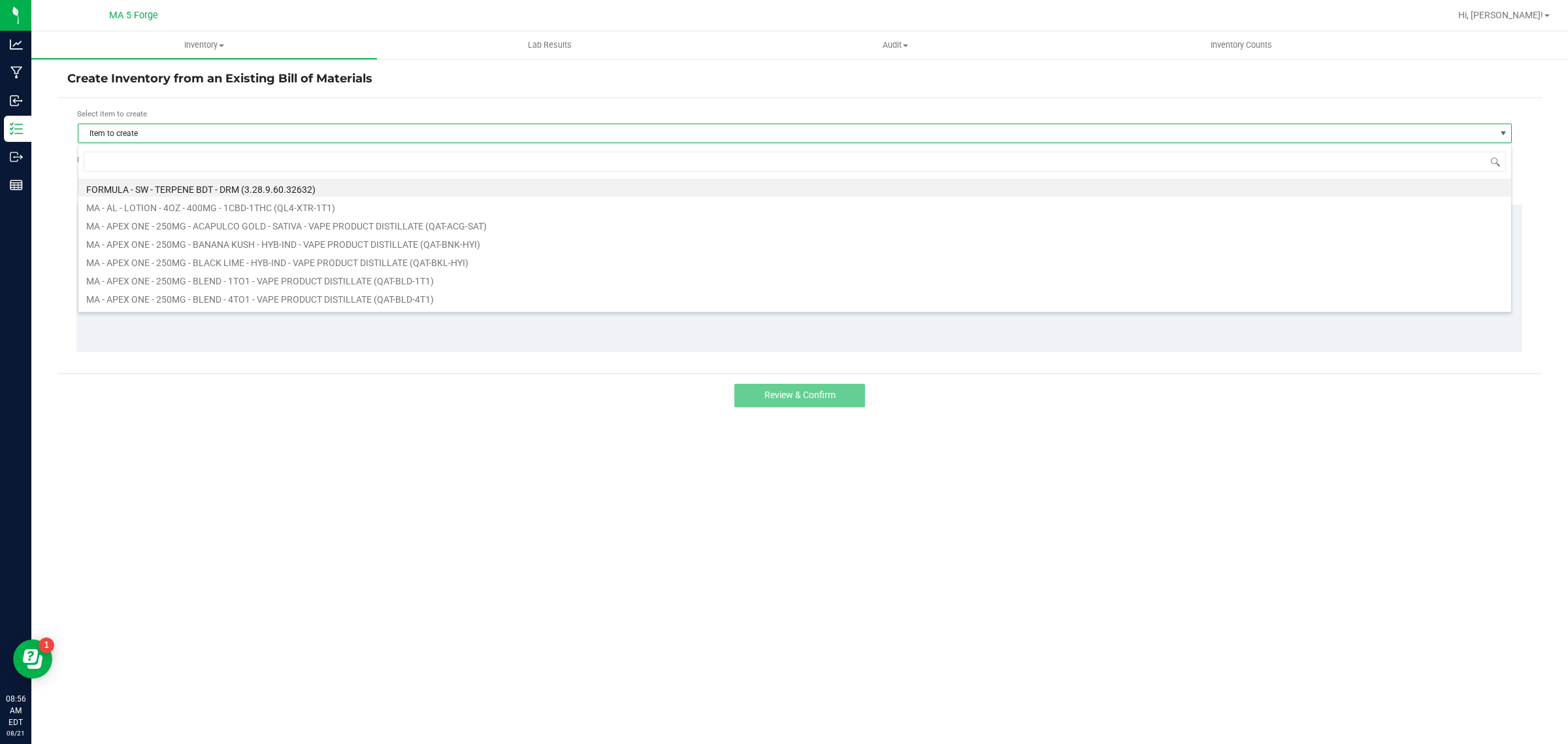
scroll to position [20, 1434]
type input "qhd"
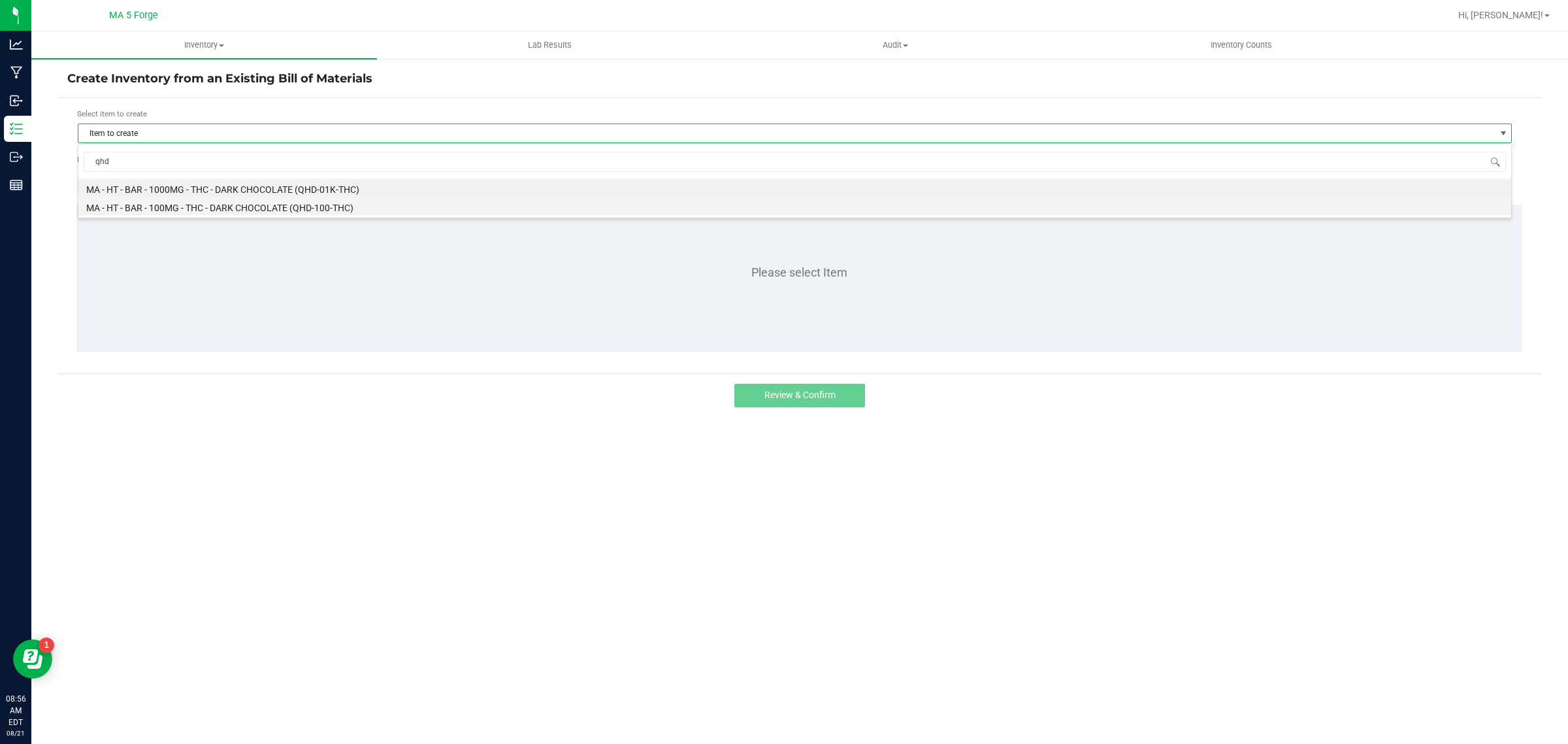
click at [348, 206] on li "MA - HT - BAR - 100MG - THC - DARK CHOCOLATE (QHD-100-THC)" at bounding box center [795, 206] width 1433 height 18
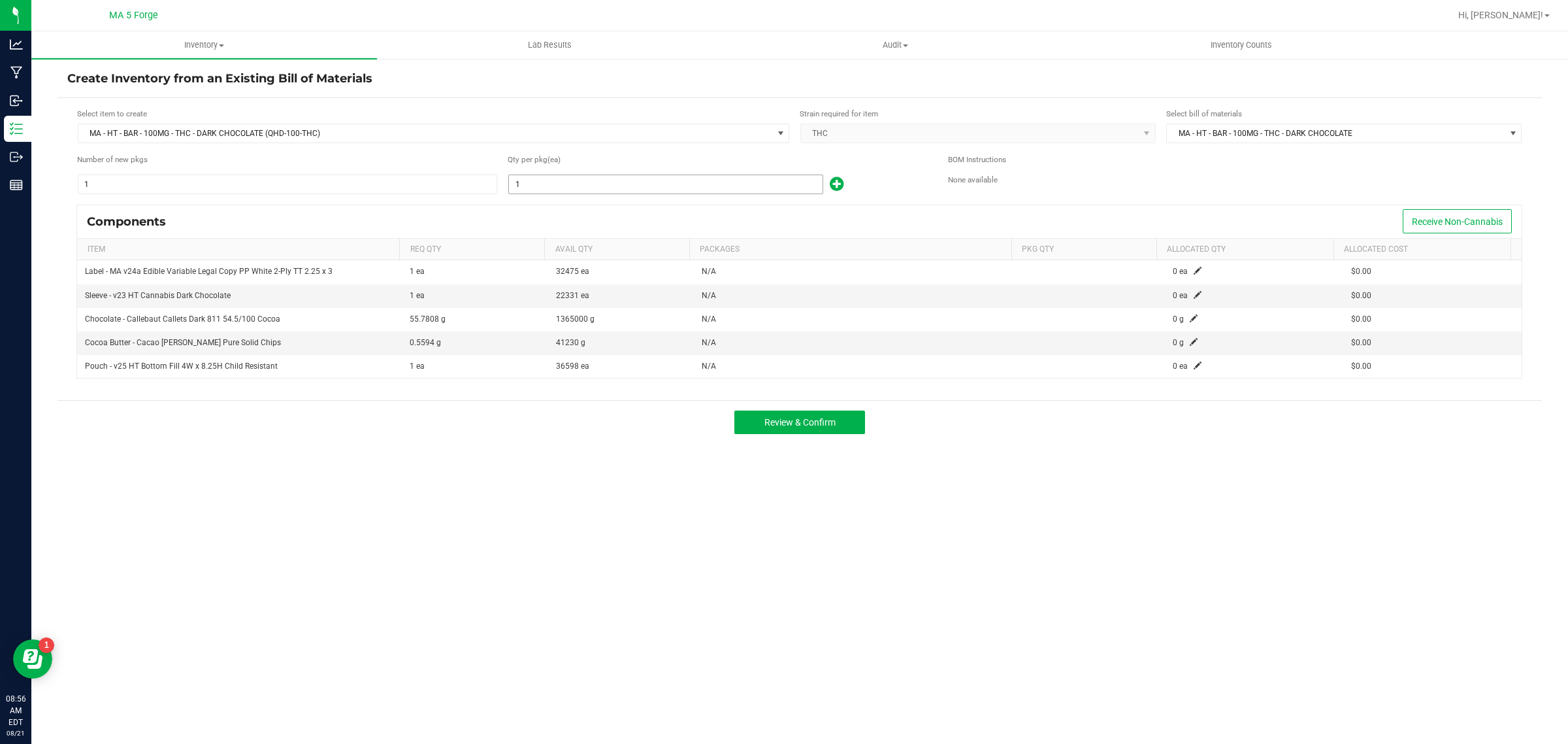
click at [579, 187] on input "1" at bounding box center [665, 184] width 313 height 18
type input "1,217"
click at [1193, 294] on span at bounding box center [1197, 295] width 8 height 8
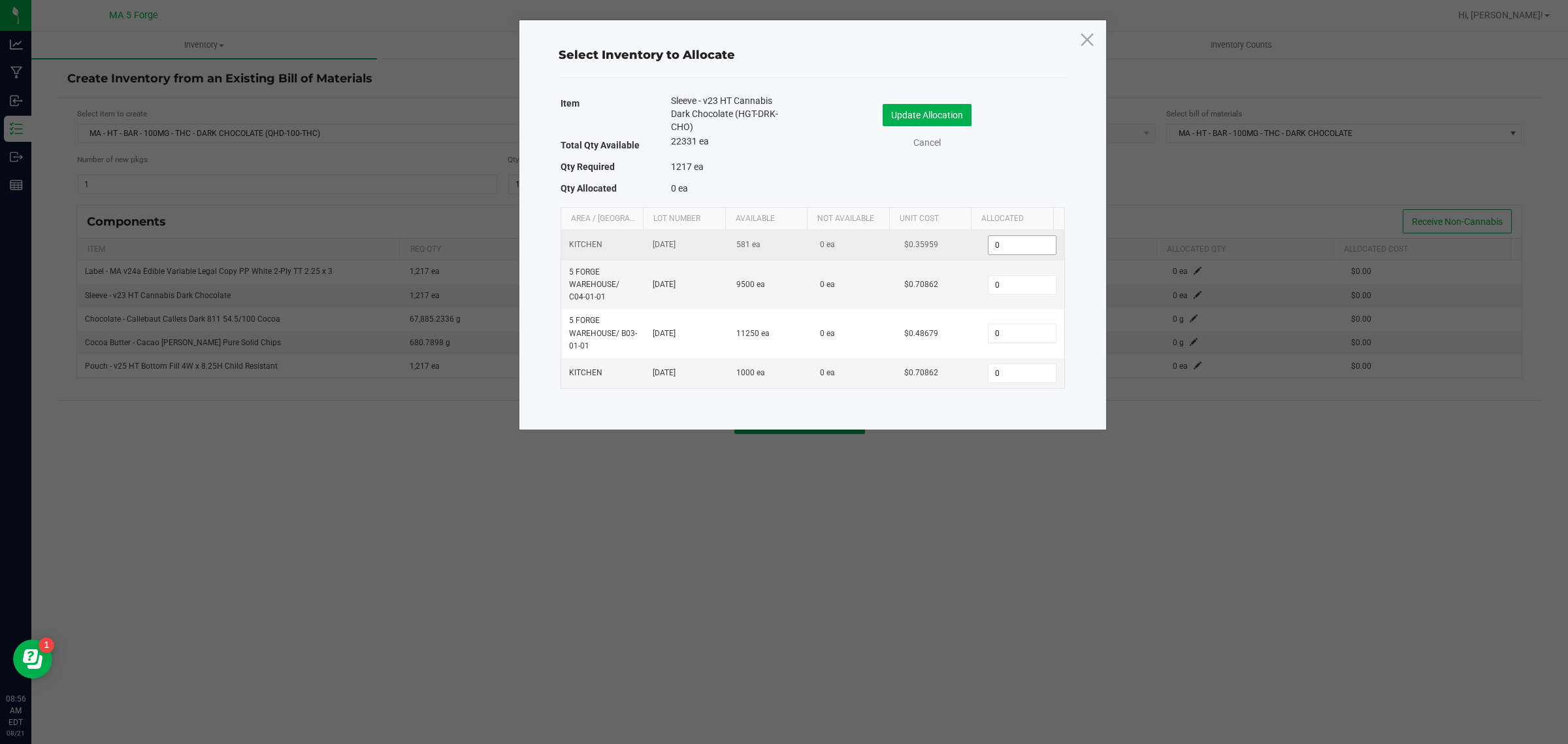
click at [1010, 238] on input "0" at bounding box center [1022, 245] width 67 height 18
type input "581"
click at [1008, 380] on input "0" at bounding box center [1022, 373] width 67 height 18
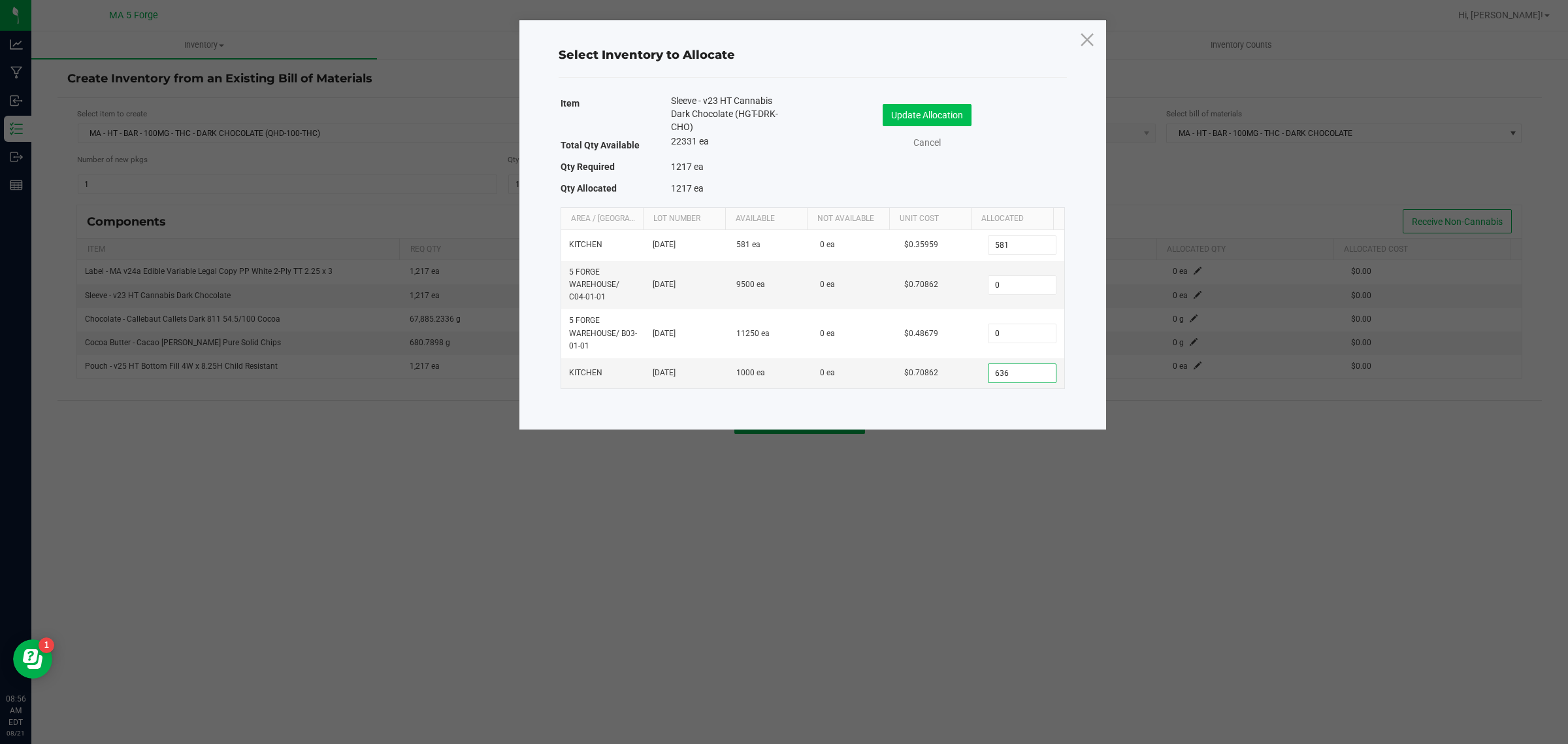
type input "636"
click at [956, 105] on button "Update Allocation" at bounding box center [927, 114] width 89 height 22
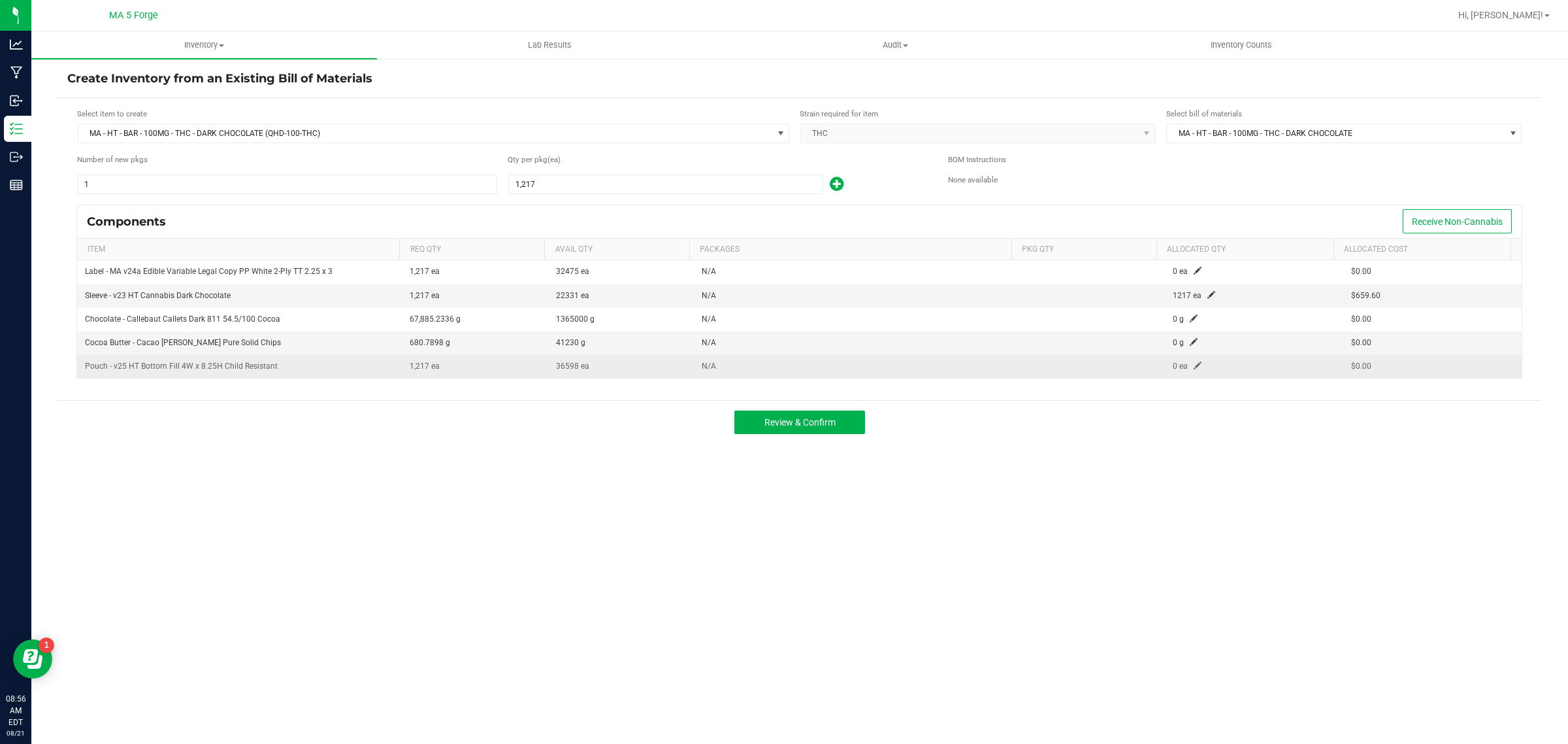
click at [1193, 367] on span at bounding box center [1197, 365] width 8 height 8
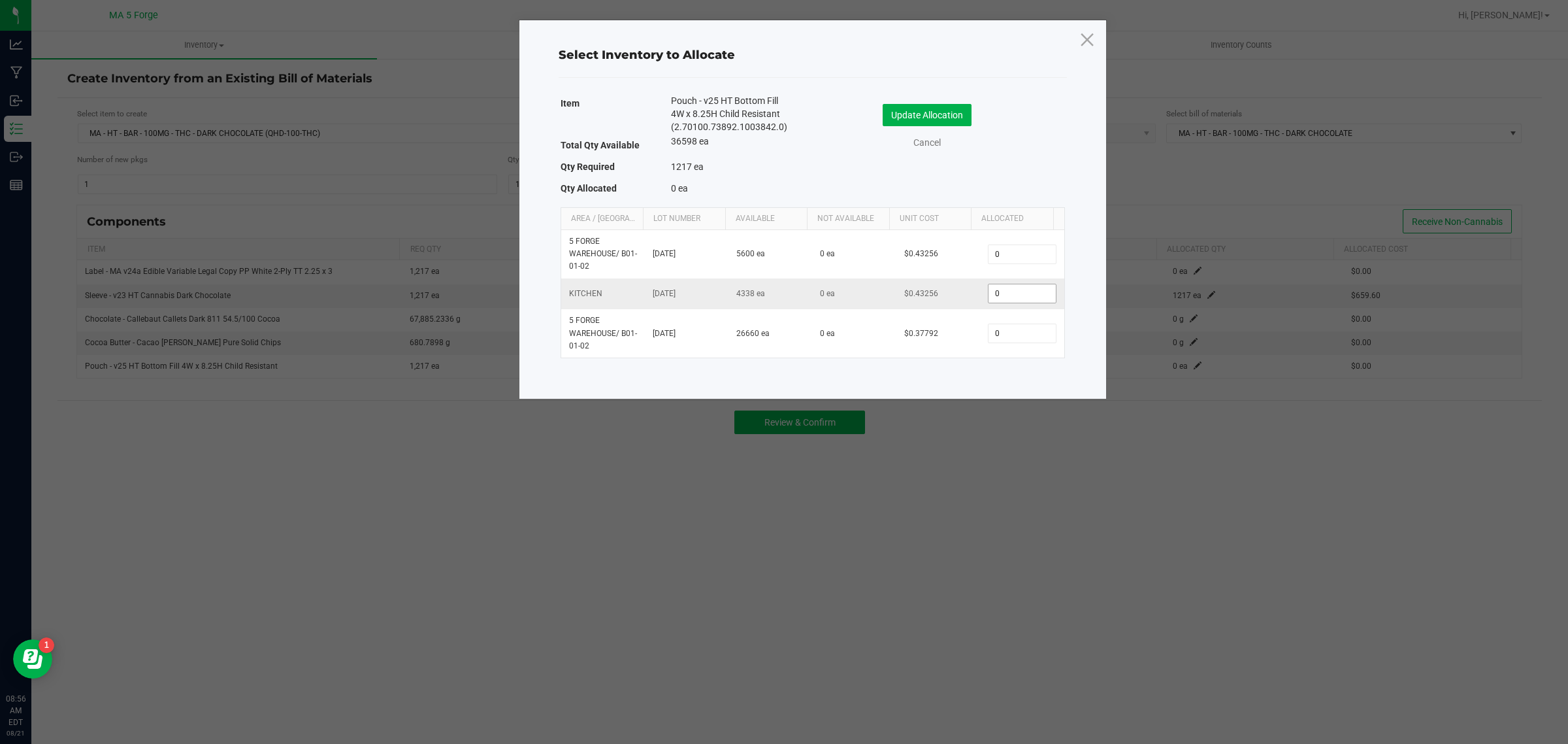
click at [1011, 295] on input "0" at bounding box center [1022, 293] width 67 height 18
type input "1,217"
click at [949, 119] on button "Update Allocation" at bounding box center [927, 114] width 89 height 22
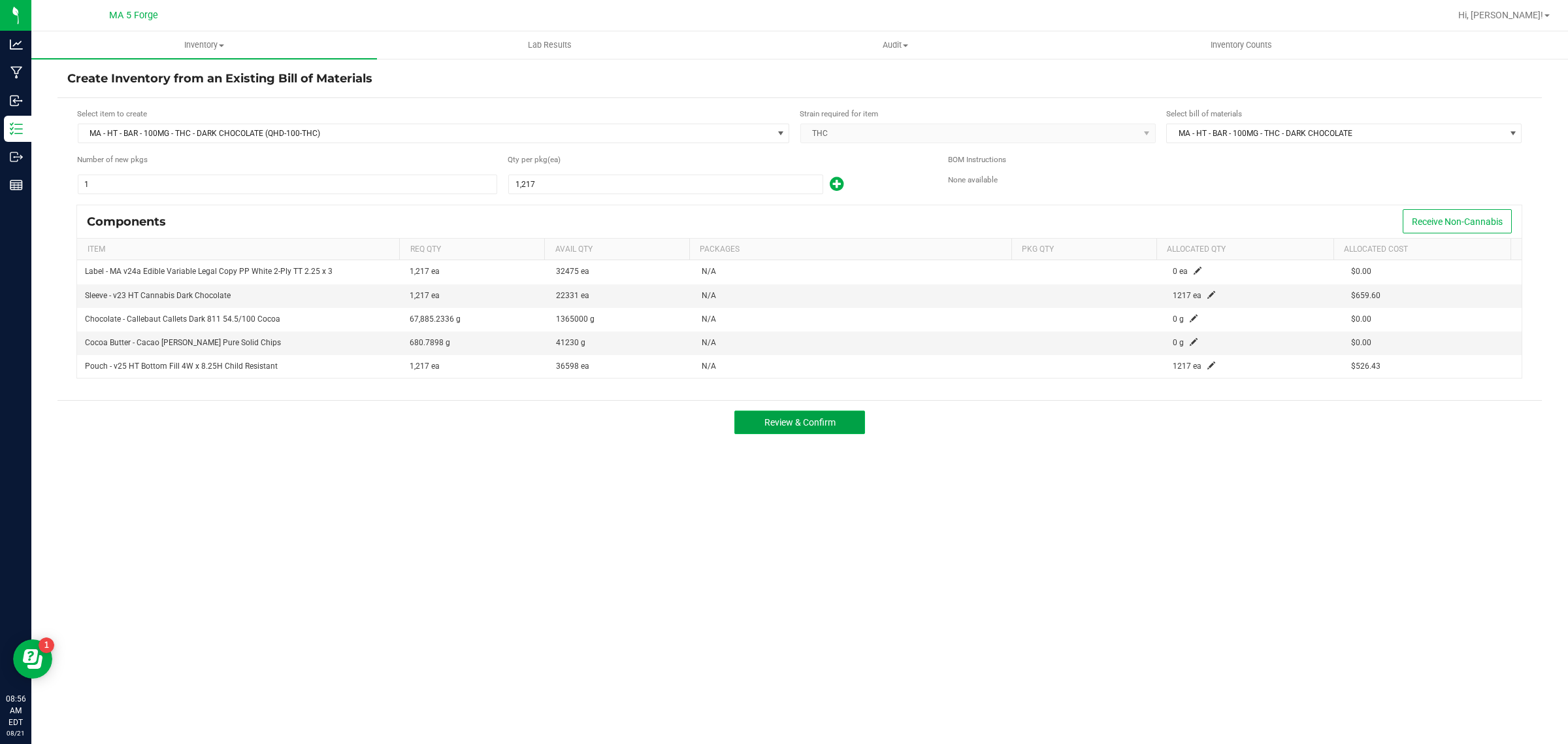
click at [850, 421] on button "Review & Confirm" at bounding box center [800, 422] width 130 height 23
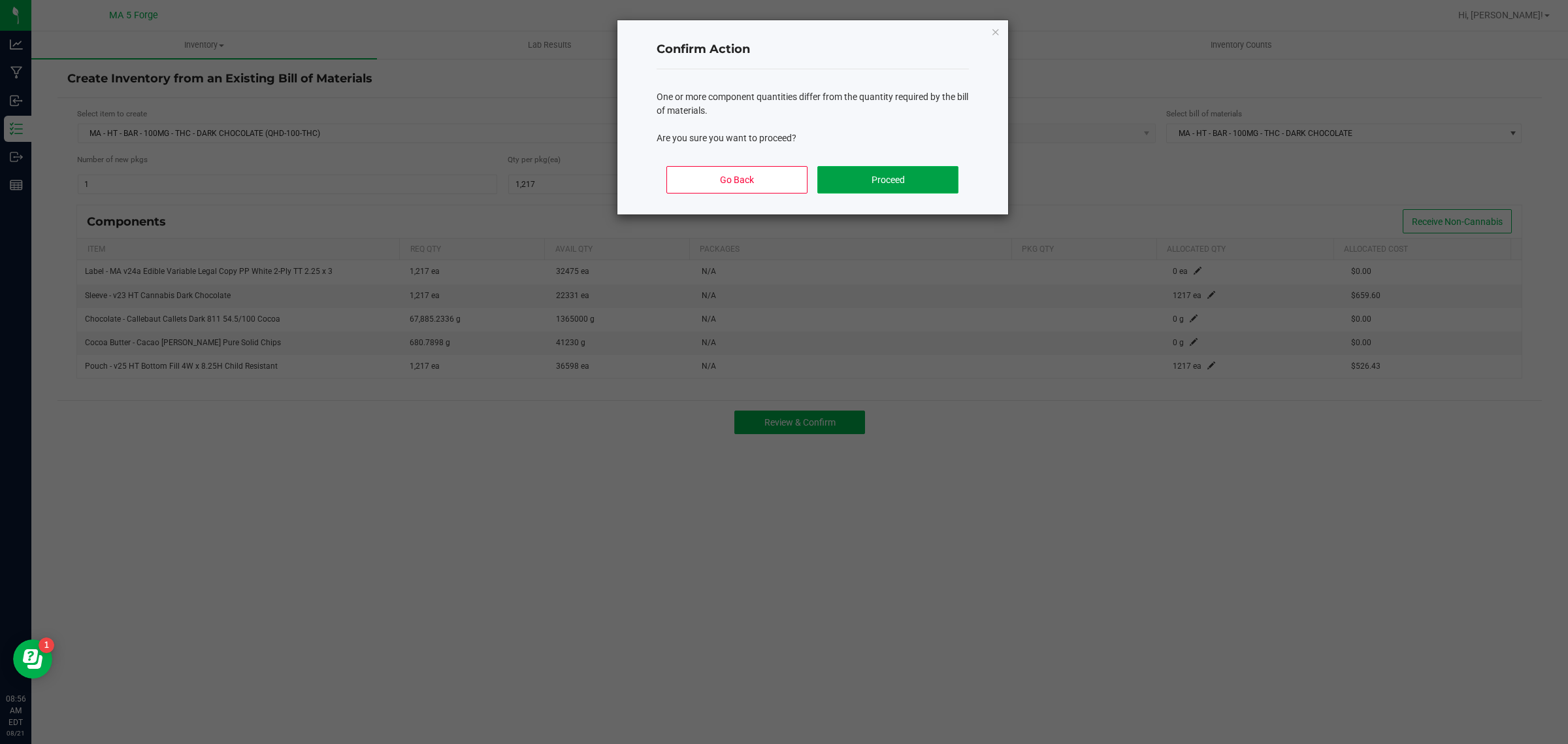
click at [882, 188] on button "Proceed" at bounding box center [887, 179] width 140 height 27
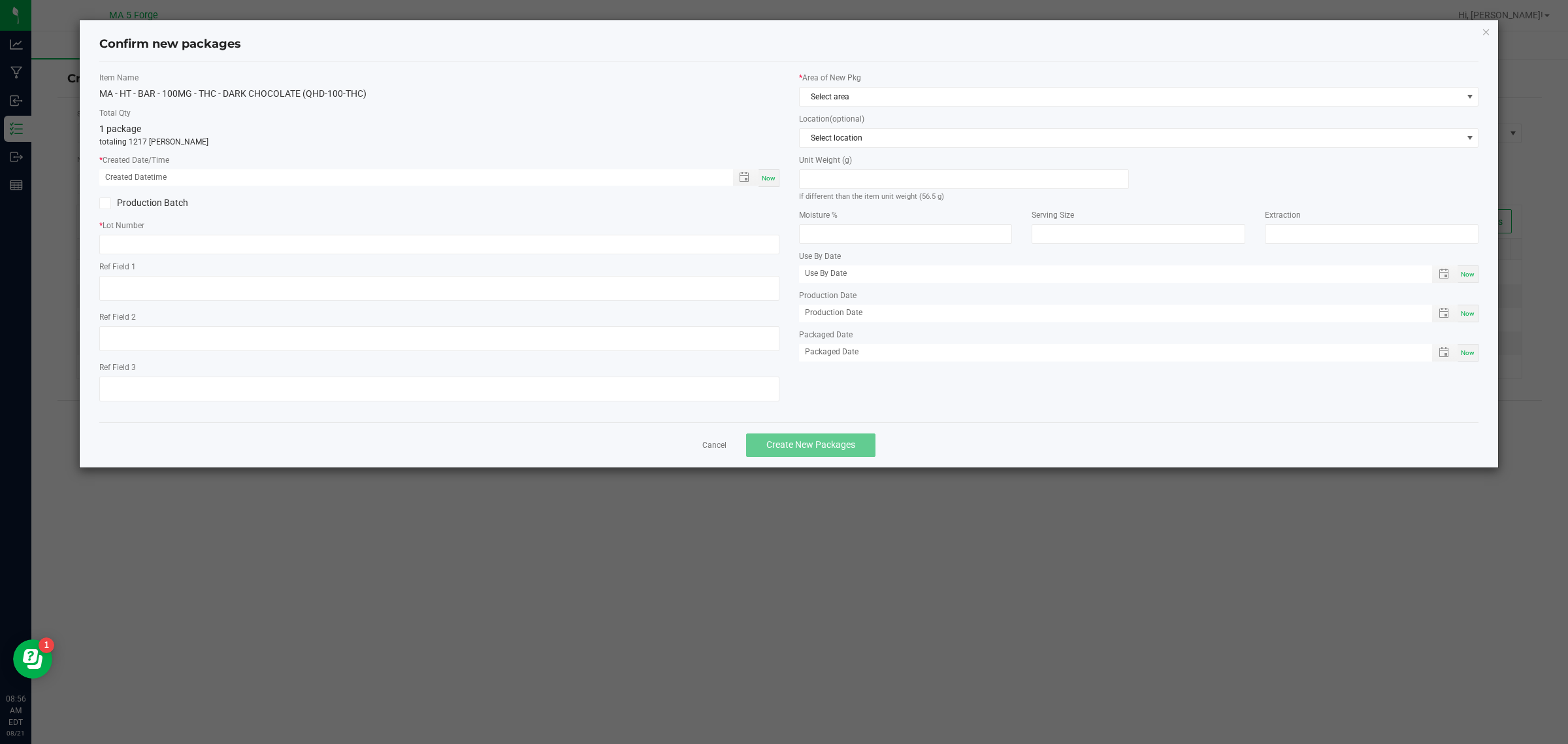
click at [775, 176] on div "Now" at bounding box center [768, 178] width 21 height 18
type input "[DATE] 08:57 AM"
click at [165, 204] on label "Production Batch" at bounding box center [264, 203] width 330 height 14
click at [0, 0] on input "Production Batch" at bounding box center [0, 0] width 0 height 0
click at [180, 242] on input "text" at bounding box center [439, 244] width 680 height 19
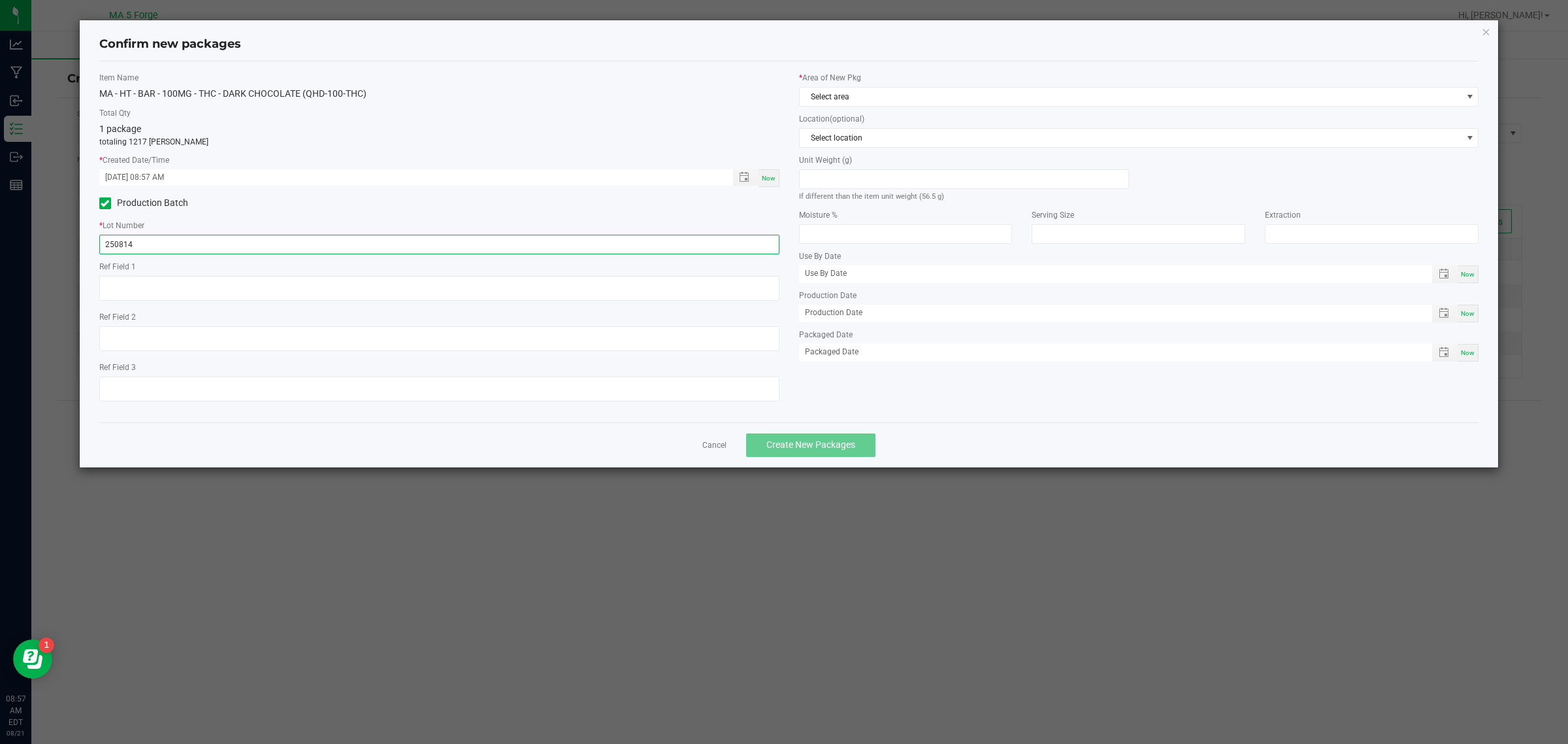
type input "250814QHD-100-THC"
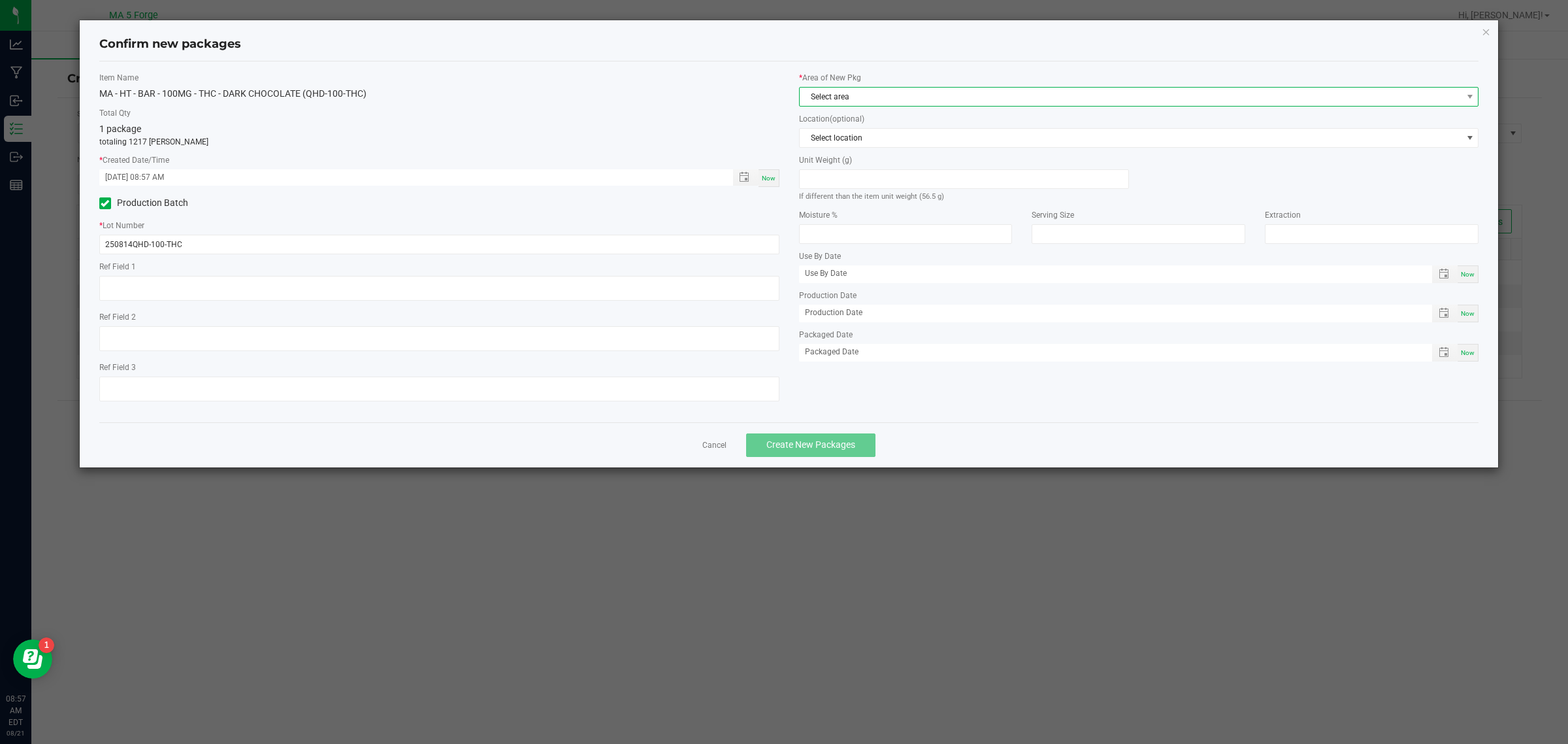
click at [861, 101] on span "Select area" at bounding box center [1131, 96] width 663 height 18
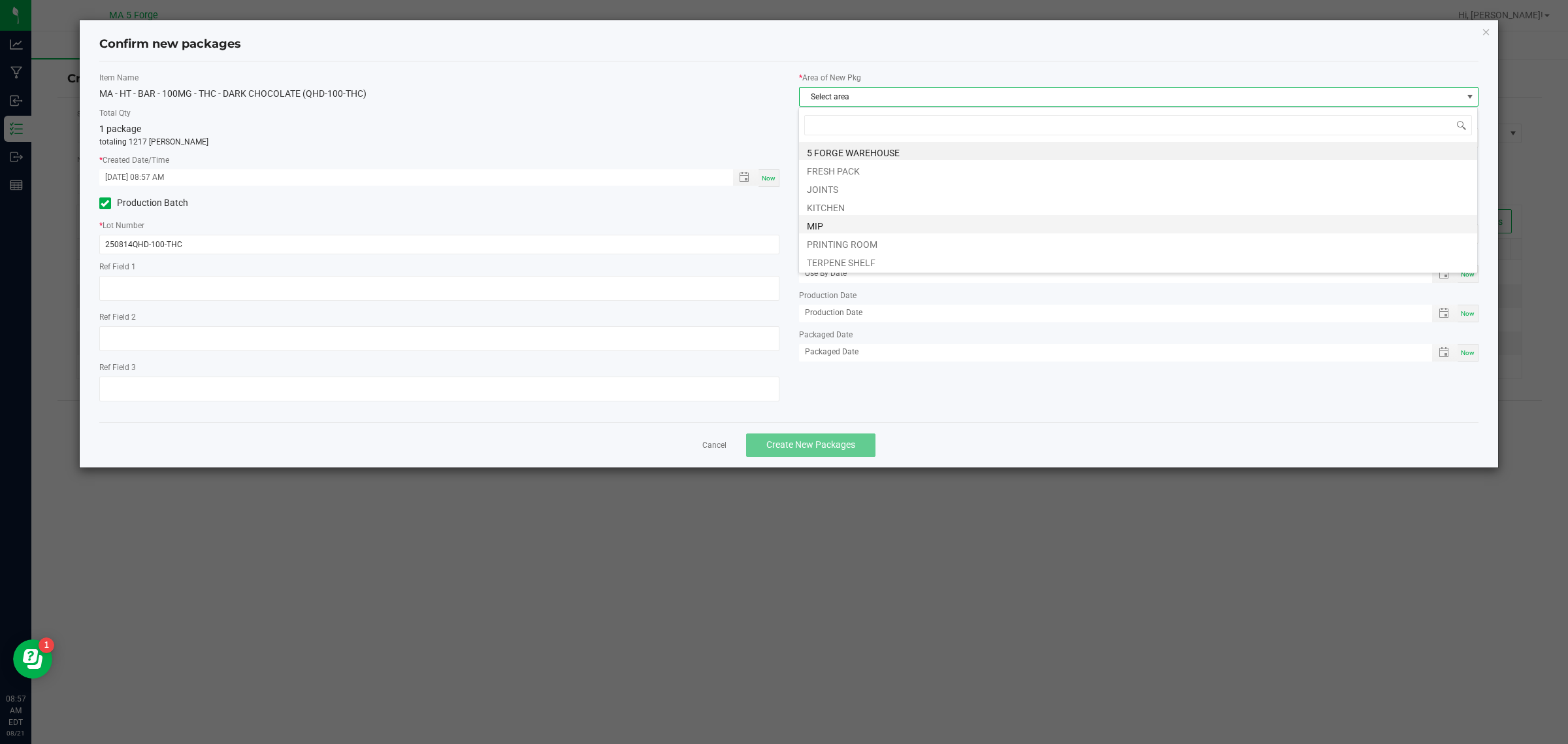
scroll to position [20, 680]
click at [845, 209] on li "KITCHEN" at bounding box center [1138, 206] width 678 height 18
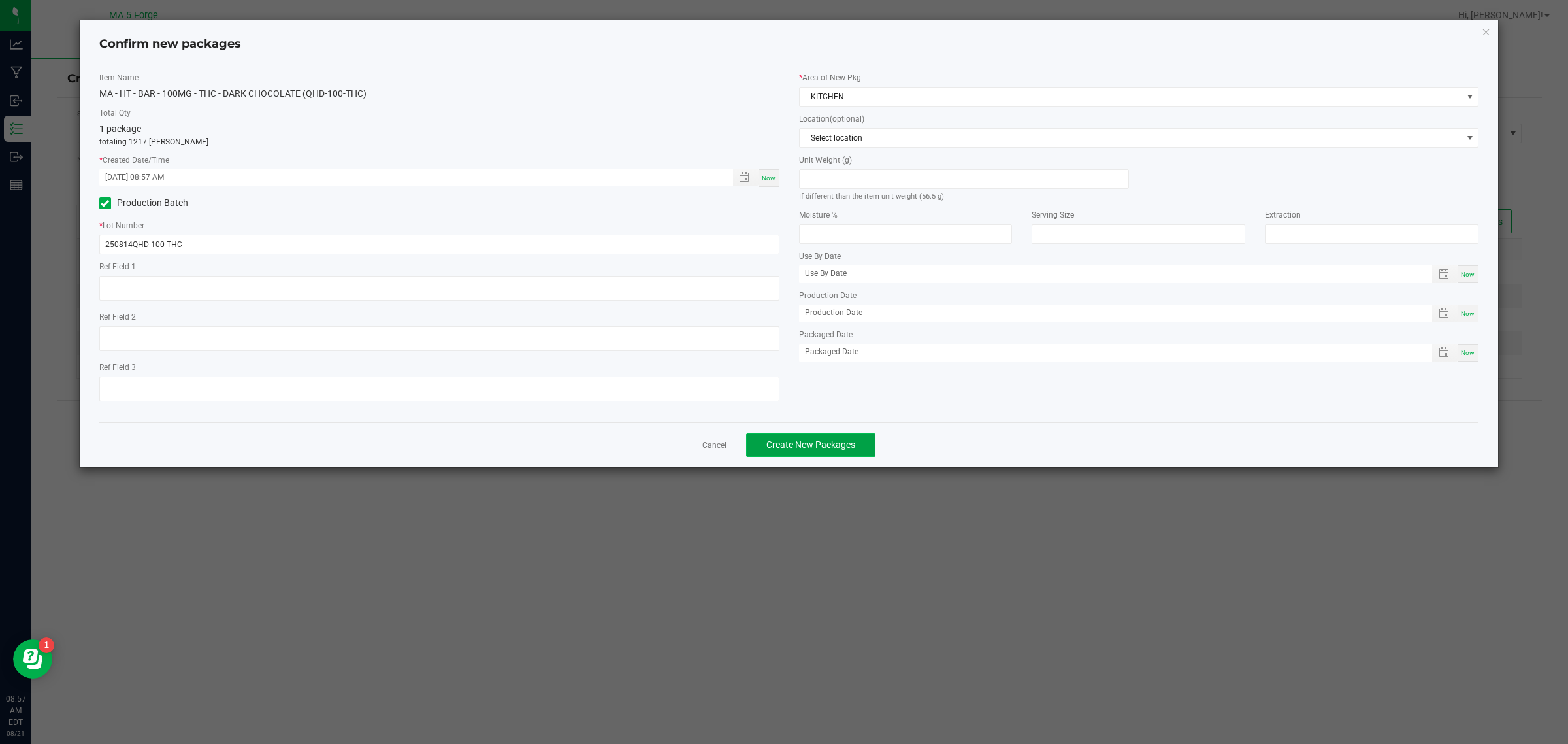
click at [825, 442] on span "Create New Packages" at bounding box center [811, 445] width 89 height 11
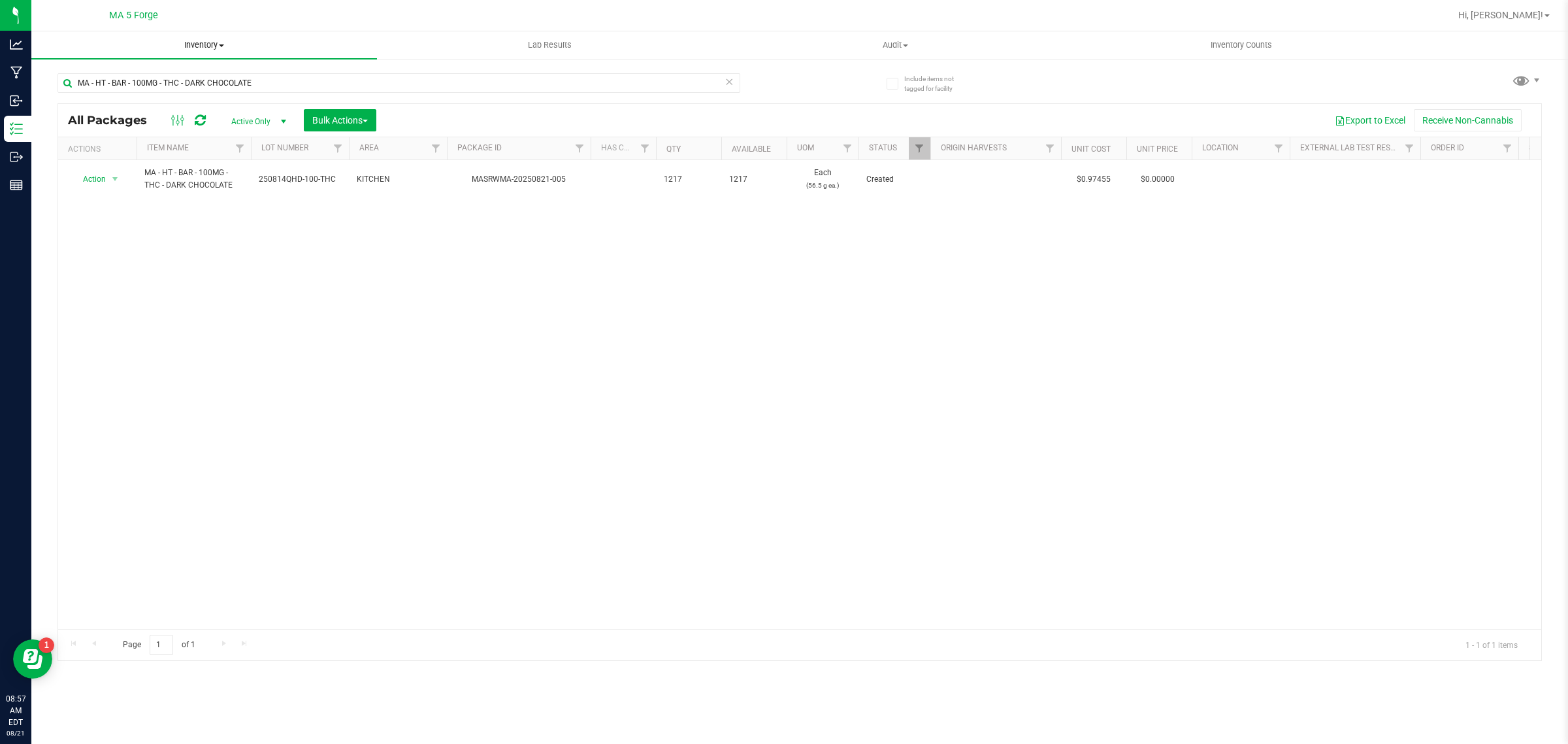
click at [204, 39] on span "Inventory" at bounding box center [204, 45] width 346 height 12
click at [204, 161] on li "From bill of materials" at bounding box center [204, 158] width 346 height 16
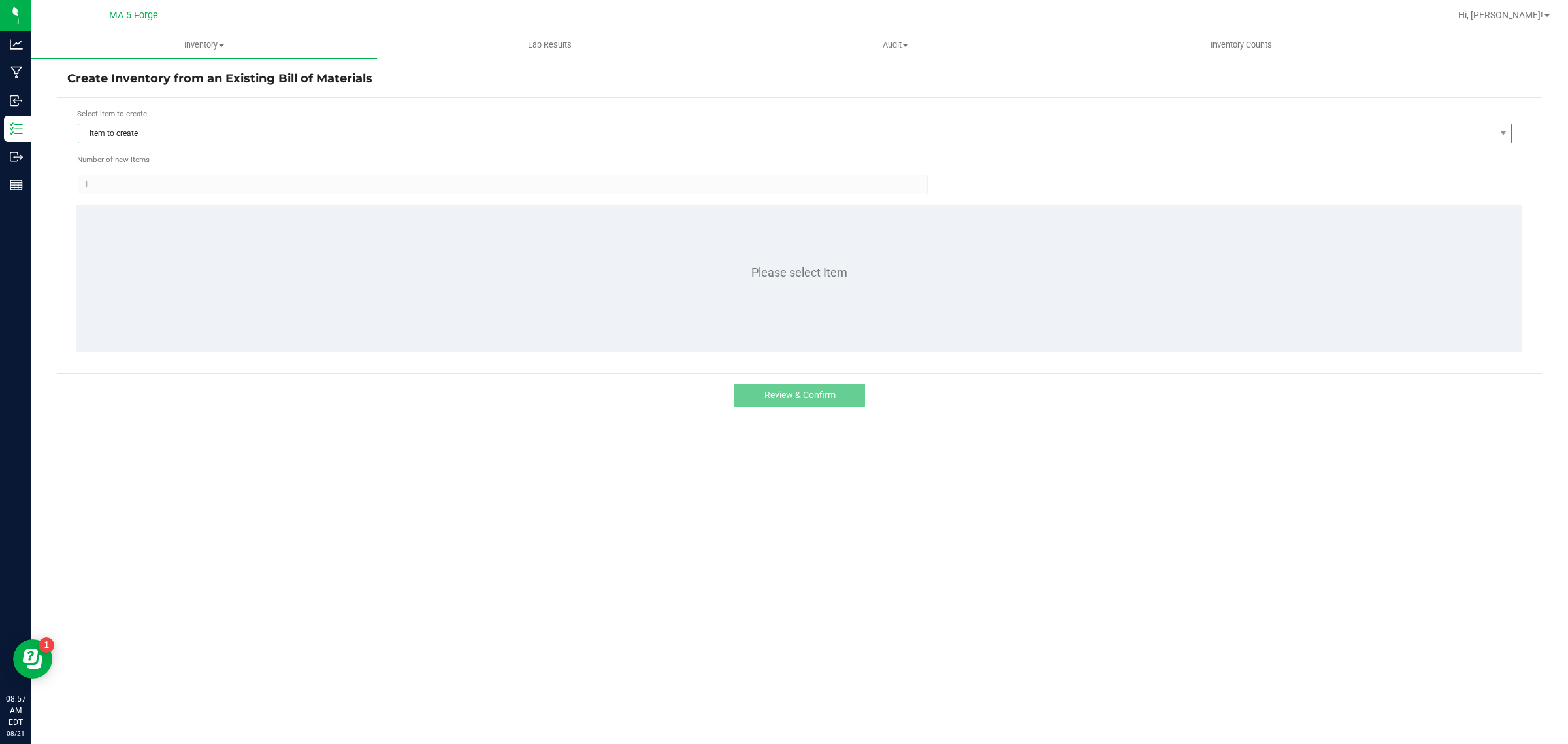
click at [148, 138] on span "Item to create" at bounding box center [786, 133] width 1416 height 18
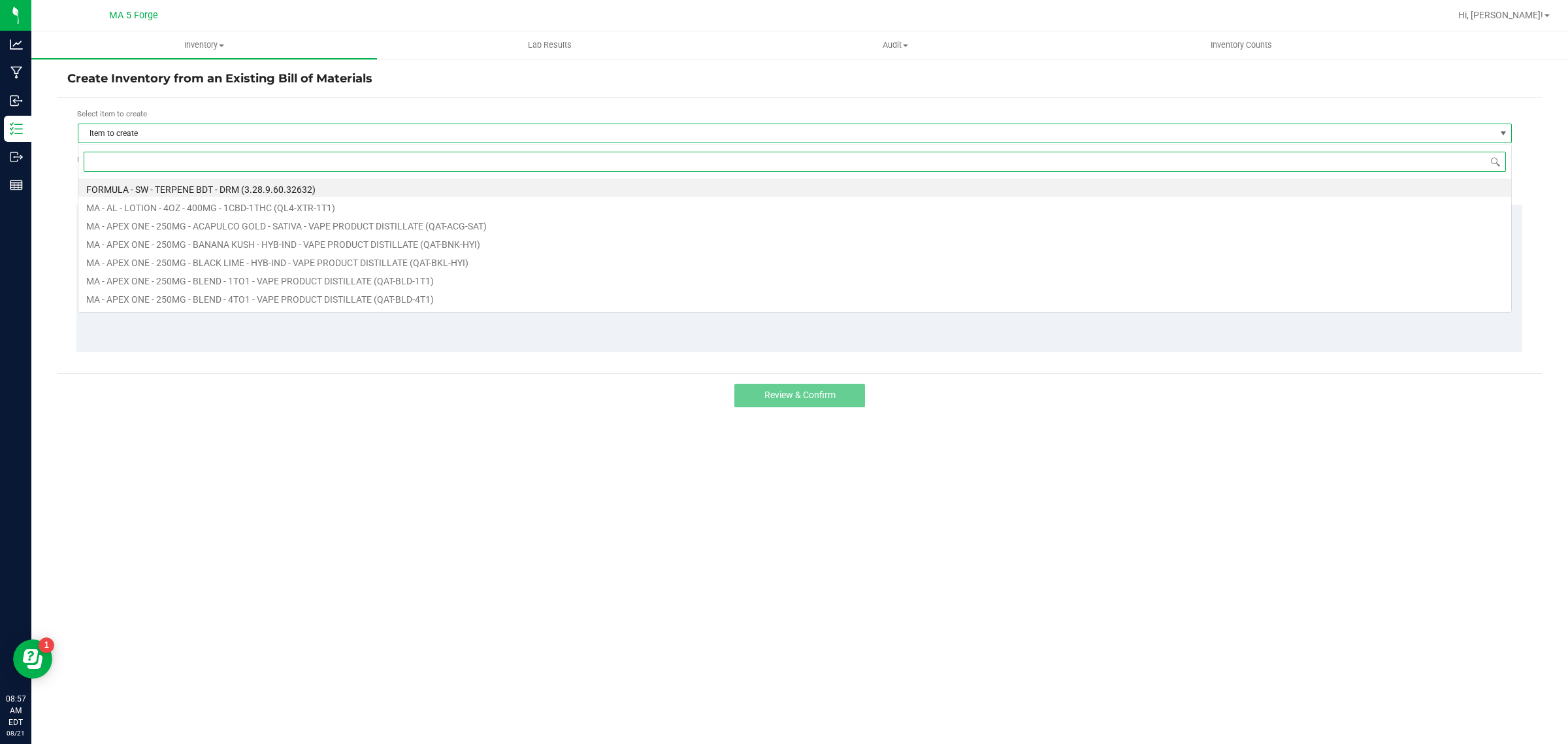
scroll to position [20, 1434]
type input "qsv"
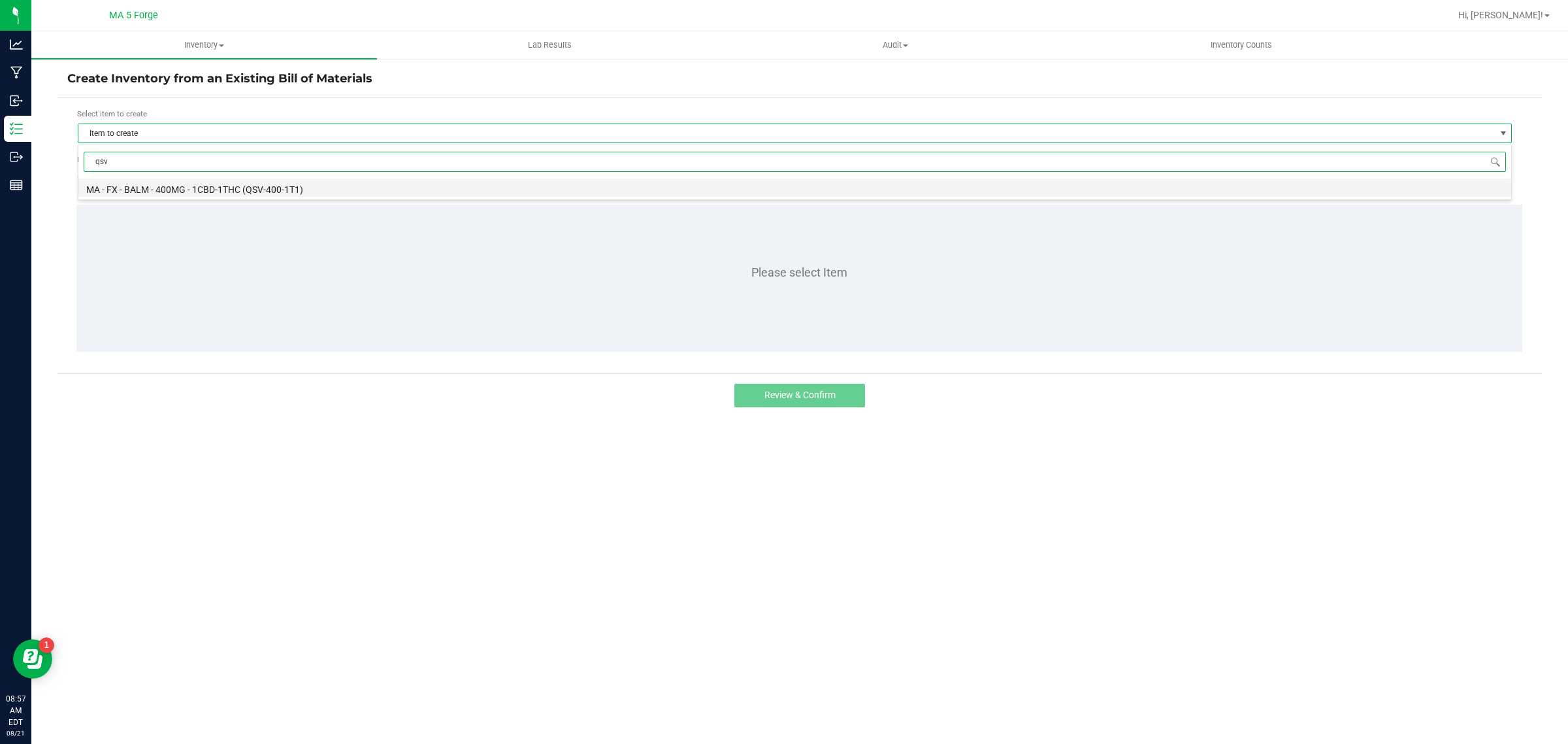
click at [249, 191] on li "MA - FX - BALM - 400MG - 1CBD-1THC (QSV-400-1T1)" at bounding box center [795, 187] width 1433 height 18
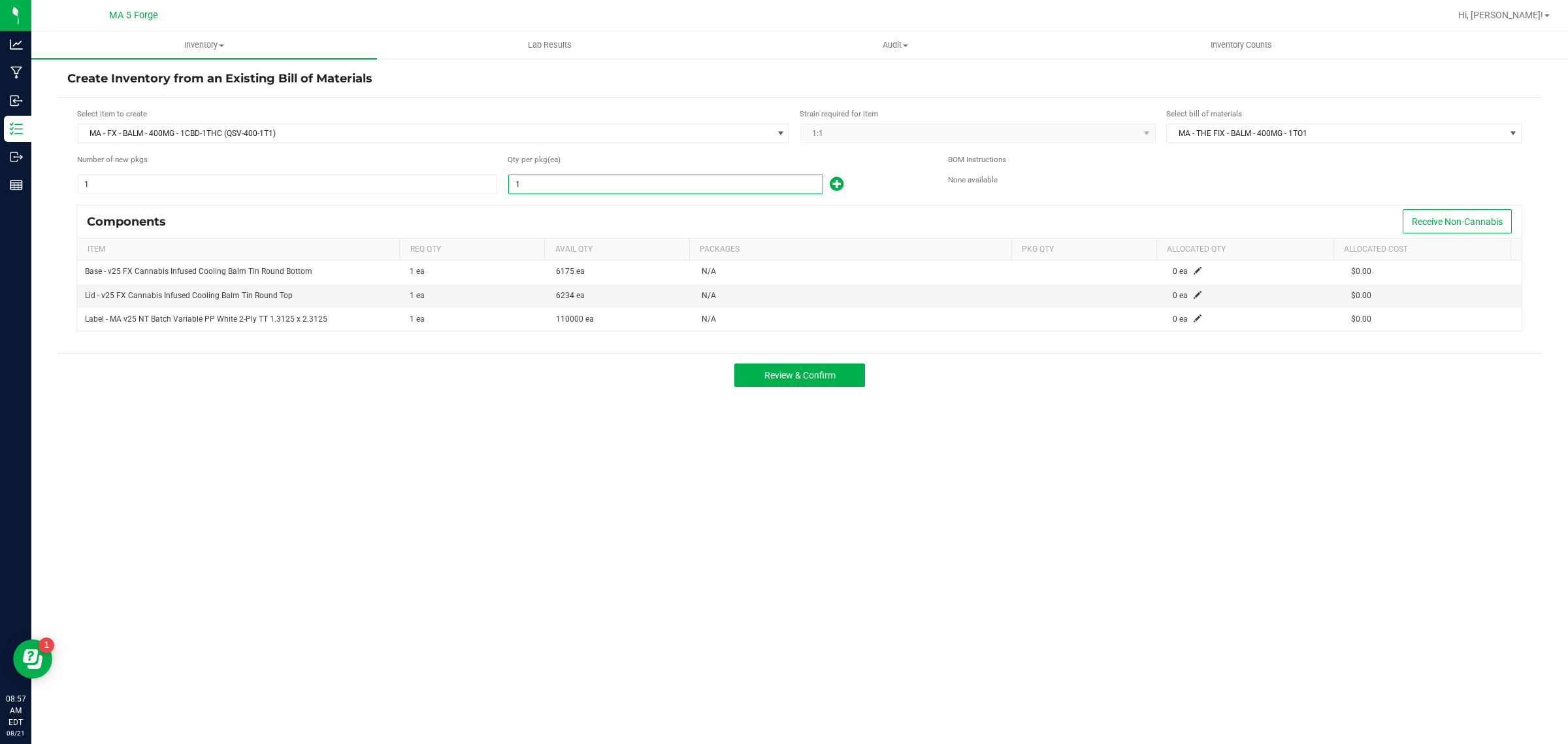
click at [560, 175] on input "1" at bounding box center [665, 184] width 313 height 18
click at [549, 187] on input "1" at bounding box center [665, 184] width 313 height 18
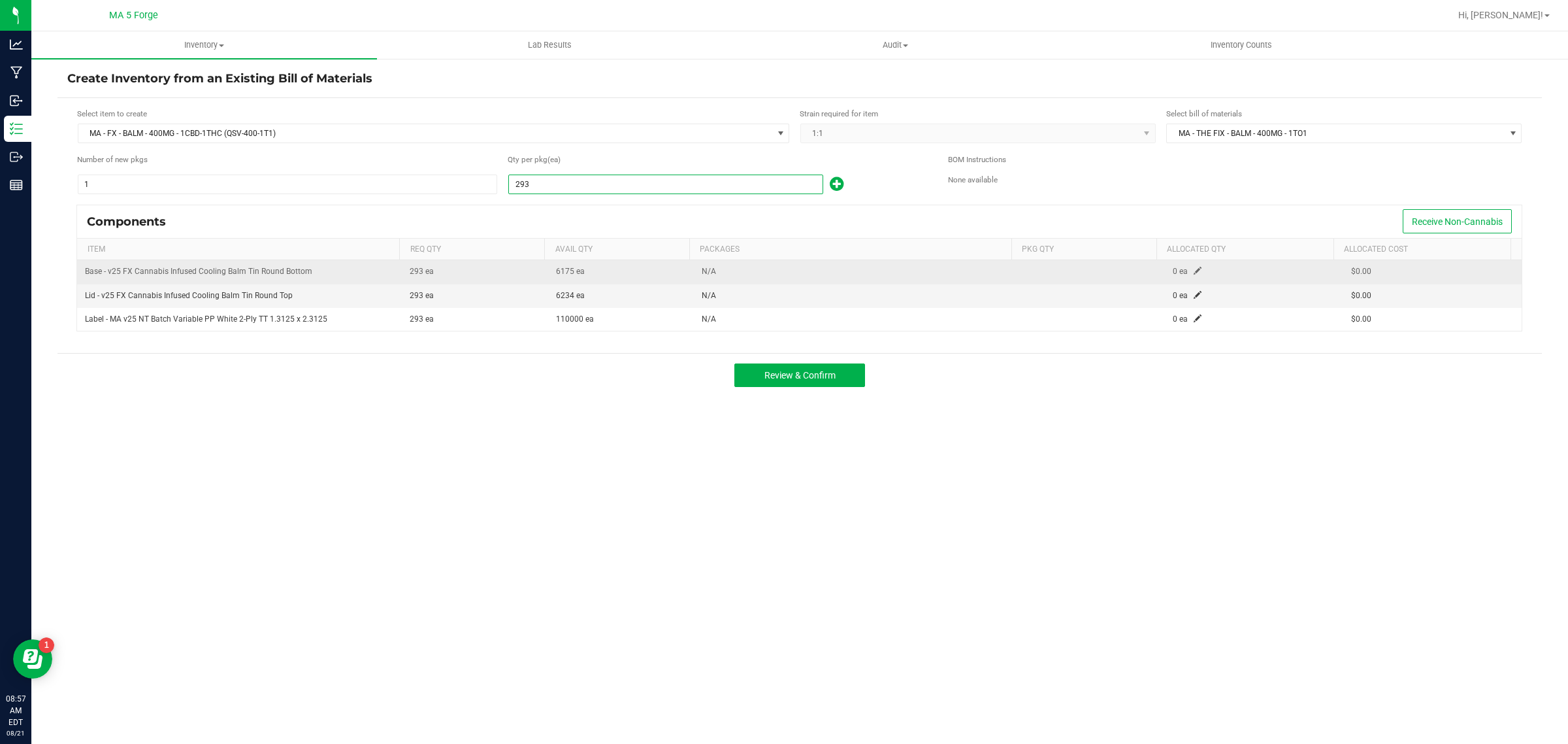
type input "293"
click at [1193, 274] on span at bounding box center [1197, 271] width 8 height 8
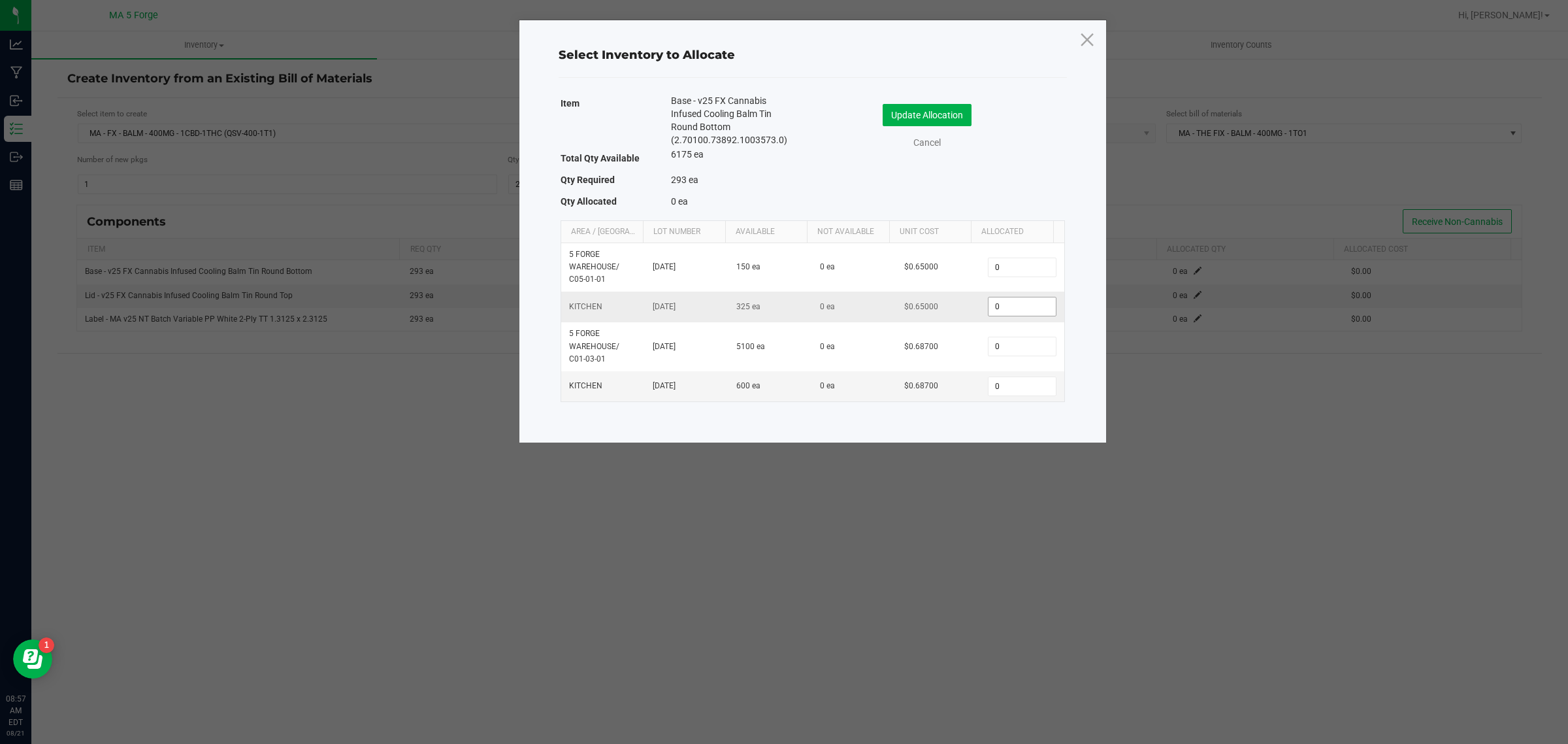
click at [995, 298] on input "0" at bounding box center [1022, 306] width 67 height 18
type input "293"
click at [947, 121] on button "Update Allocation" at bounding box center [927, 114] width 89 height 22
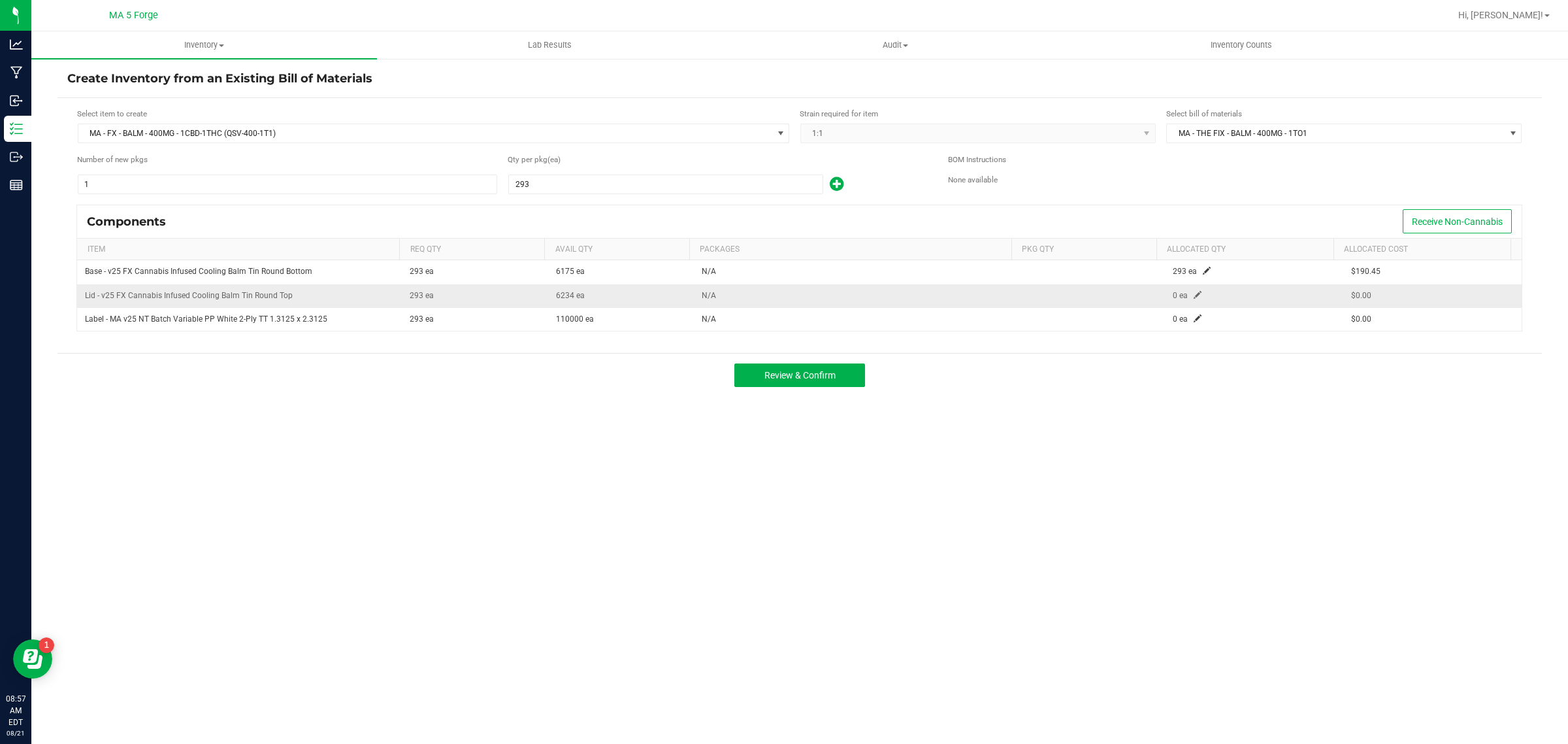
click at [1193, 295] on span at bounding box center [1197, 295] width 8 height 8
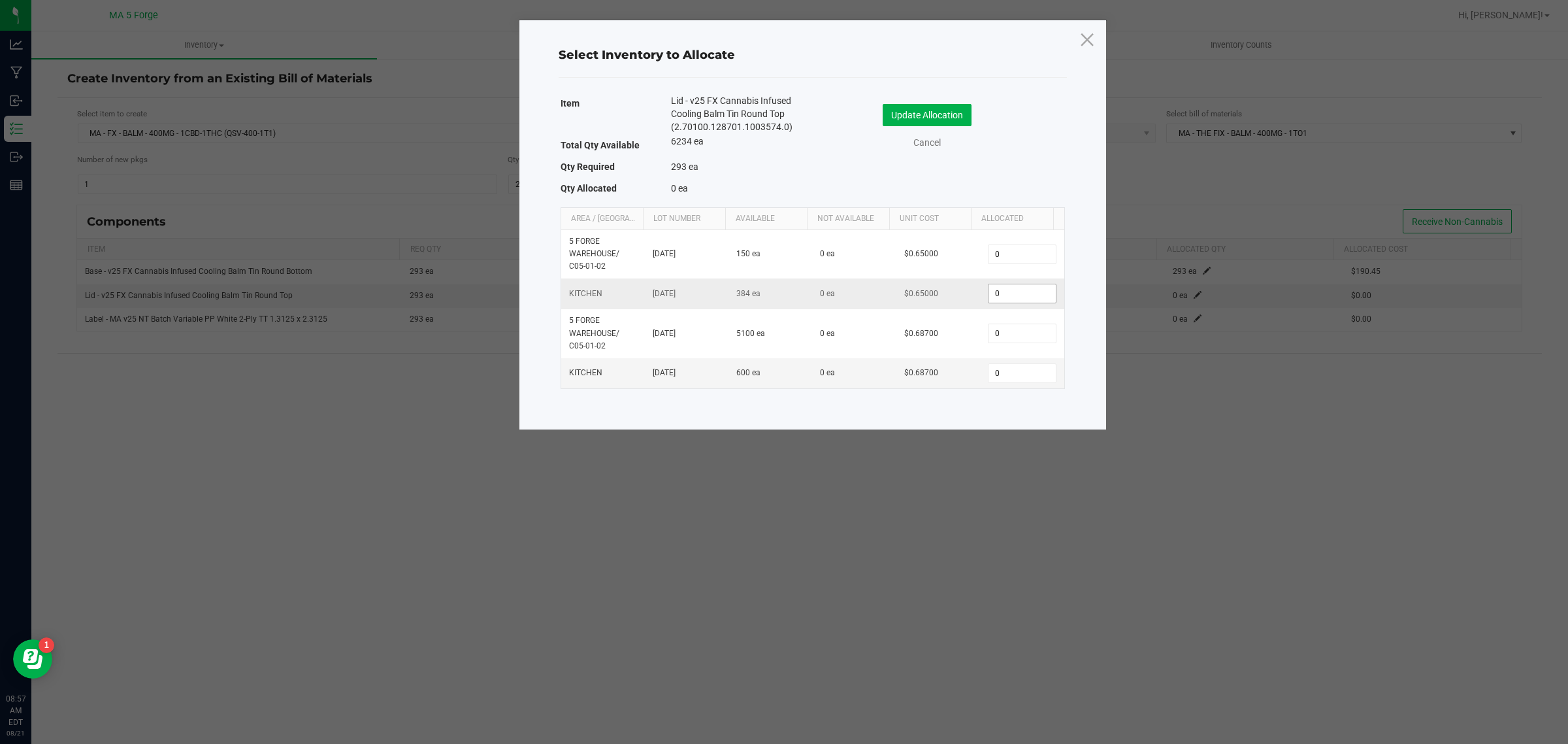
click at [1000, 292] on input "0" at bounding box center [1022, 293] width 67 height 18
type input "293"
click at [957, 121] on button "Update Allocation" at bounding box center [927, 114] width 89 height 22
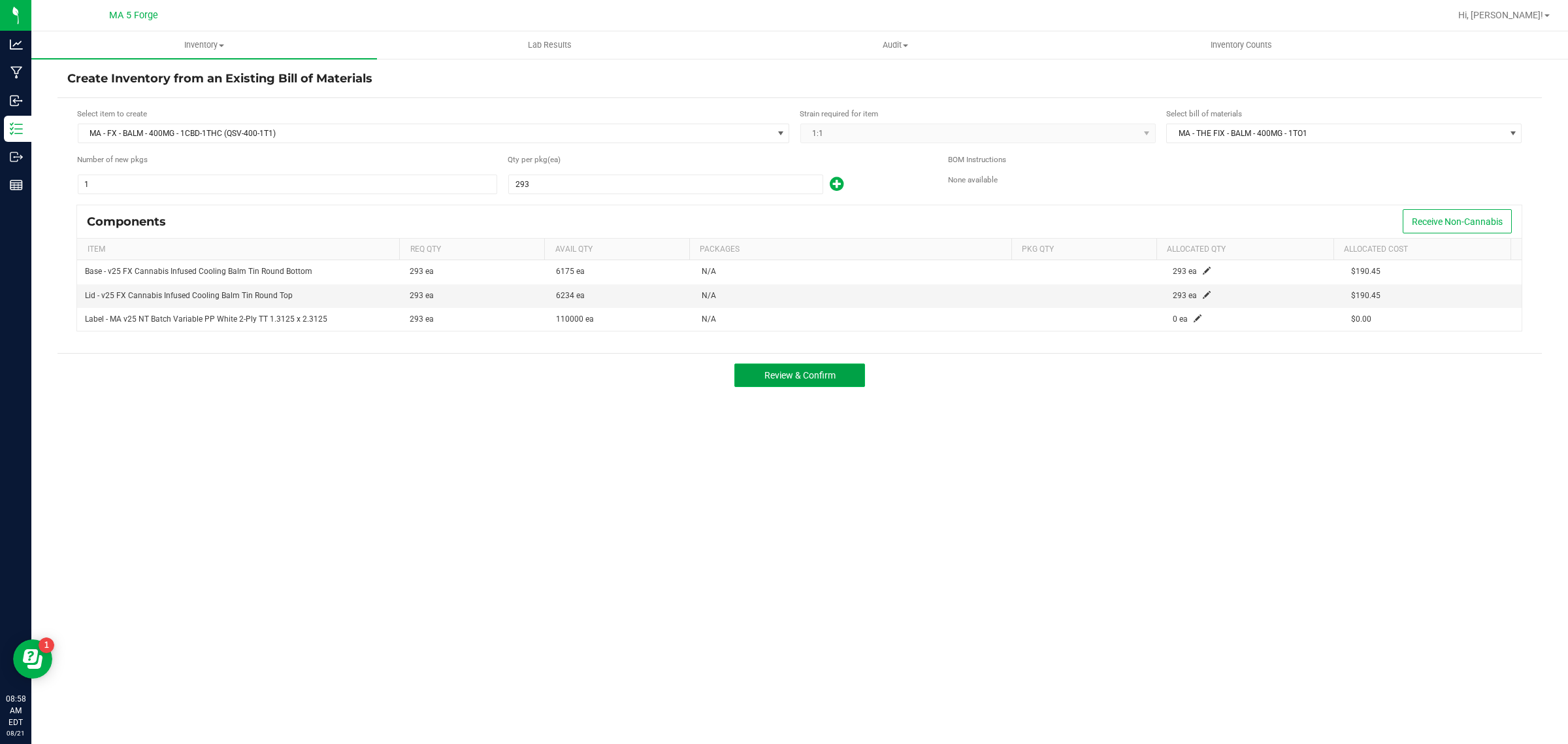
click at [801, 371] on span "Review & Confirm" at bounding box center [800, 375] width 71 height 11
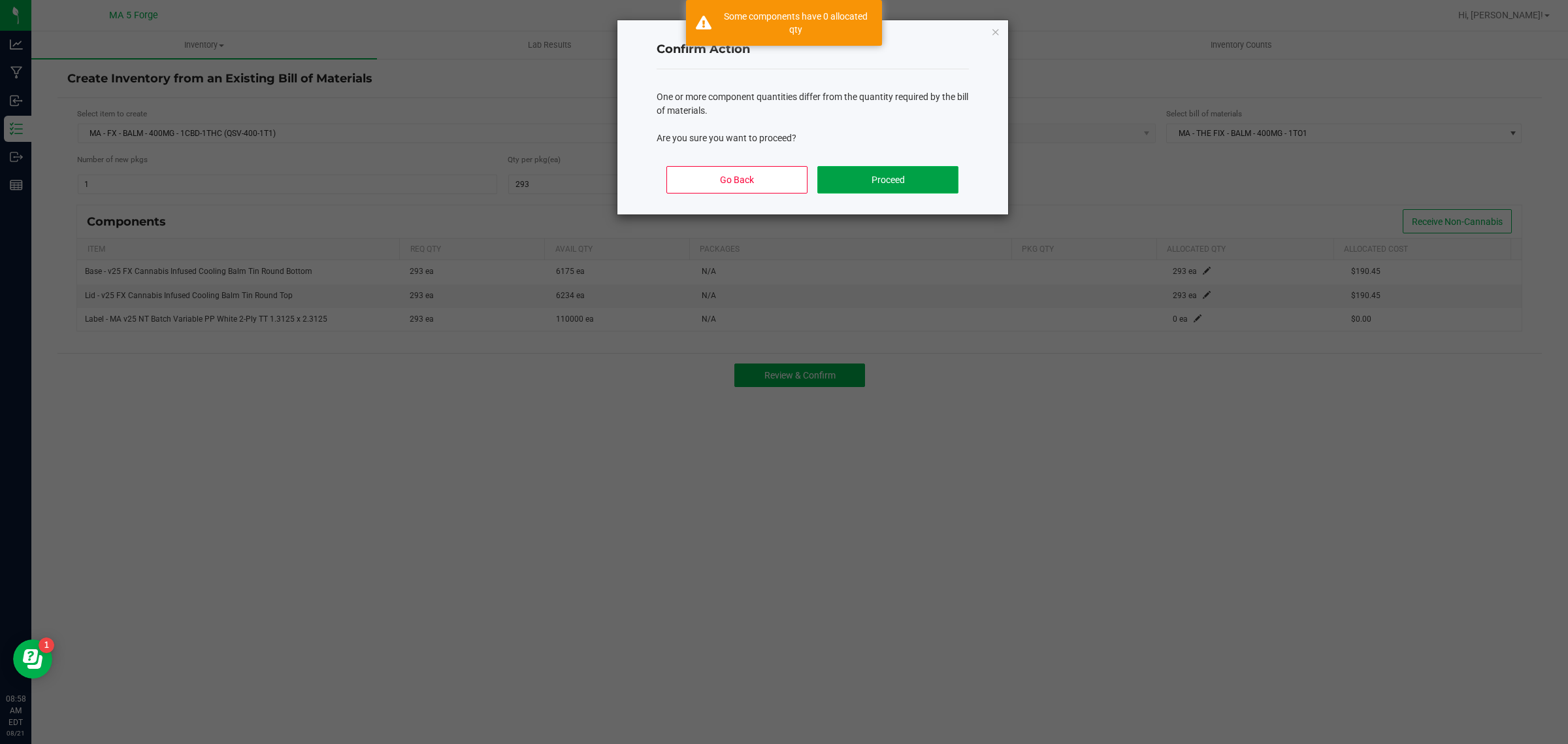
click at [880, 185] on button "Proceed" at bounding box center [887, 179] width 140 height 27
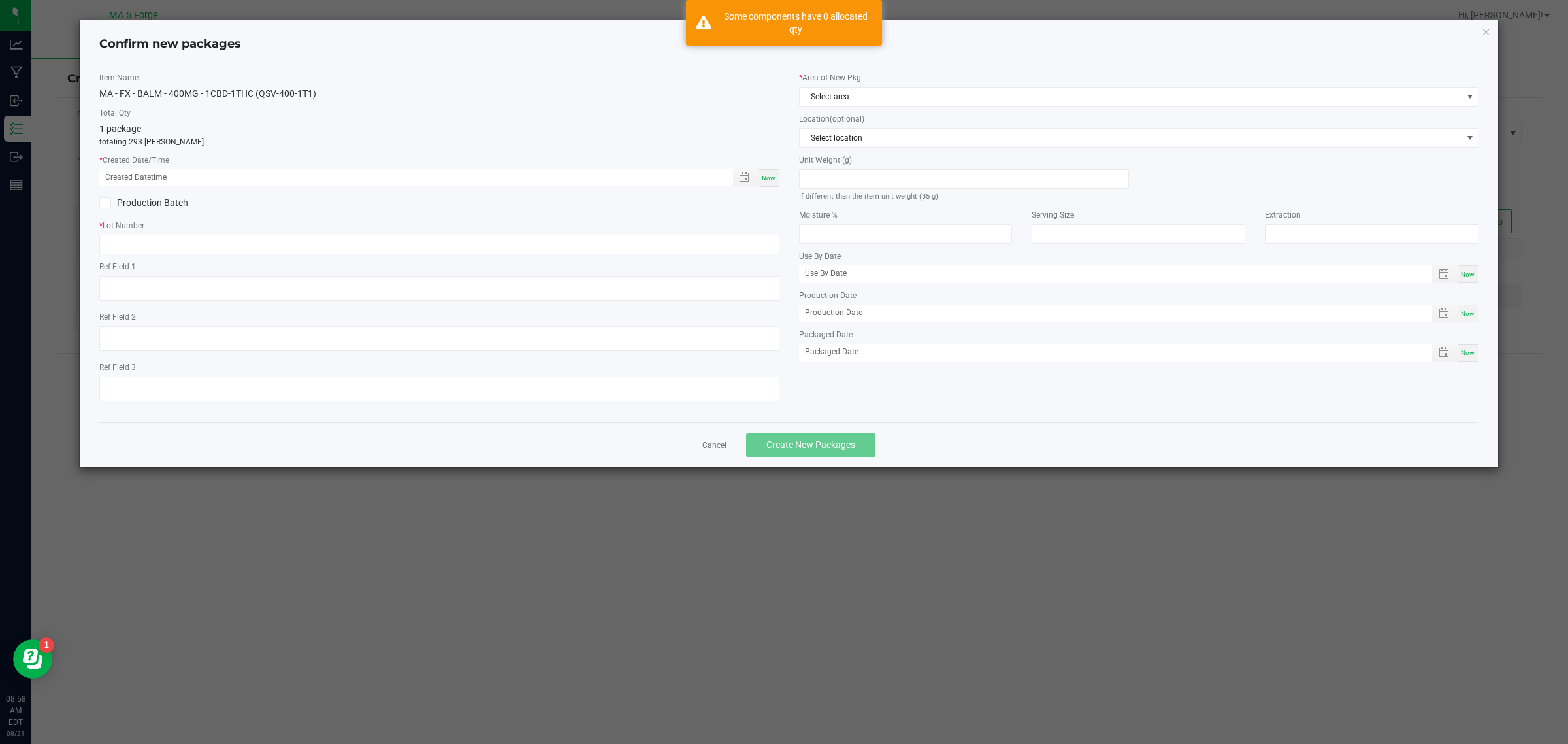
click at [772, 178] on span "Now" at bounding box center [768, 178] width 14 height 7
type input "[DATE] 08:58 AM"
click at [131, 207] on label "Production Batch" at bounding box center [264, 203] width 330 height 14
click at [0, 0] on input "Production Batch" at bounding box center [0, 0] width 0 height 0
click at [162, 238] on input "text" at bounding box center [439, 244] width 680 height 19
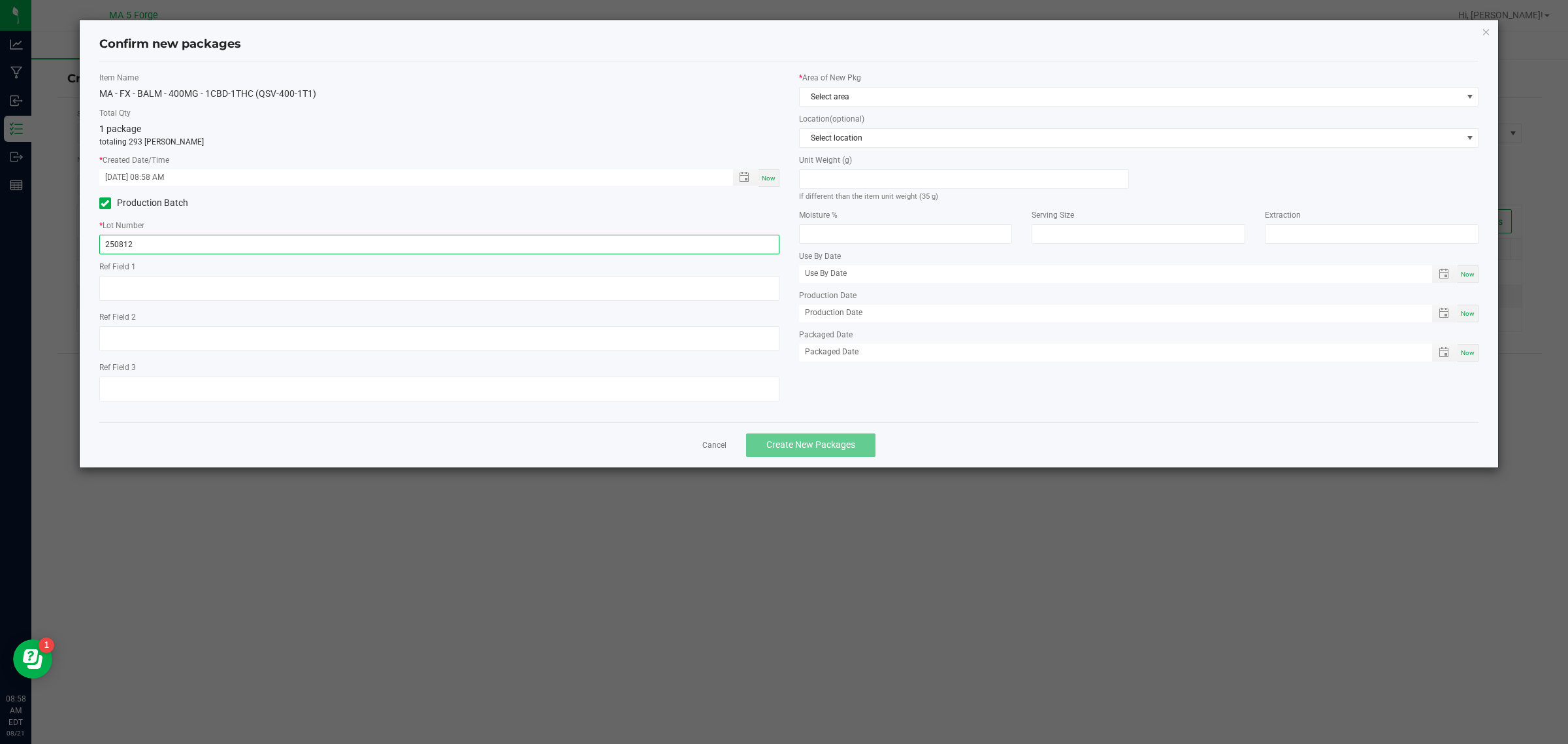
type input "250812WSV-400-1T1"
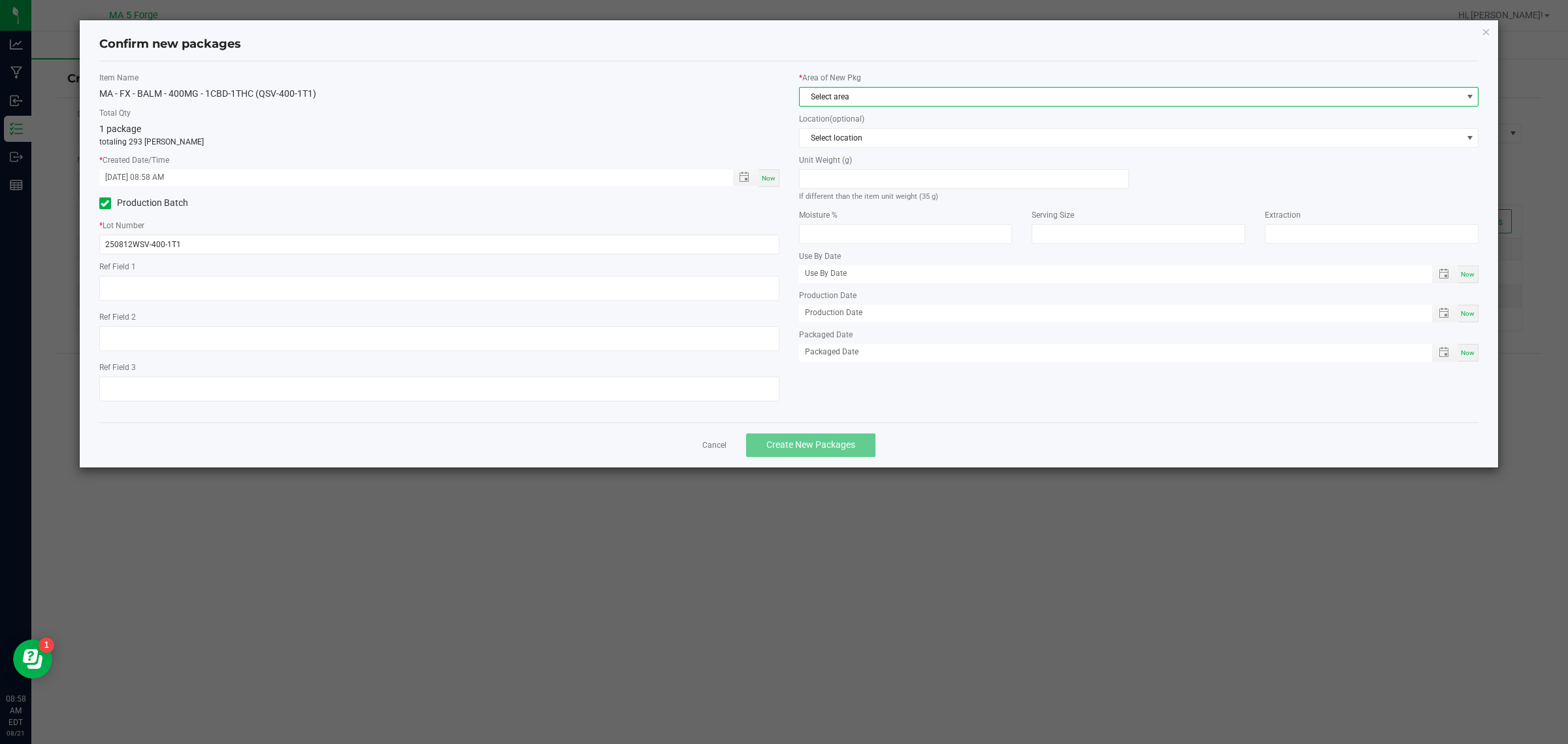
click at [817, 96] on span "Select area" at bounding box center [1131, 96] width 663 height 18
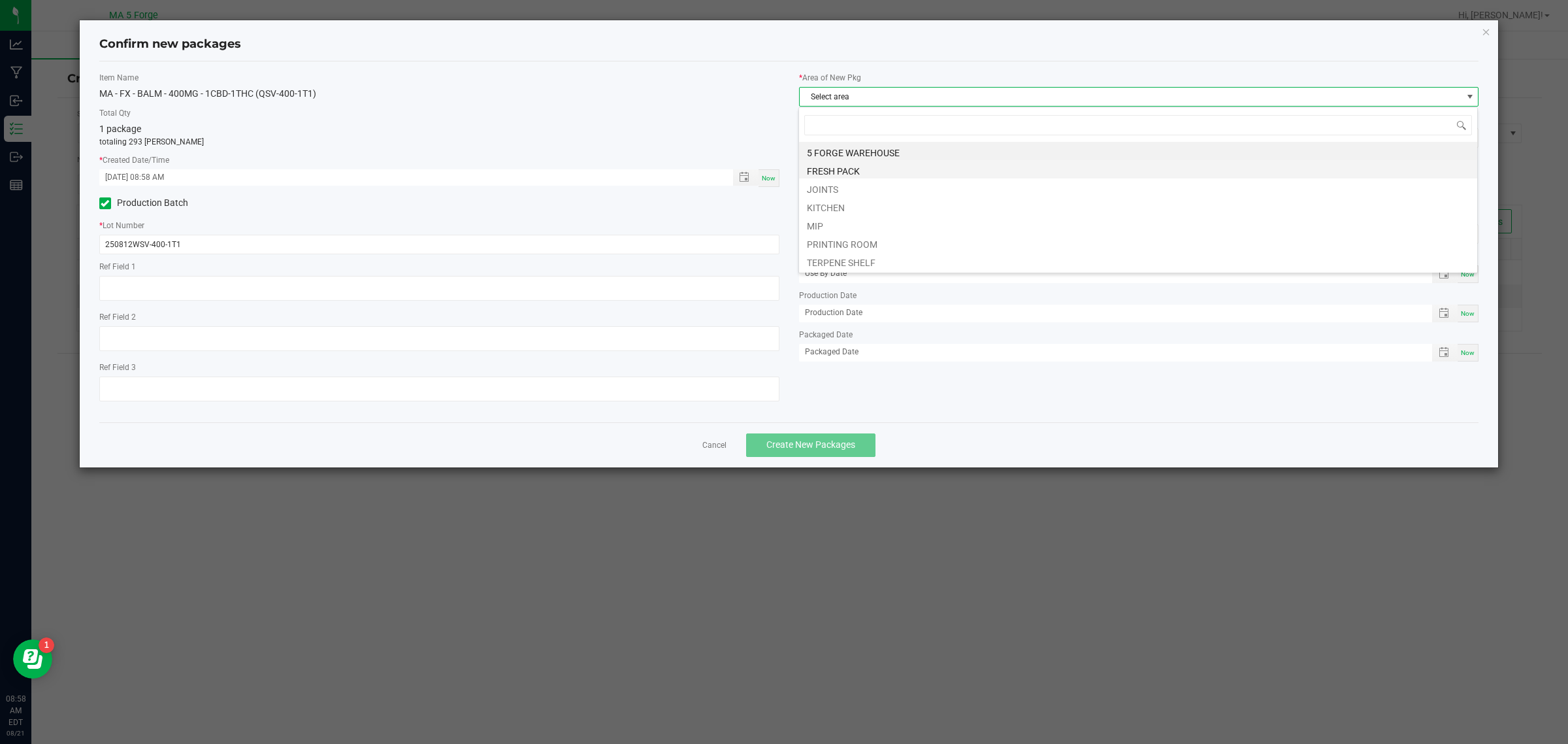
scroll to position [20, 680]
click at [825, 213] on li "KITCHEN" at bounding box center [1138, 206] width 678 height 18
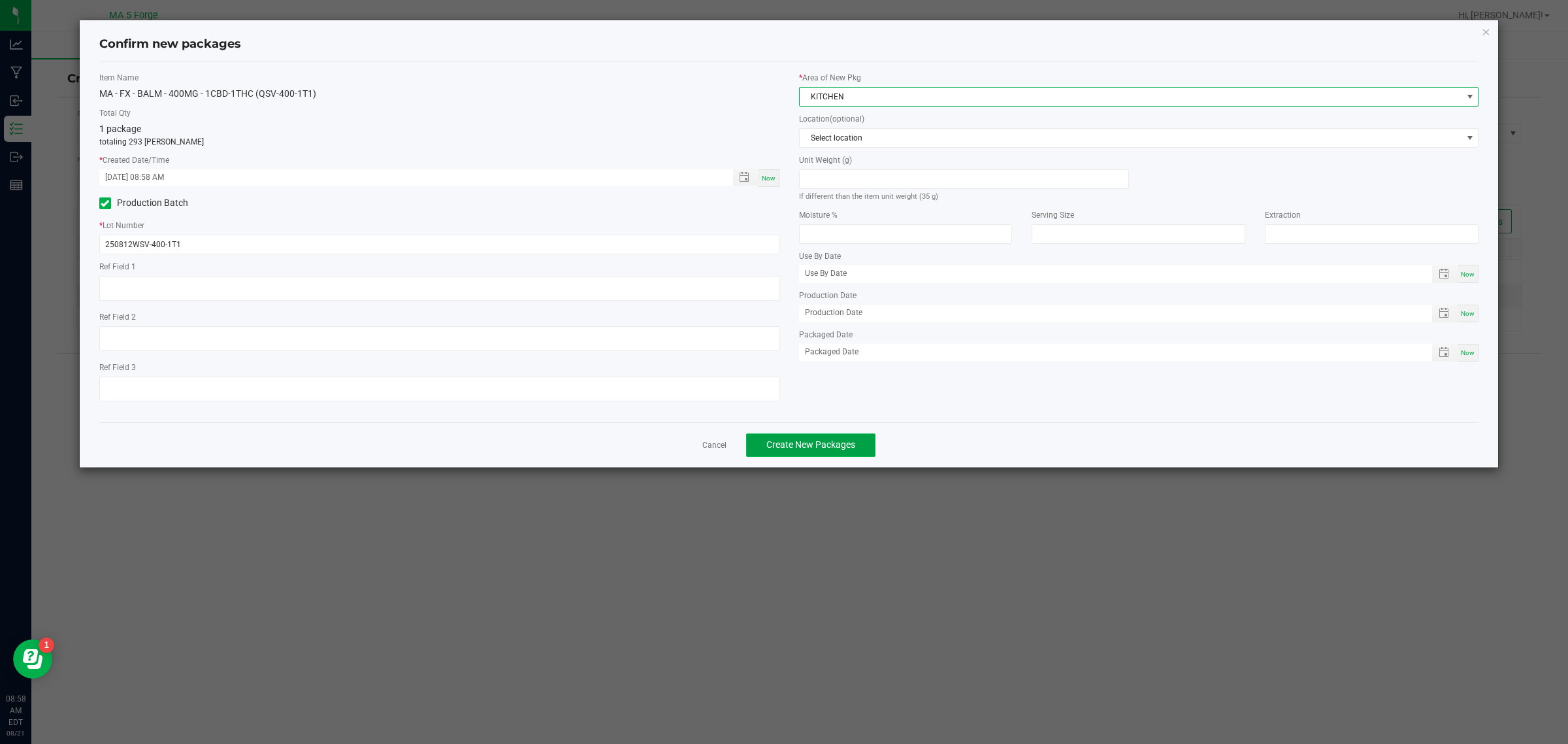
click at [851, 449] on span "Create New Packages" at bounding box center [811, 445] width 89 height 11
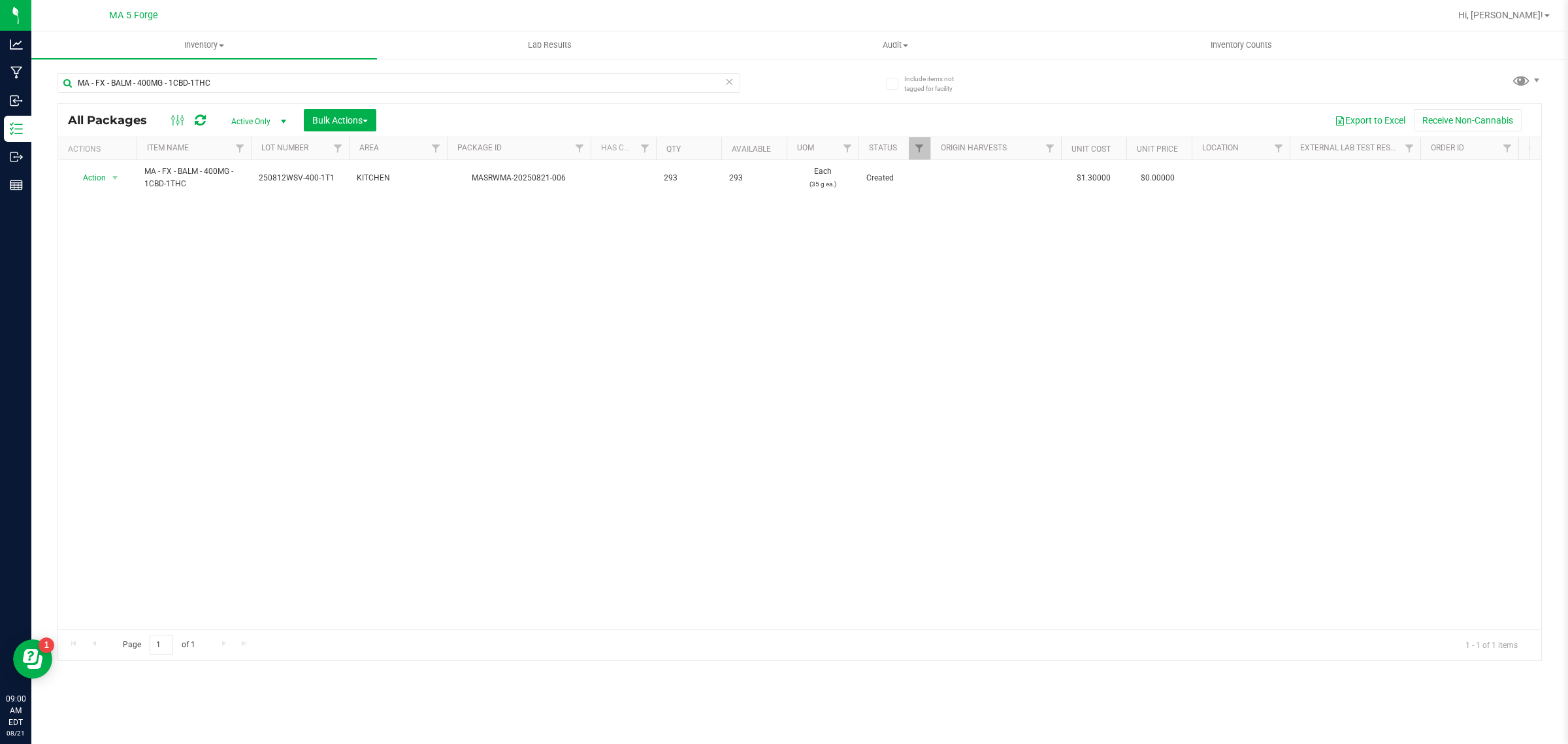
click at [733, 87] on icon at bounding box center [729, 81] width 9 height 16
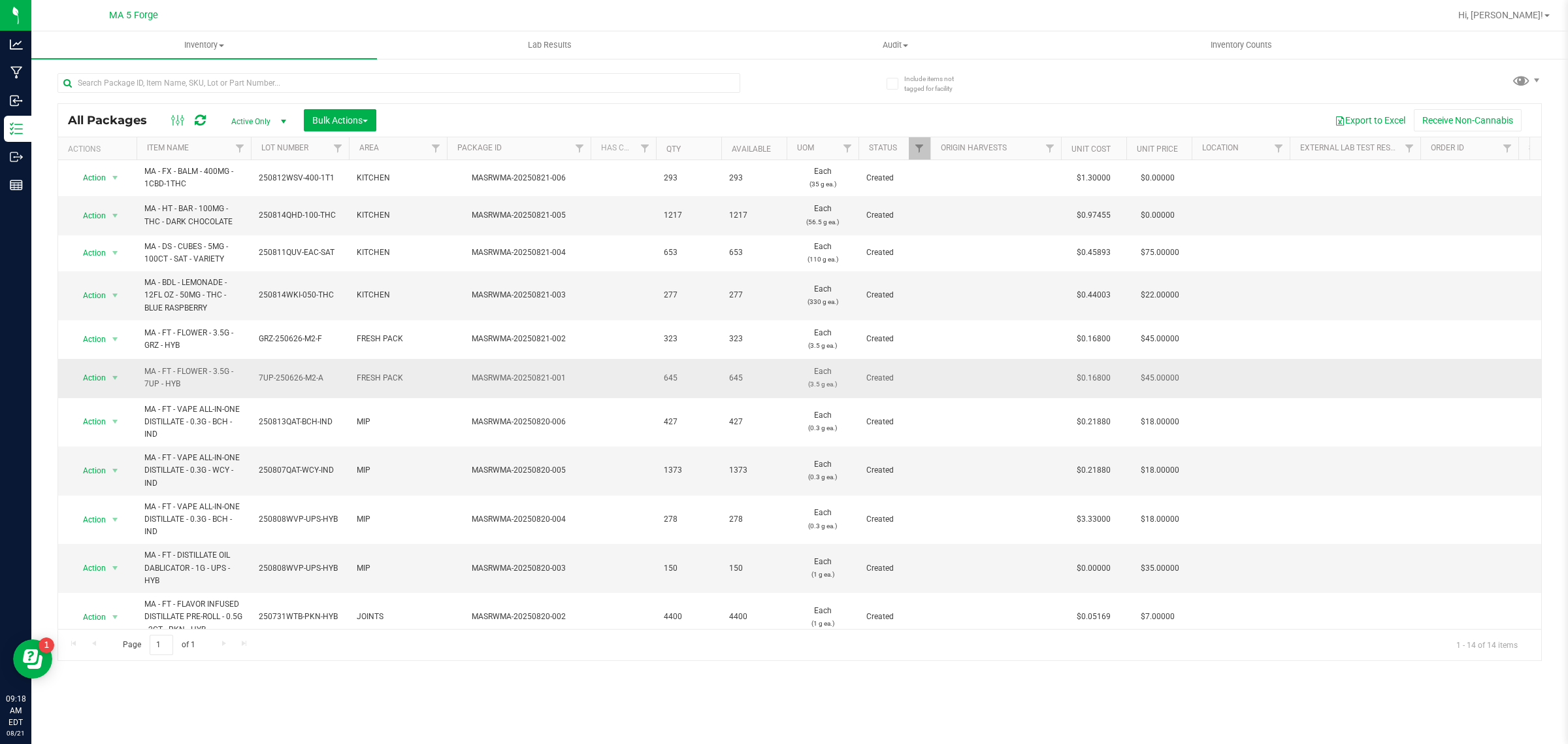
scroll to position [139, 0]
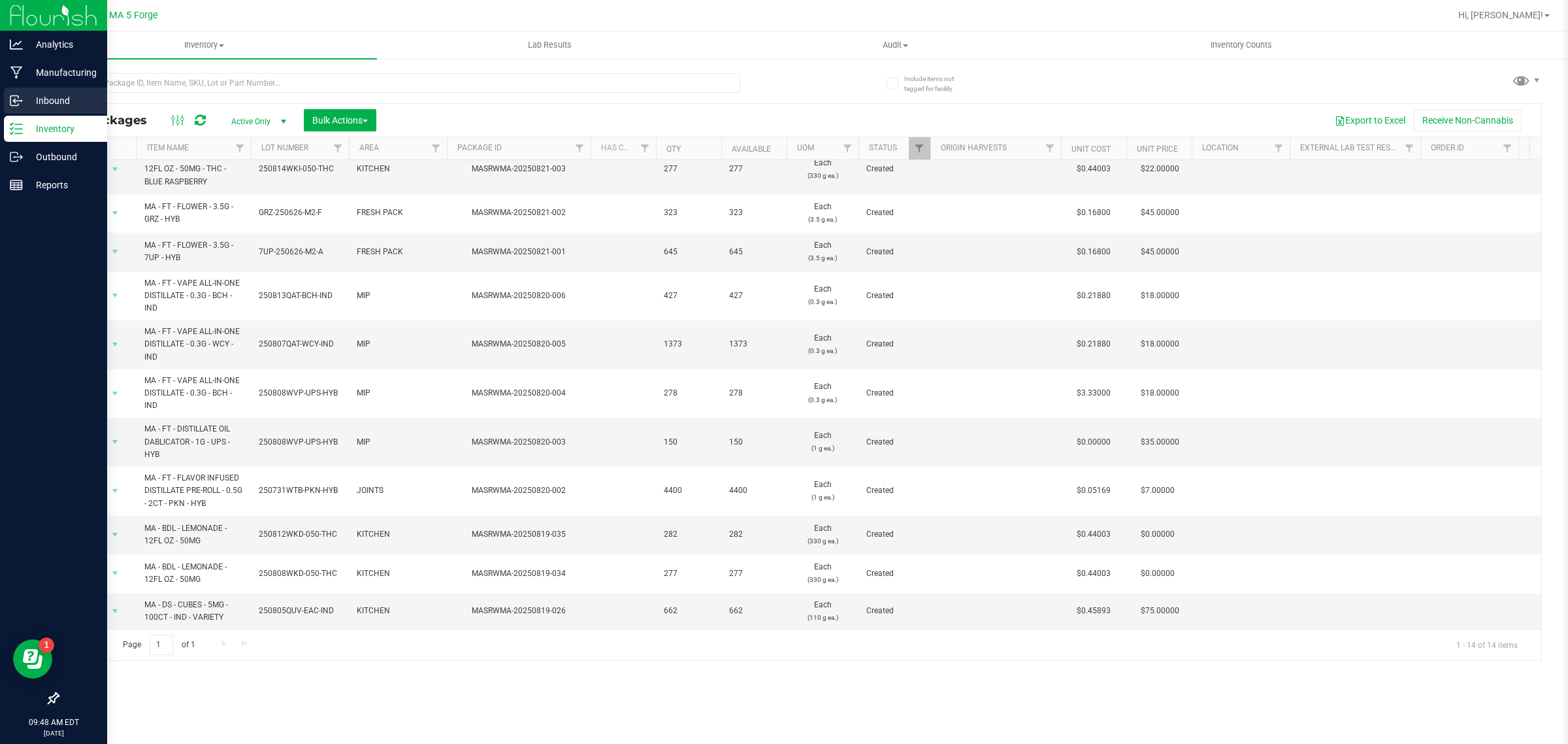
click at [38, 99] on p "Inbound" at bounding box center [62, 100] width 78 height 16
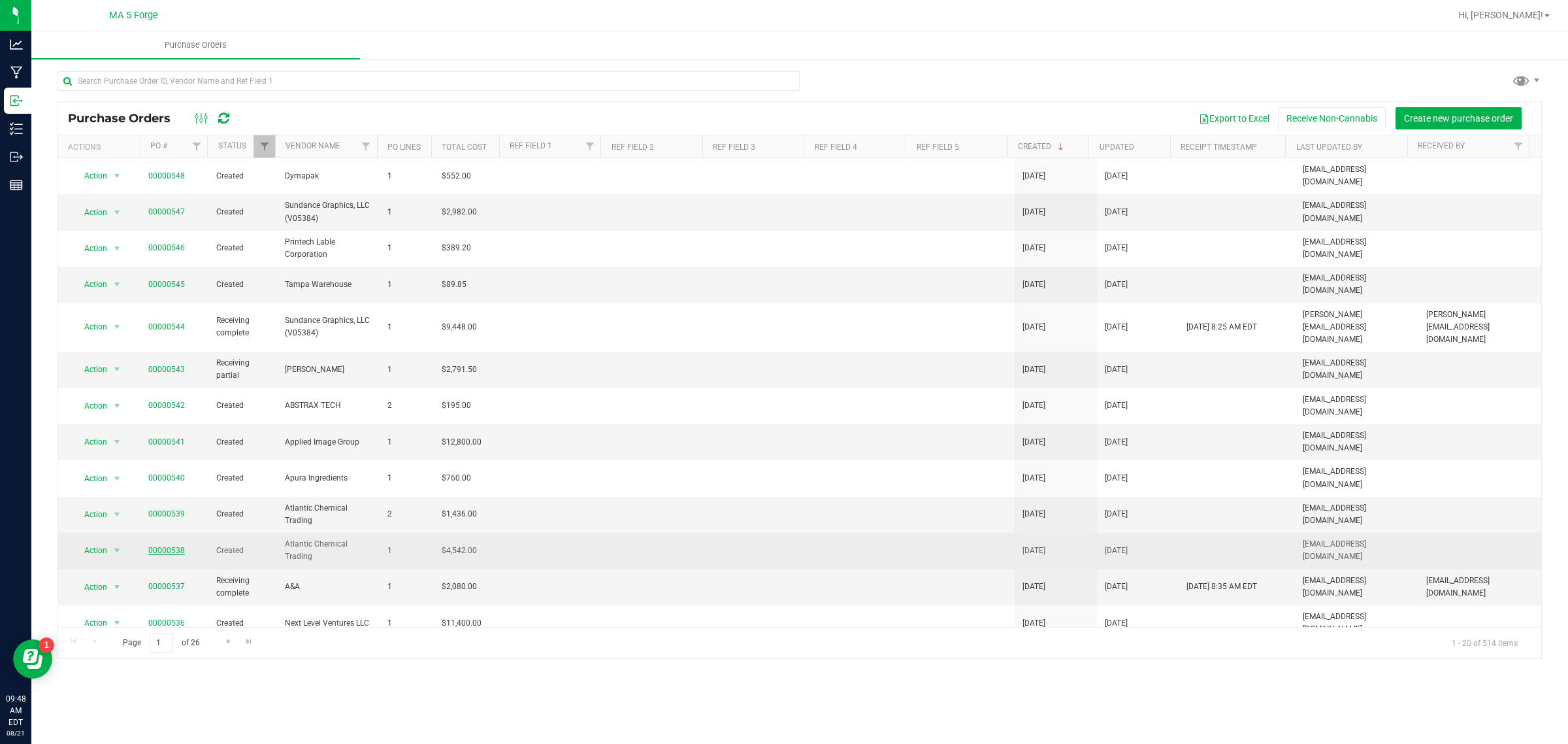
click at [172, 546] on link "00000538" at bounding box center [166, 550] width 37 height 9
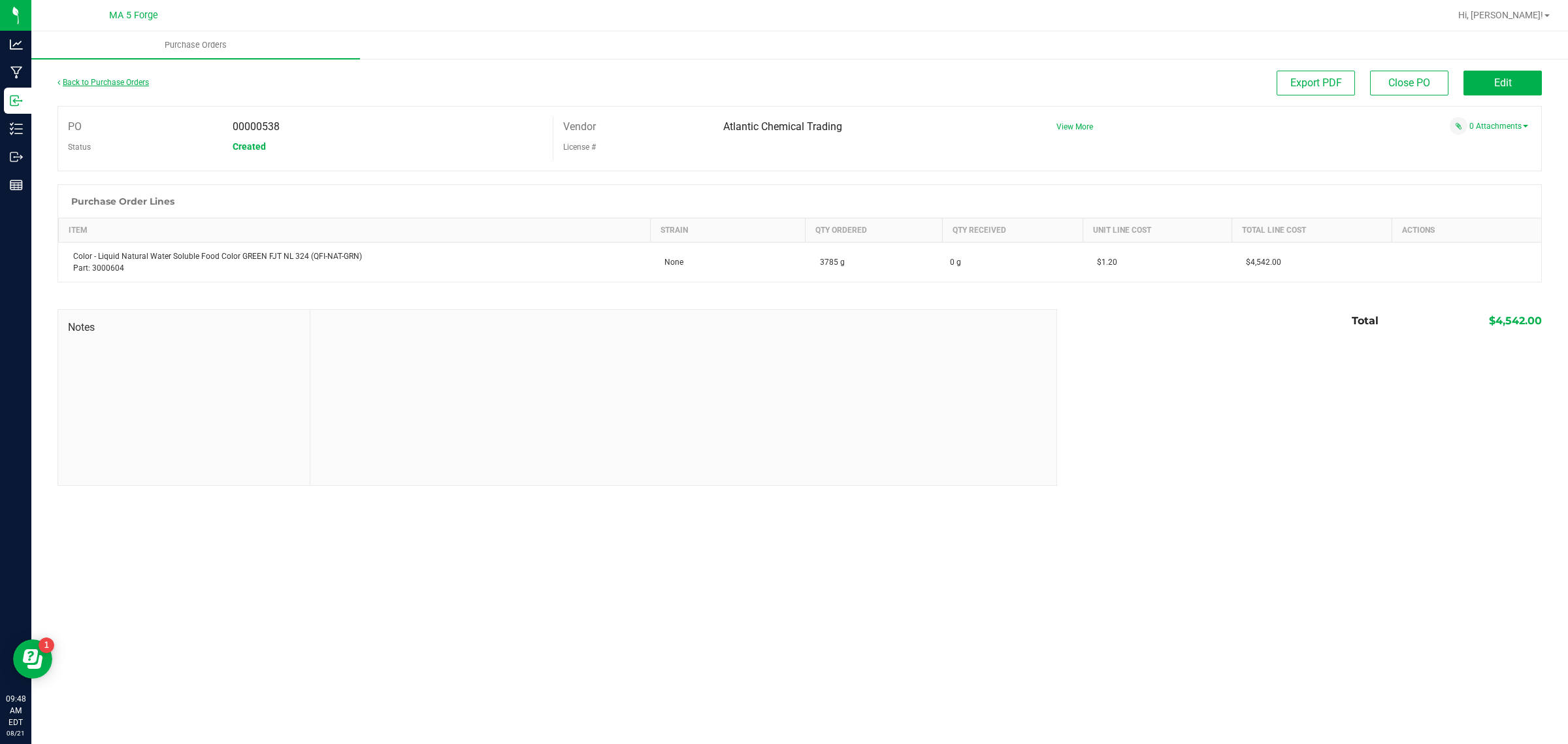
click at [109, 78] on link "Back to Purchase Orders" at bounding box center [102, 83] width 91 height 9
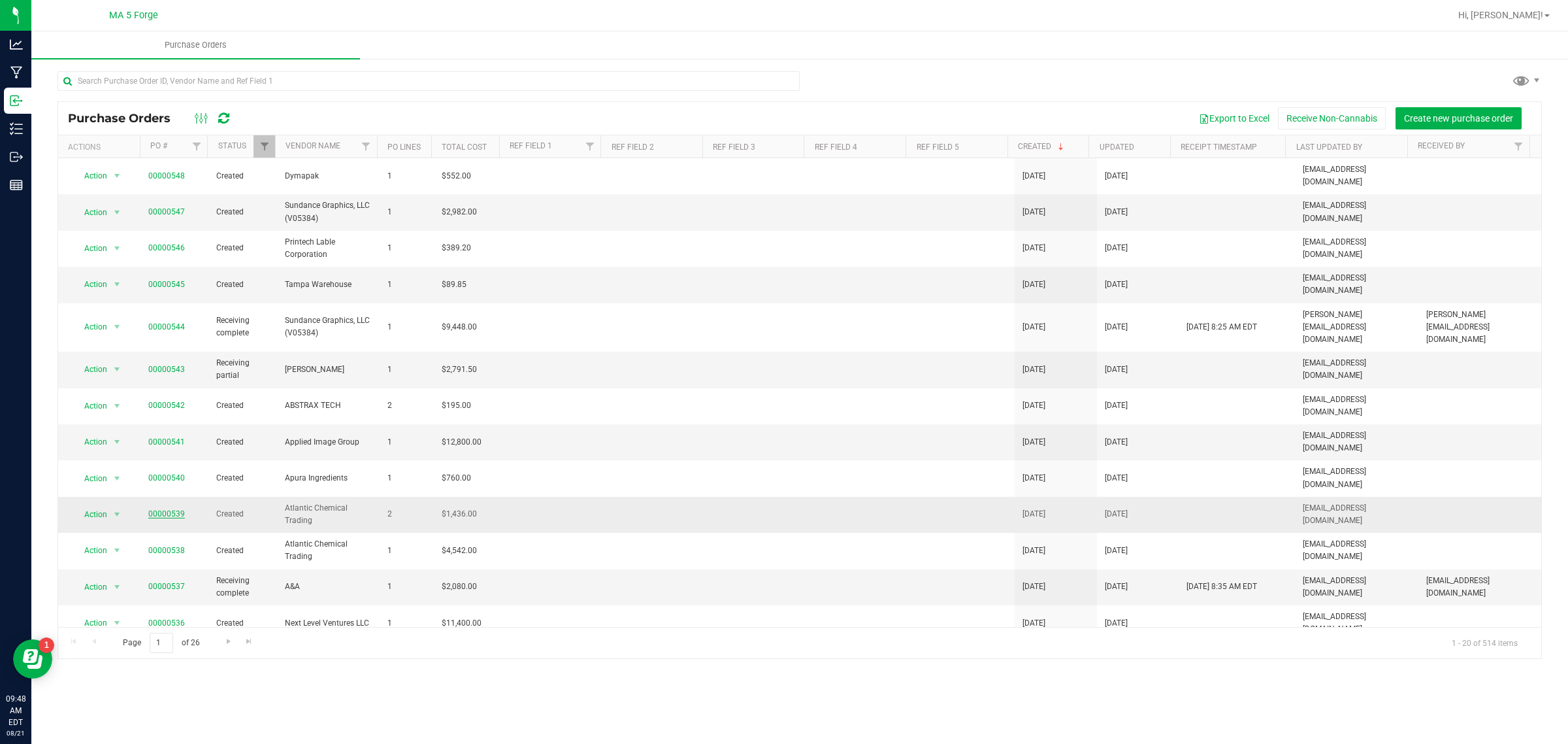
click at [156, 509] on link "00000539" at bounding box center [166, 514] width 37 height 9
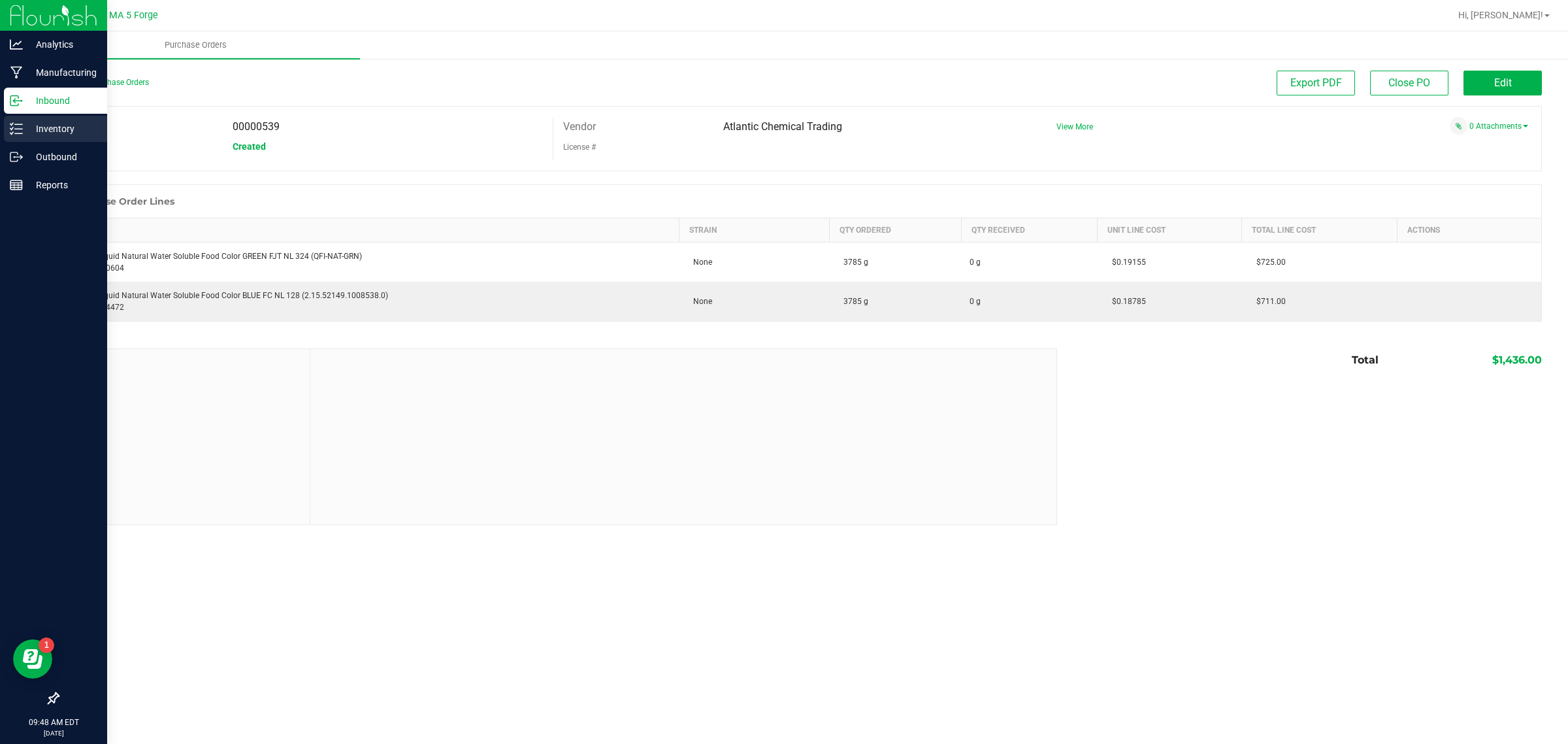
click at [36, 118] on div "Inventory" at bounding box center [55, 128] width 103 height 26
